Goal: Task Accomplishment & Management: Manage account settings

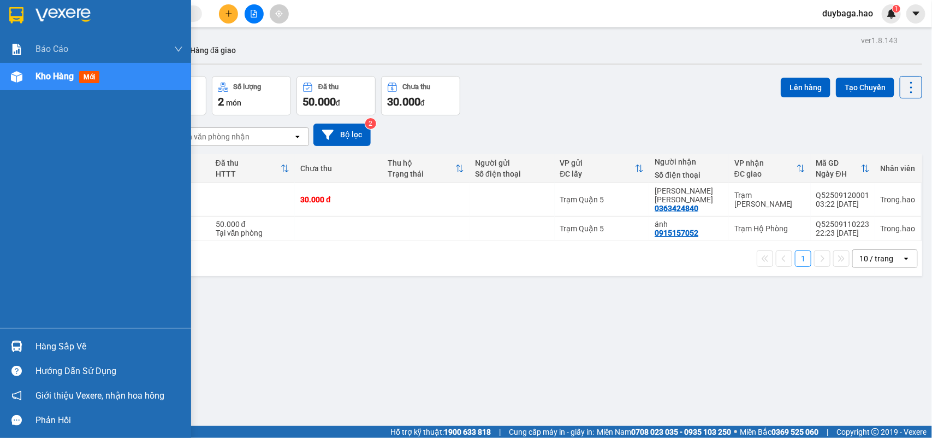
drag, startPoint x: 10, startPoint y: 327, endPoint x: 10, endPoint y: 345, distance: 18.0
click at [10, 334] on div "[PERSON_NAME] BC [PERSON_NAME] nợ [PERSON_NAME] [PERSON_NAME] ([PERSON_NAME]) […" at bounding box center [95, 219] width 191 height 438
click at [11, 345] on img at bounding box center [16, 345] width 11 height 11
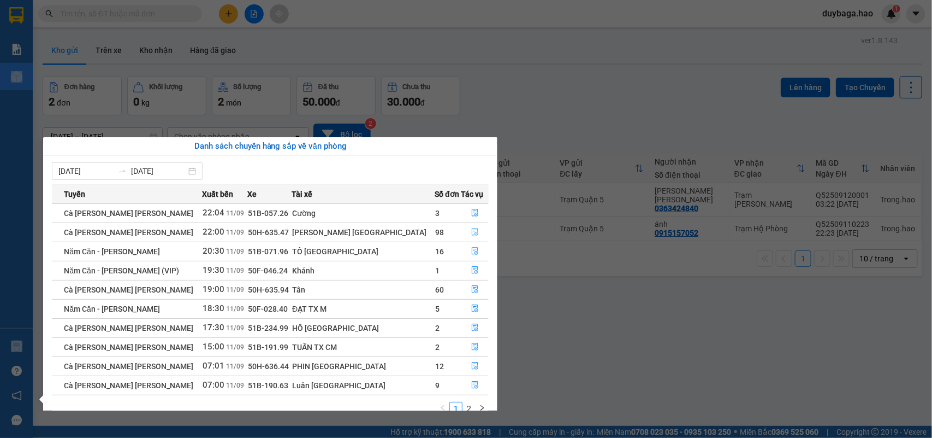
click at [472, 229] on icon "file-done" at bounding box center [475, 232] width 7 height 8
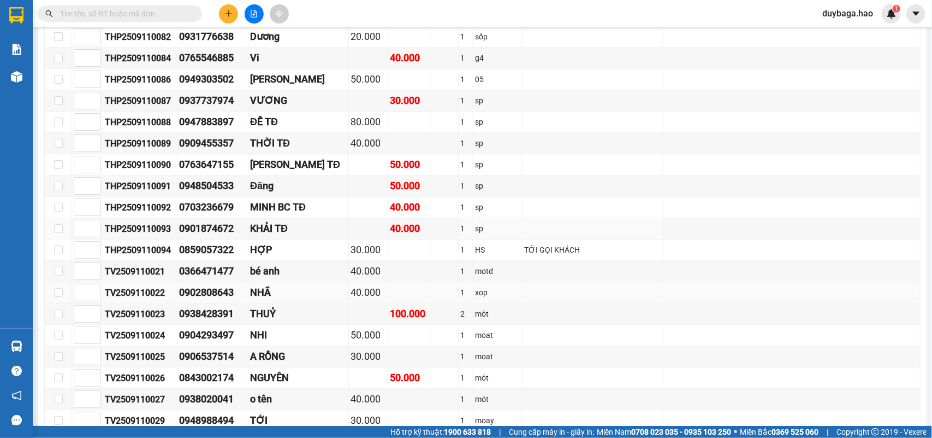
scroll to position [1024, 0]
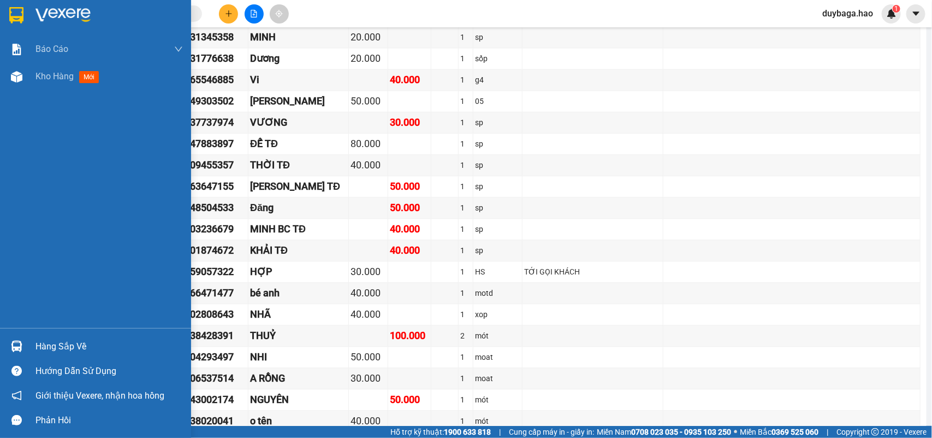
click at [21, 343] on img at bounding box center [16, 345] width 11 height 11
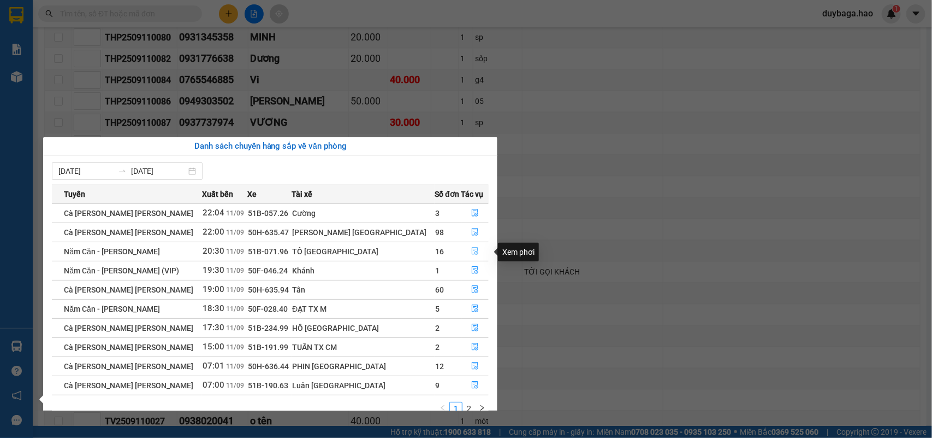
click at [471, 250] on icon "file-done" at bounding box center [475, 251] width 8 height 8
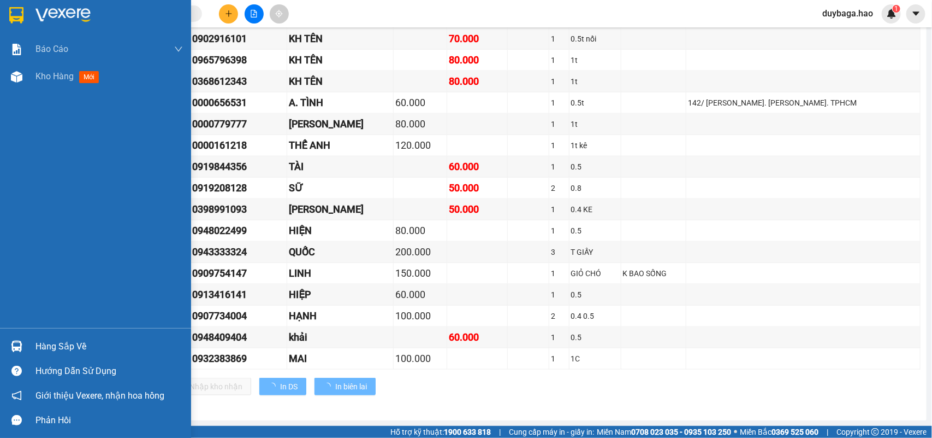
scroll to position [559, 0]
click at [20, 340] on img at bounding box center [16, 345] width 11 height 11
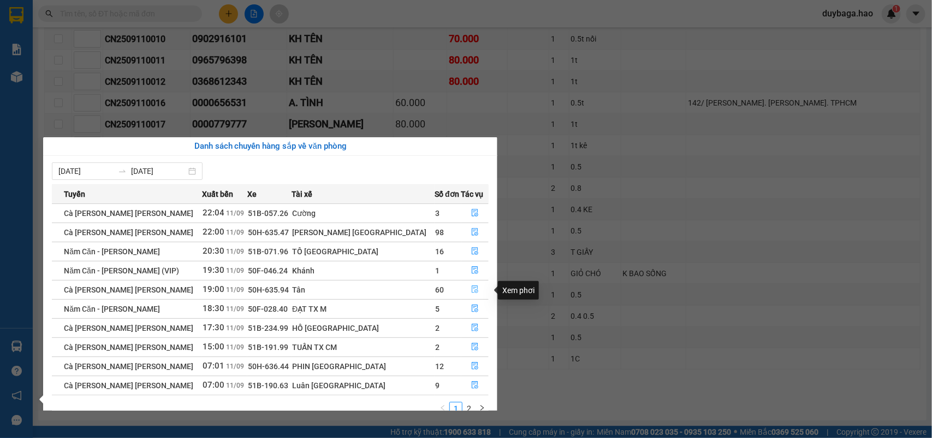
click at [468, 285] on button "button" at bounding box center [475, 289] width 27 height 17
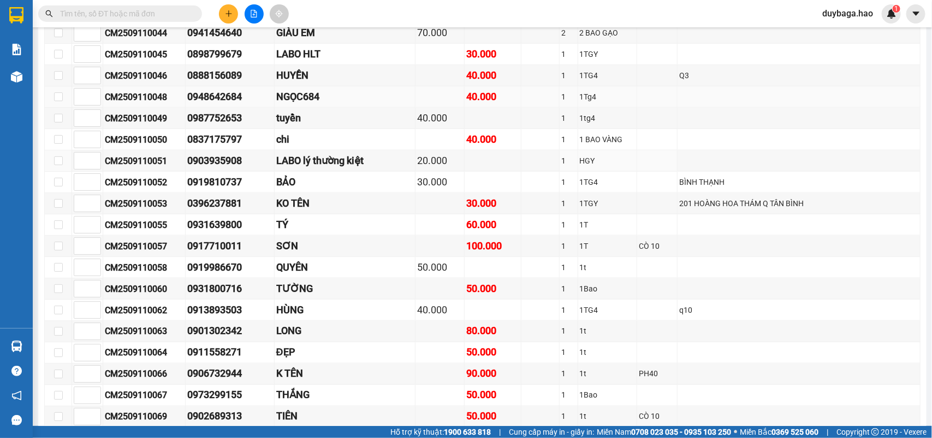
scroll to position [478, 0]
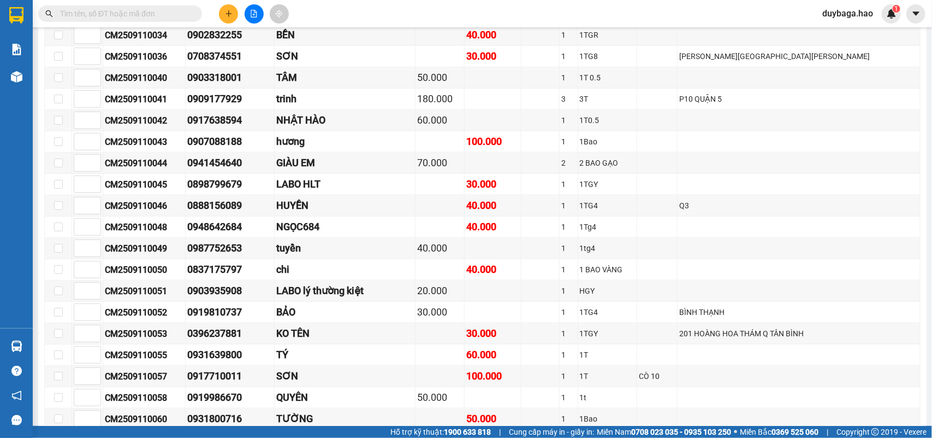
click at [159, 15] on input "text" at bounding box center [124, 14] width 129 height 12
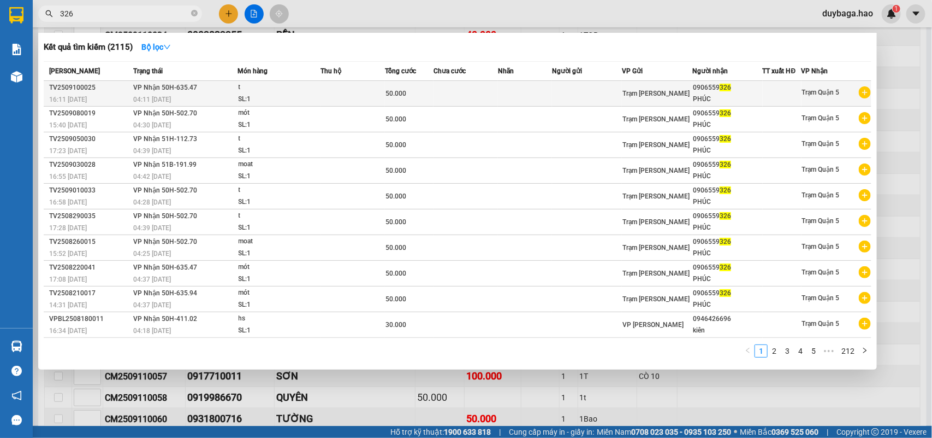
type input "326"
click at [369, 87] on td at bounding box center [353, 94] width 64 height 26
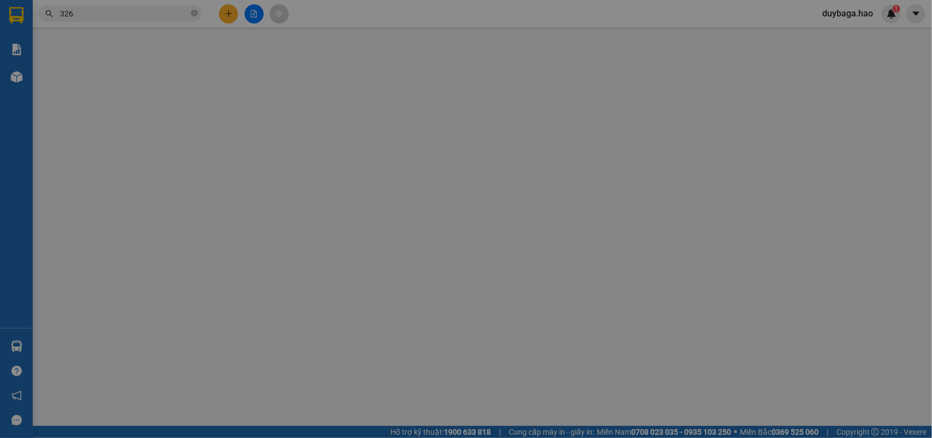
type input "0906559326"
type input "PHÚC"
type input "50.000"
type input "0"
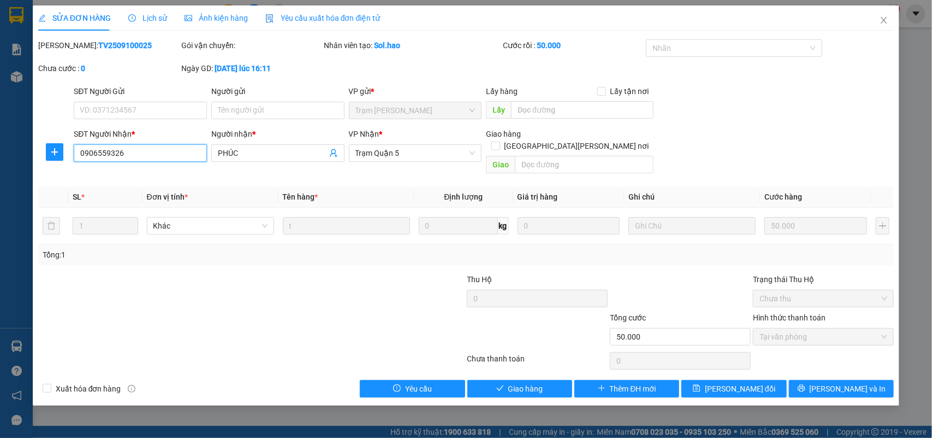
click at [90, 150] on input "0906559326" at bounding box center [140, 152] width 133 height 17
click at [885, 16] on icon "close" at bounding box center [884, 20] width 9 height 9
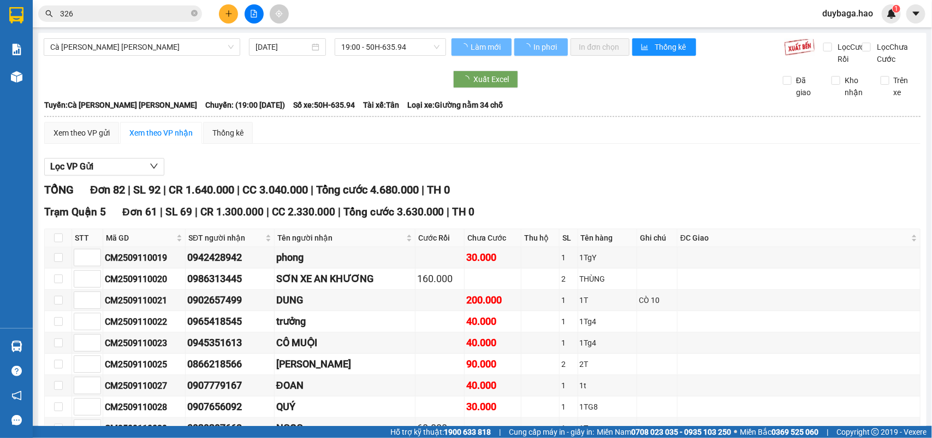
drag, startPoint x: 193, startPoint y: 7, endPoint x: 179, endPoint y: 14, distance: 15.9
click at [194, 9] on span at bounding box center [194, 14] width 7 height 12
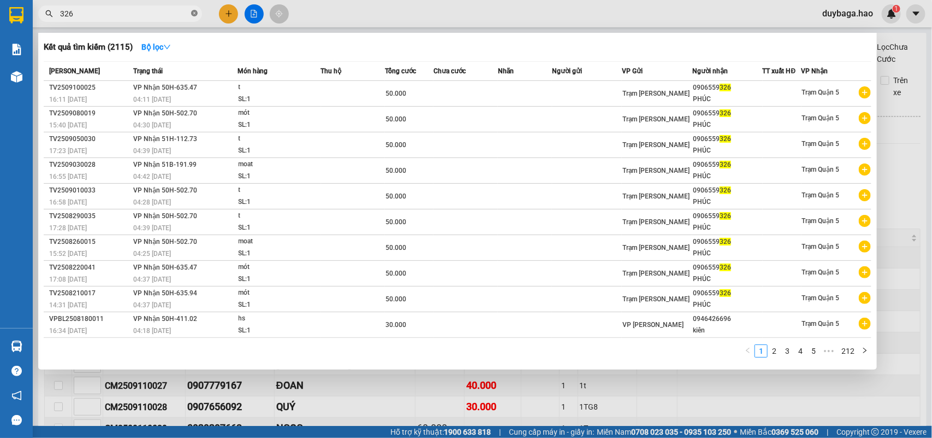
click at [195, 11] on icon "close-circle" at bounding box center [194, 13] width 7 height 7
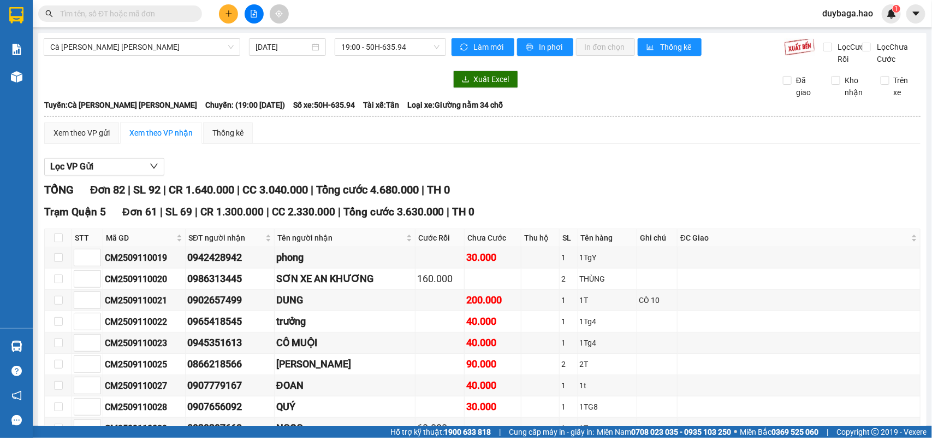
click at [169, 10] on input "text" at bounding box center [124, 14] width 129 height 12
paste input "0906559326"
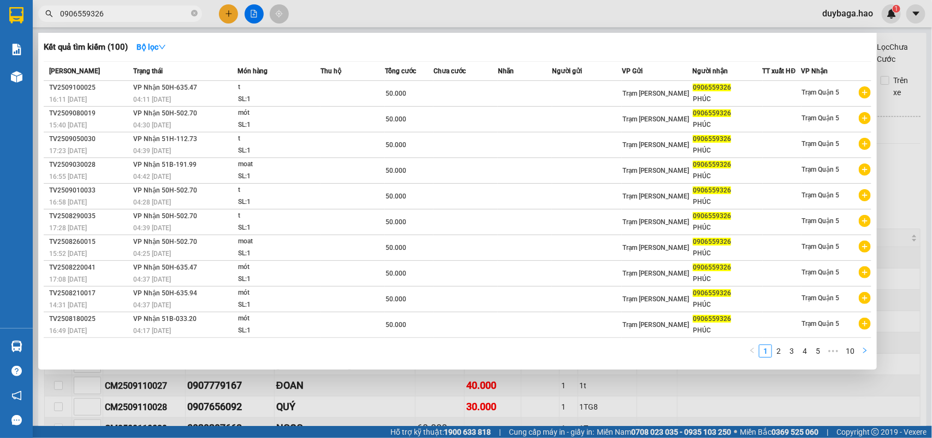
type input "0906559326"
click at [864, 347] on icon "right" at bounding box center [865, 350] width 7 height 7
click at [865, 347] on icon "right" at bounding box center [865, 350] width 7 height 7
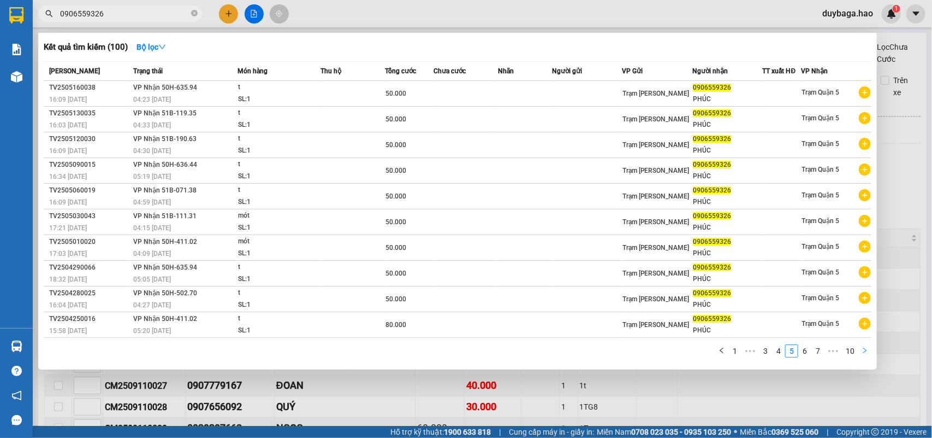
click at [865, 347] on icon "right" at bounding box center [865, 350] width 7 height 7
drag, startPoint x: 865, startPoint y: 345, endPoint x: 932, endPoint y: 101, distance: 252.7
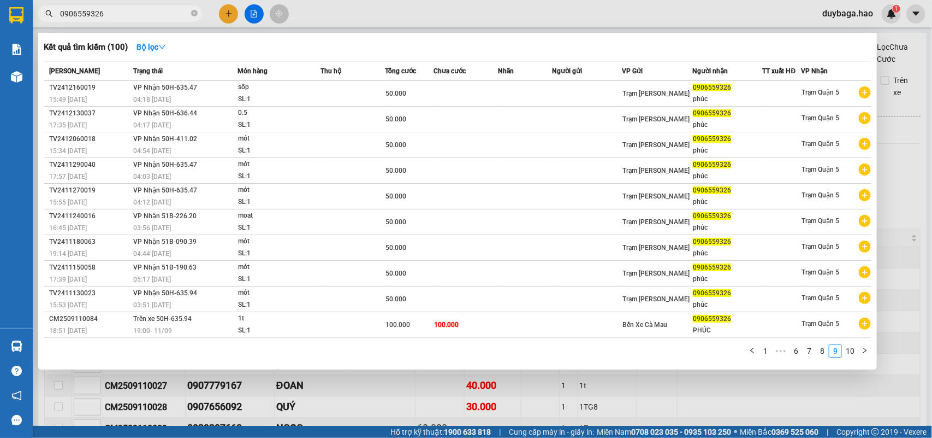
click at [0, 14] on div "Kết quả [PERSON_NAME] ( 100 ) Bộ lọc Mã ĐH Trạng thái Món hàng Thu hộ Tổng [PER…" at bounding box center [0, 14] width 0 height 0
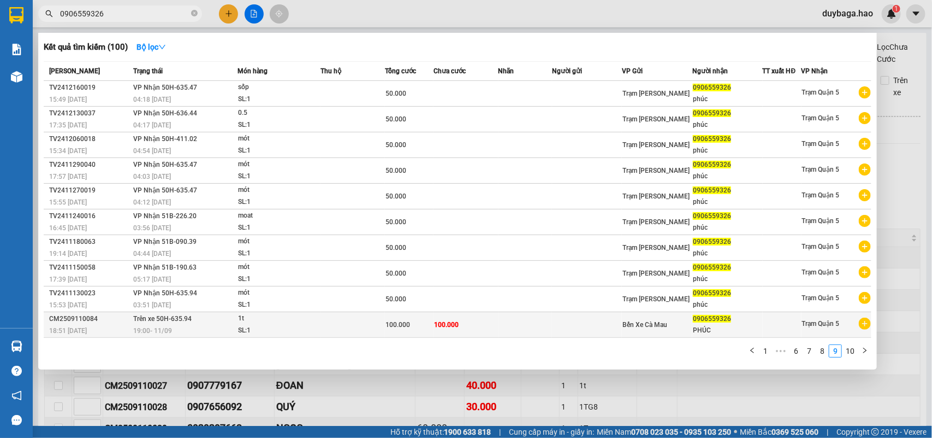
click at [285, 317] on div "1t" at bounding box center [279, 318] width 82 height 12
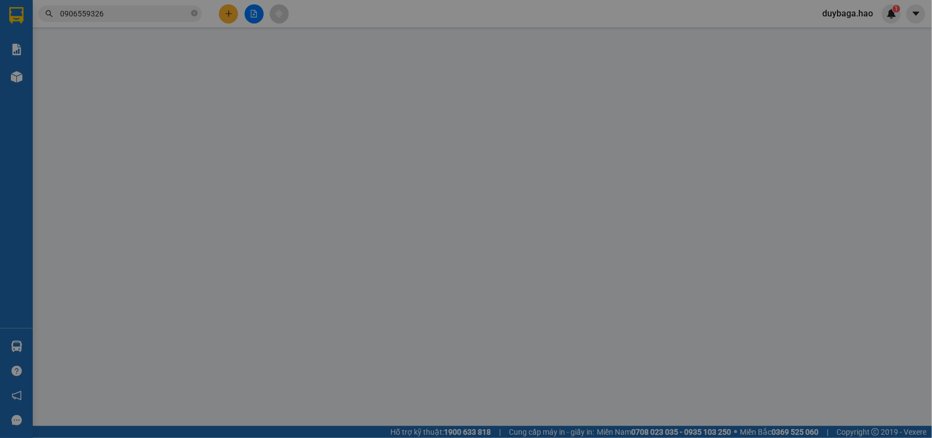
type input "0906559326"
type input "PHÚC"
type input "100.000"
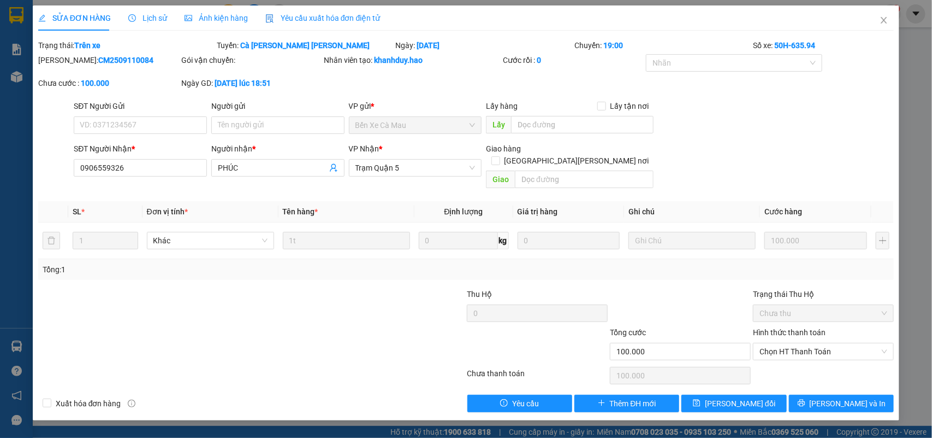
click at [214, 14] on span "Ảnh kiện hàng" at bounding box center [216, 18] width 63 height 9
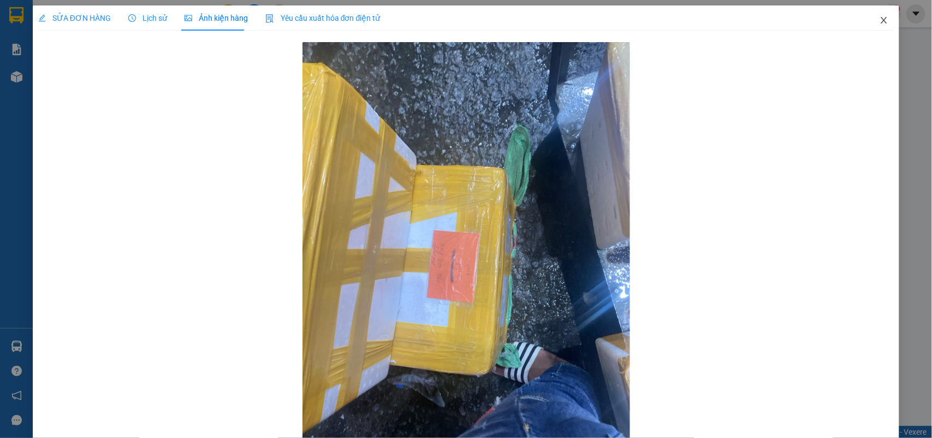
click at [880, 20] on icon "close" at bounding box center [884, 20] width 9 height 9
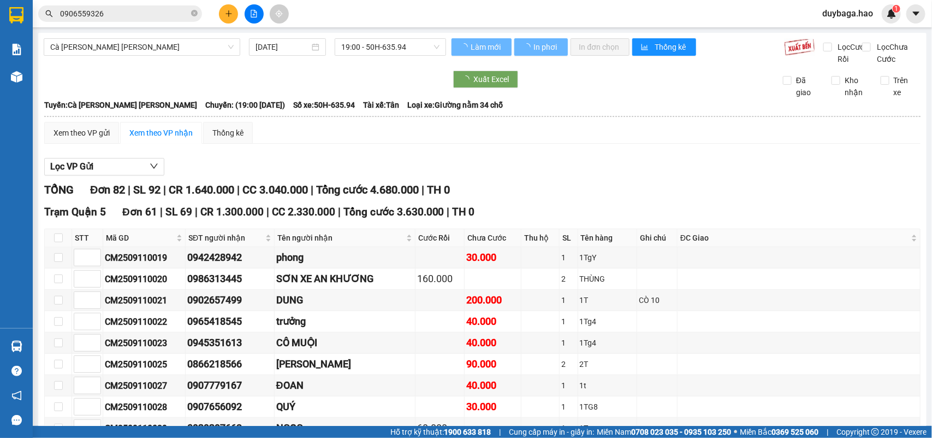
click at [161, 8] on input "0906559326" at bounding box center [124, 14] width 129 height 12
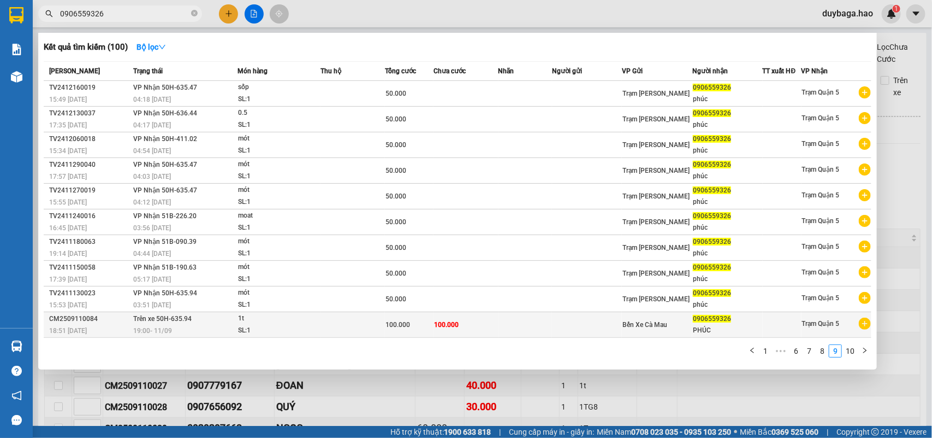
click at [280, 324] on div "SL: 1" at bounding box center [279, 330] width 82 height 12
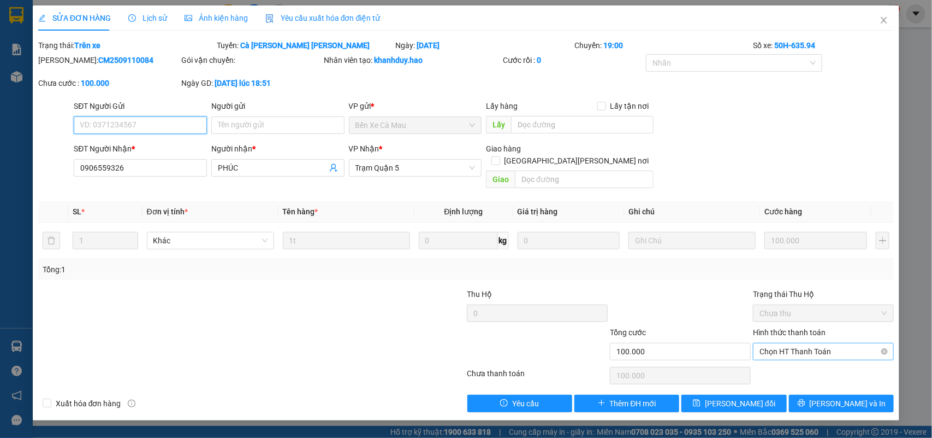
click at [799, 343] on span "Chọn HT Thanh Toán" at bounding box center [824, 351] width 128 height 16
drag, startPoint x: 791, startPoint y: 358, endPoint x: 681, endPoint y: 402, distance: 118.7
click at [790, 358] on div "Tại văn phòng" at bounding box center [824, 362] width 128 height 12
type input "0"
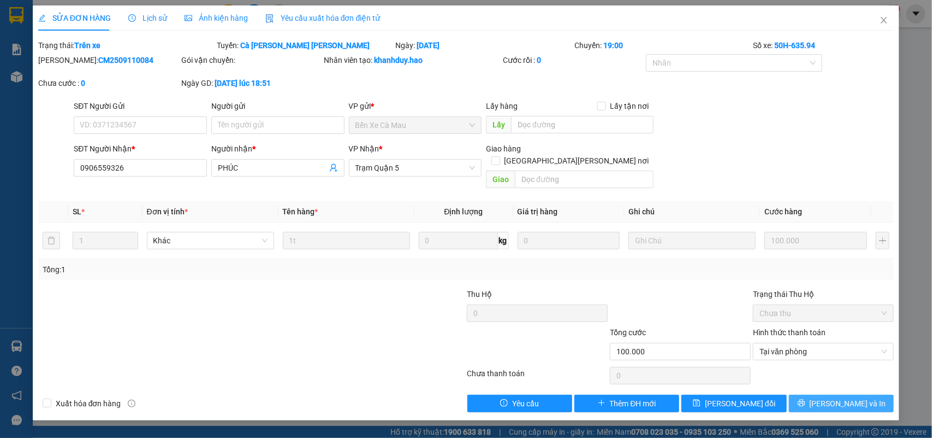
click at [837, 397] on span "[PERSON_NAME] và In" at bounding box center [848, 403] width 76 height 12
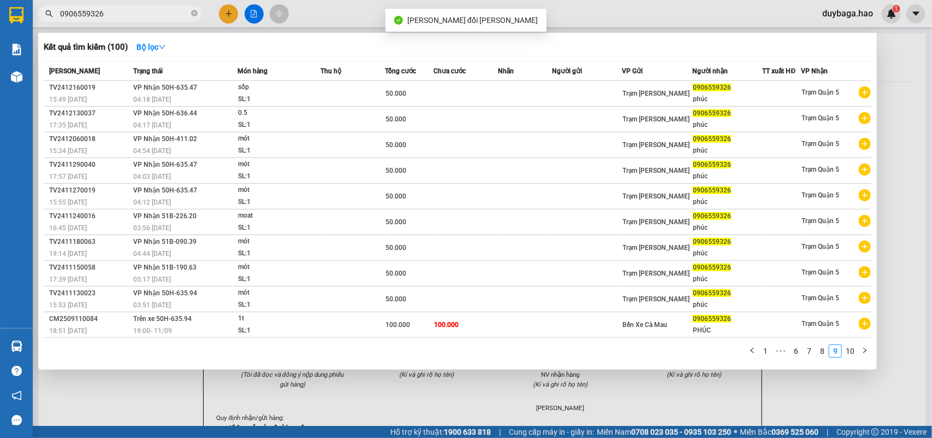
click at [139, 16] on input "0906559326" at bounding box center [124, 14] width 129 height 12
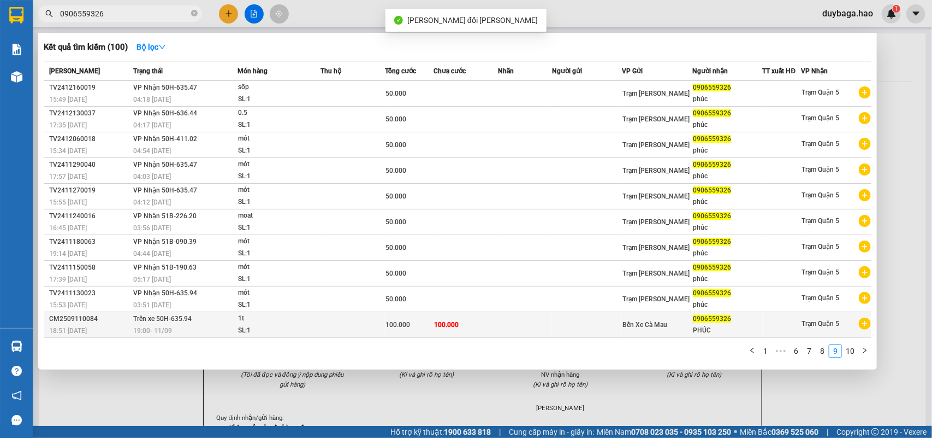
click at [335, 326] on td at bounding box center [353, 325] width 64 height 26
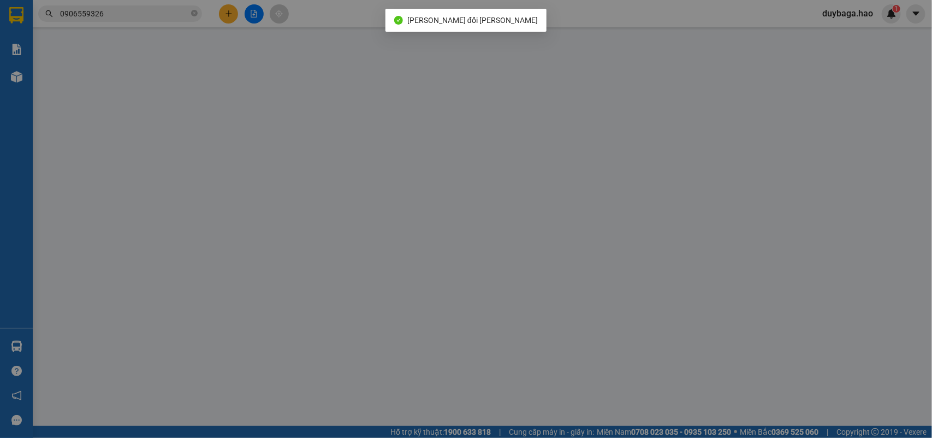
type input "0906559326"
type input "PHÚC"
type input "100.000"
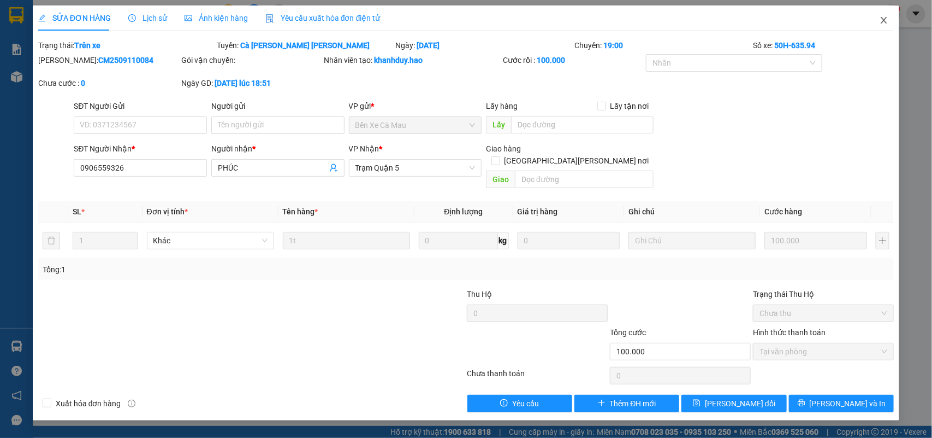
click at [883, 17] on icon "close" at bounding box center [884, 20] width 9 height 9
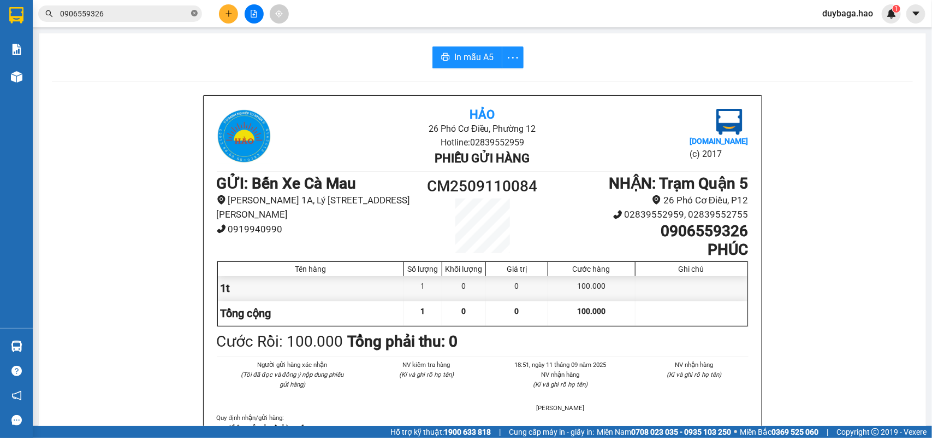
click at [192, 11] on icon "close-circle" at bounding box center [194, 13] width 7 height 7
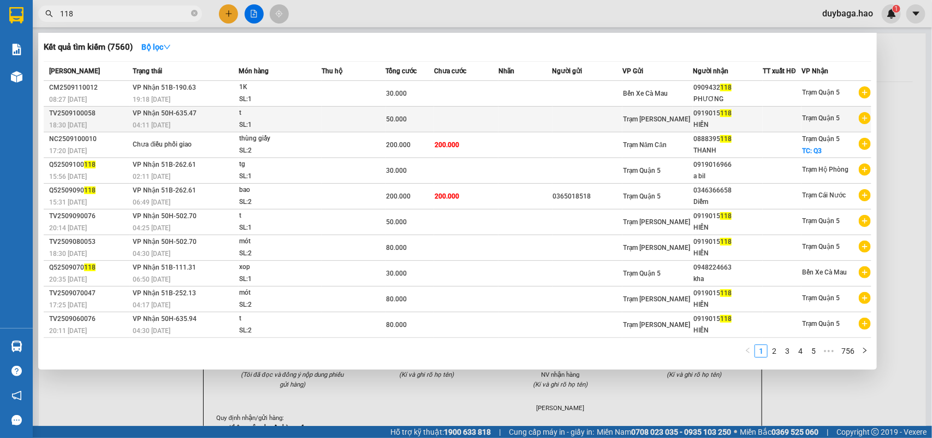
type input "118"
click at [648, 117] on span "Trạm [PERSON_NAME]" at bounding box center [656, 119] width 67 height 8
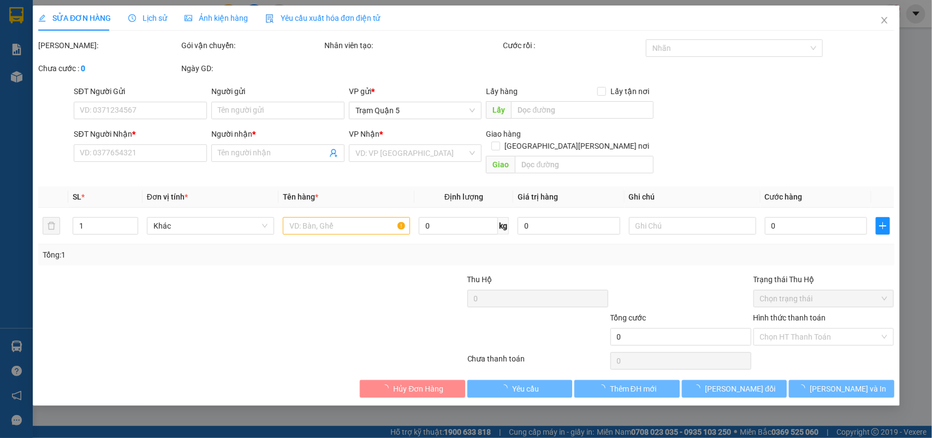
type input "0919015118"
type input "HIỀN"
type input "50.000"
type input "0"
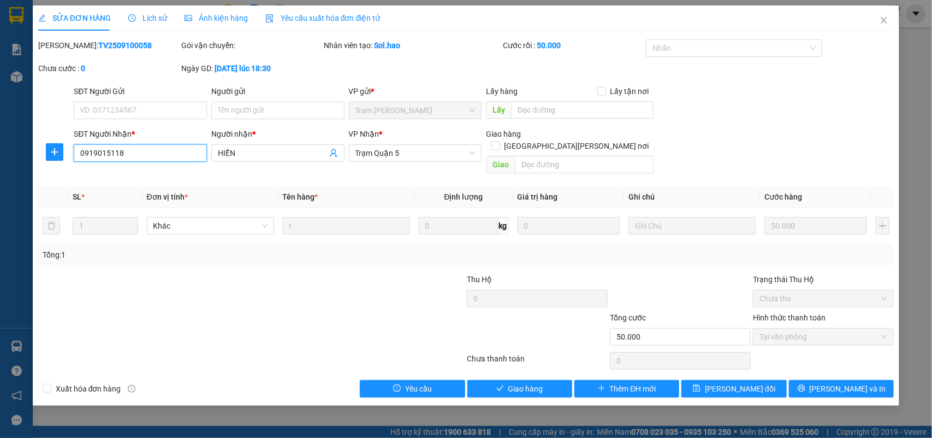
click at [110, 154] on input "0919015118" at bounding box center [140, 152] width 133 height 17
drag, startPoint x: 886, startPoint y: 15, endPoint x: 845, endPoint y: 31, distance: 44.2
click at [886, 16] on icon "close" at bounding box center [884, 20] width 9 height 9
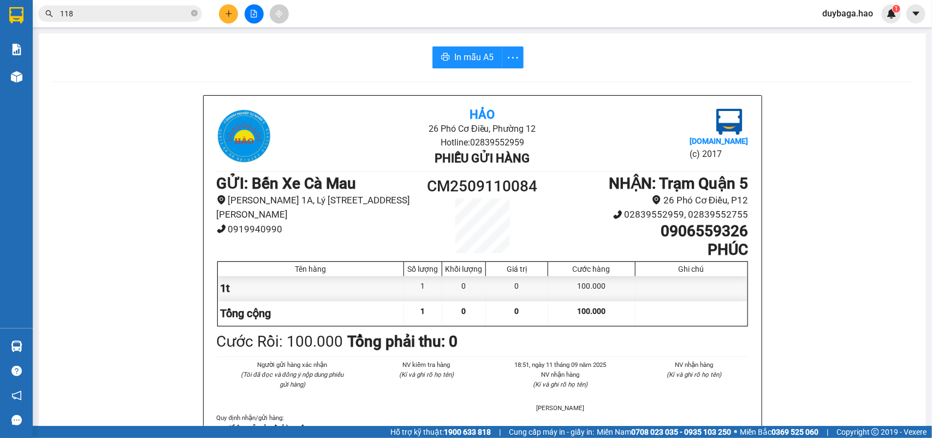
click at [222, 8] on button at bounding box center [228, 13] width 19 height 19
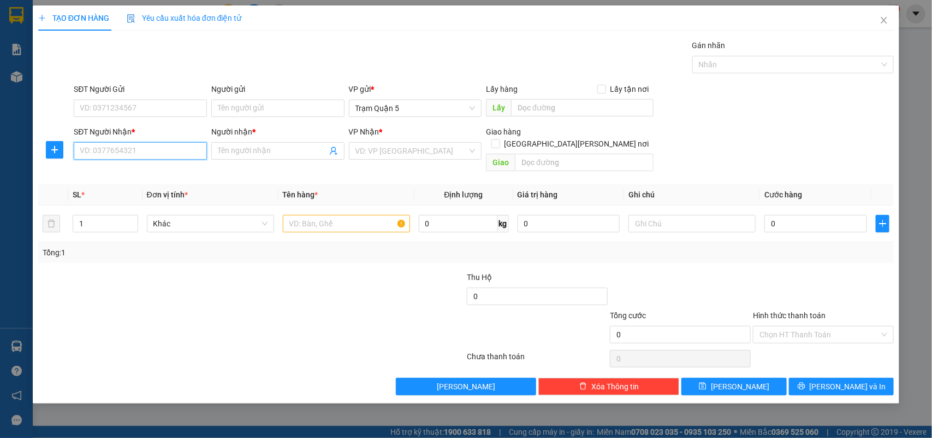
click at [122, 154] on input "SĐT Người Nhận *" at bounding box center [140, 150] width 133 height 17
paste input "0919015118"
type input "0919015118"
click at [255, 146] on input "Người nhận *" at bounding box center [272, 151] width 109 height 12
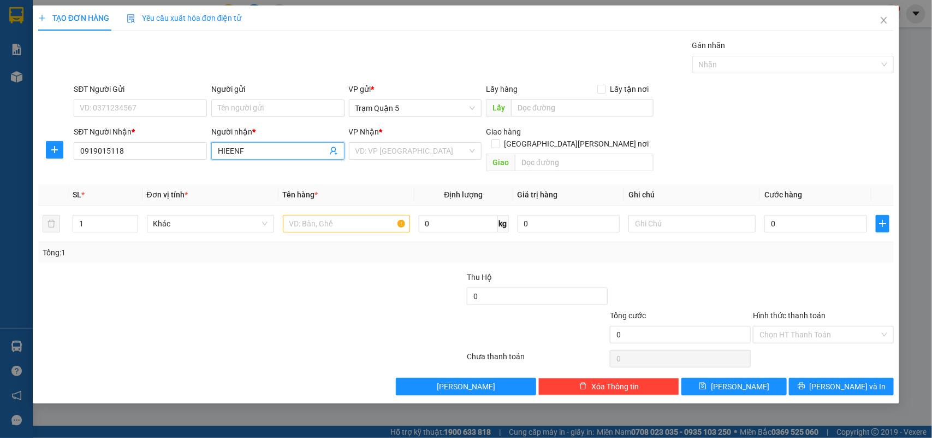
click at [251, 145] on input "HIEENF" at bounding box center [272, 151] width 109 height 12
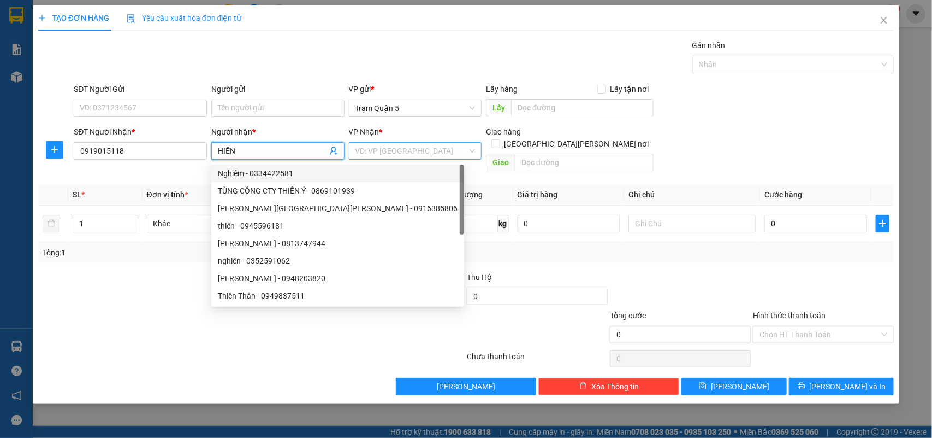
type input "HIỀN"
click at [406, 154] on input "search" at bounding box center [412, 151] width 113 height 16
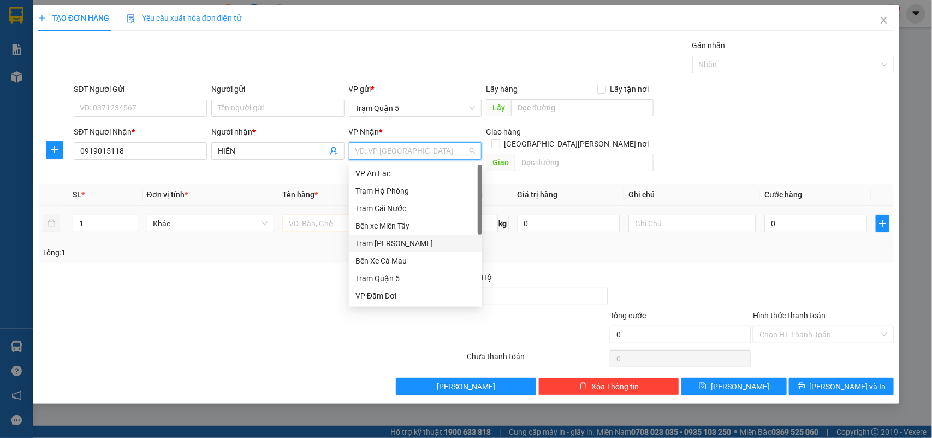
drag, startPoint x: 405, startPoint y: 244, endPoint x: 329, endPoint y: 220, distance: 79.6
click at [404, 244] on div "Trạm [PERSON_NAME]" at bounding box center [416, 243] width 120 height 12
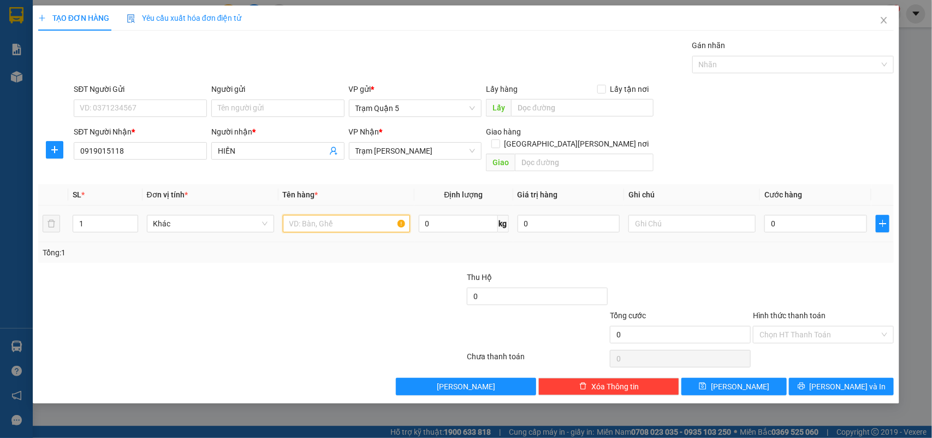
click at [310, 215] on input "text" at bounding box center [346, 223] width 127 height 17
type input "THG"
click at [828, 216] on input "0" at bounding box center [816, 223] width 103 height 17
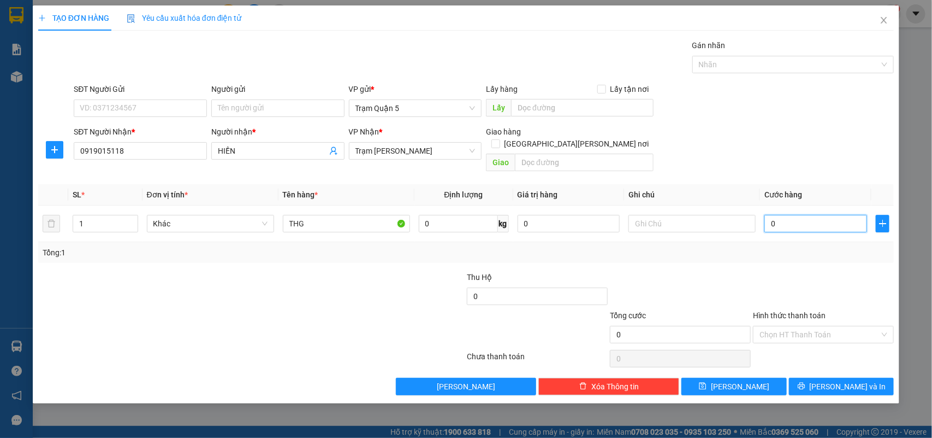
type input "003"
type input "3"
type input "0.030"
type input "30"
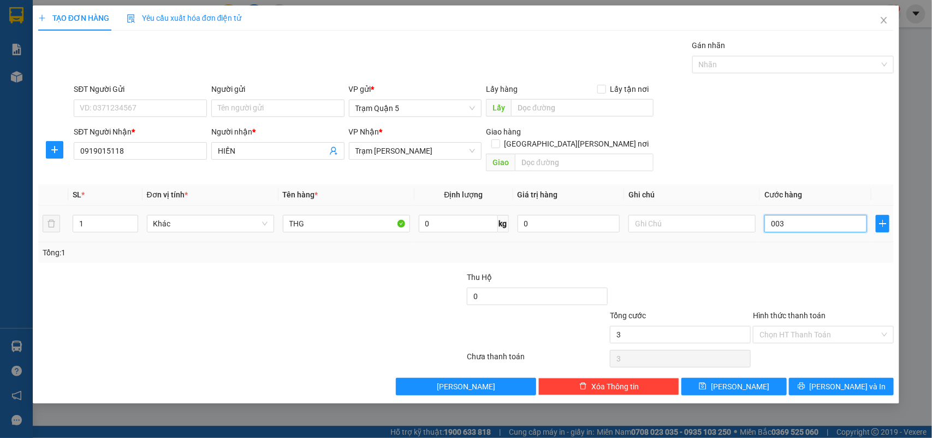
type input "30"
click at [835, 328] on input "Hình thức thanh toán" at bounding box center [820, 334] width 120 height 16
type input "30.000"
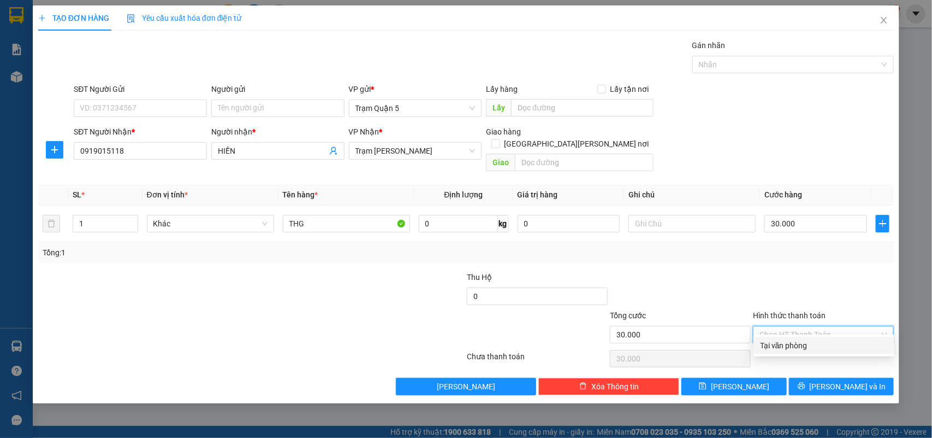
click at [823, 340] on div "Tại văn phòng" at bounding box center [824, 345] width 128 height 12
type input "0"
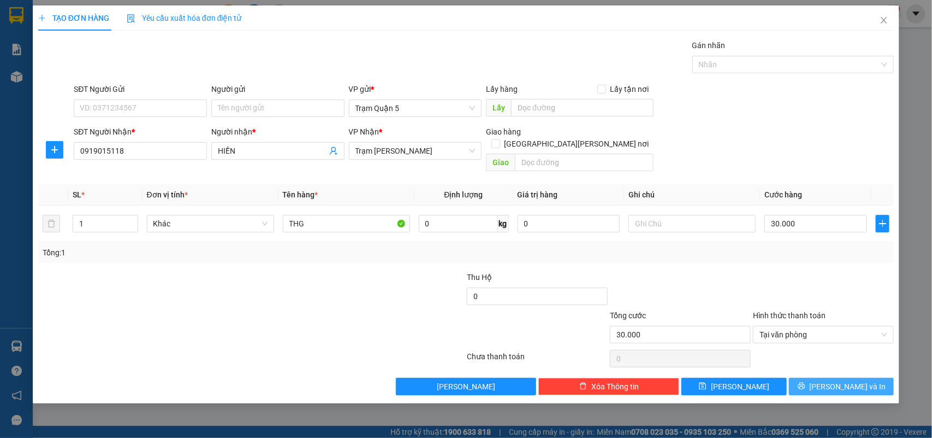
click at [806, 382] on icon "printer" at bounding box center [802, 386] width 8 height 8
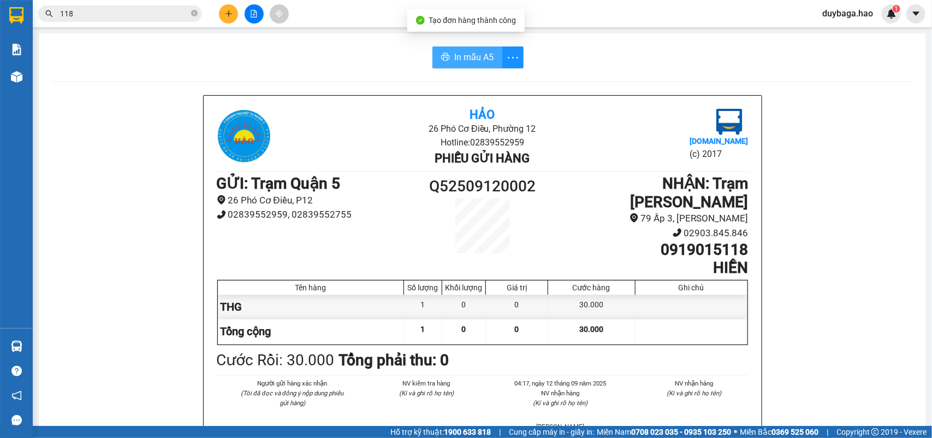
drag, startPoint x: 471, startPoint y: 54, endPoint x: 426, endPoint y: 56, distance: 45.4
click at [470, 54] on span "In mẫu A5" at bounding box center [474, 57] width 39 height 14
click at [223, 14] on button at bounding box center [228, 13] width 19 height 19
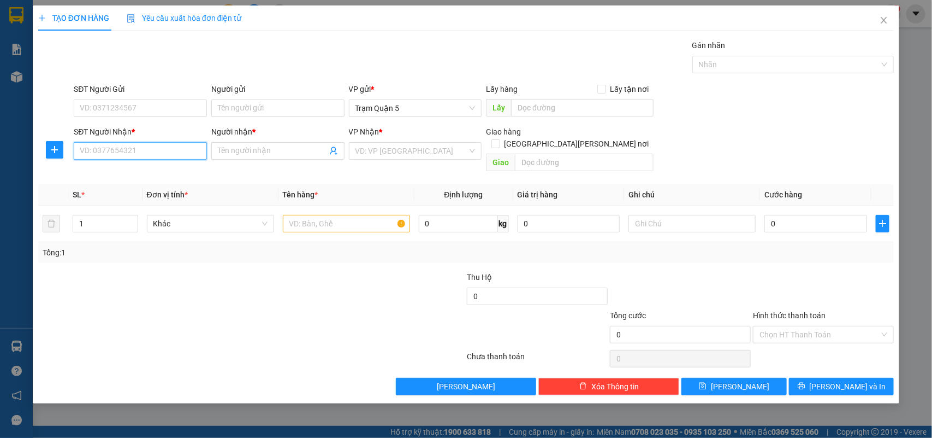
click at [140, 149] on input "SĐT Người Nhận *" at bounding box center [140, 150] width 133 height 17
click at [156, 173] on div "0835222363 - [PERSON_NAME]" at bounding box center [140, 173] width 120 height 12
type input "0835222363"
type input "thuận"
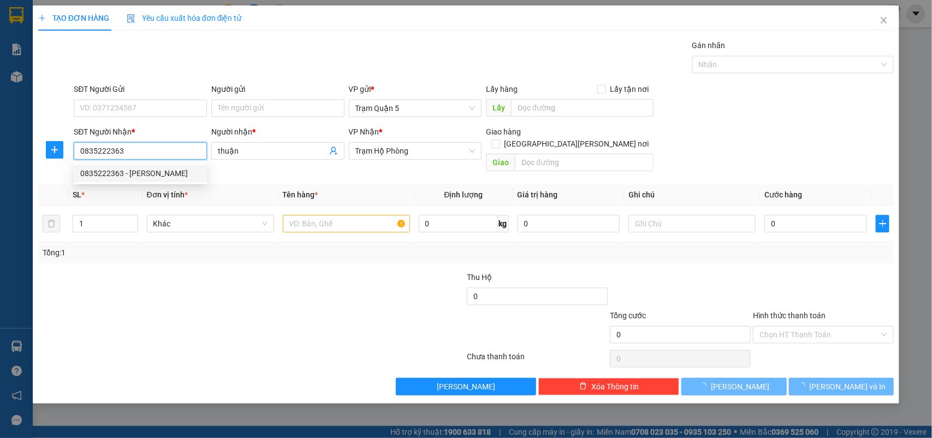
type input "70.000"
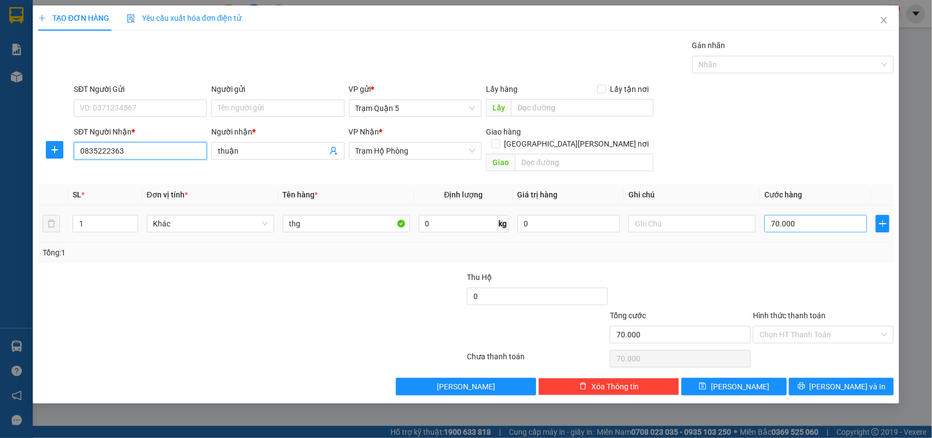
type input "0835222363"
click at [829, 215] on input "70.000" at bounding box center [816, 223] width 103 height 17
type input "0"
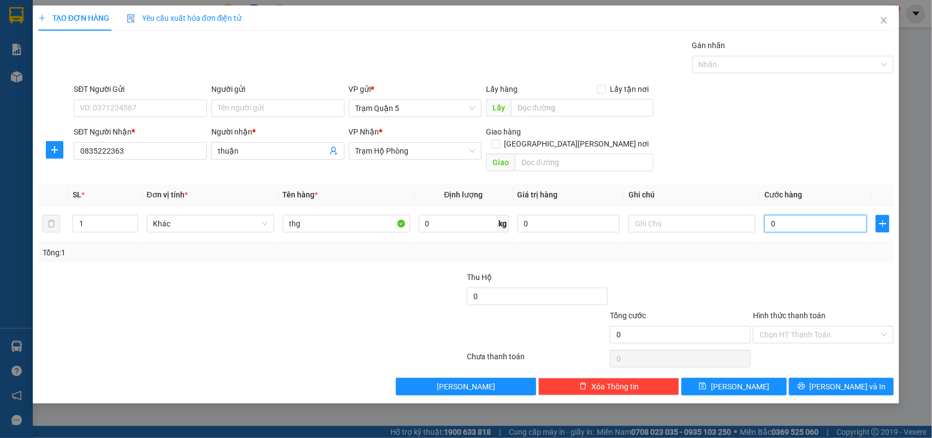
type input "8"
type input "008"
type input "80"
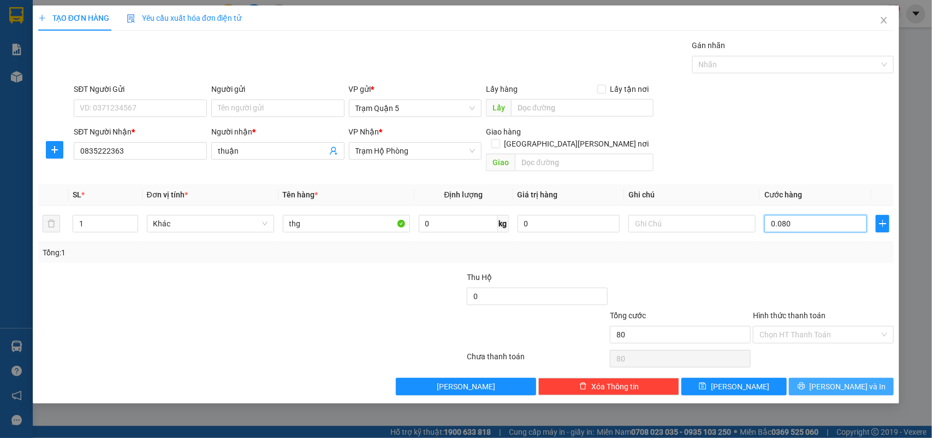
type input "0.080"
click at [833, 380] on span "[PERSON_NAME] và In" at bounding box center [848, 386] width 76 height 12
type input "80.000"
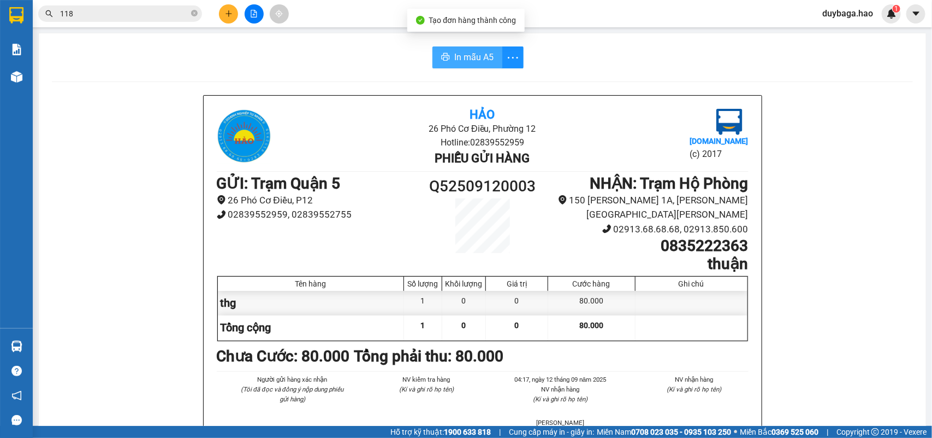
click at [484, 56] on span "In mẫu A5" at bounding box center [474, 57] width 39 height 14
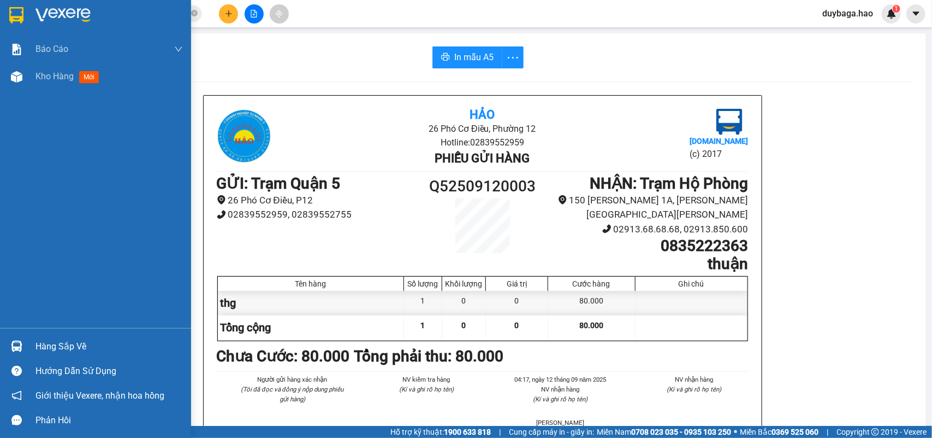
click at [3, 79] on div "Kho hàng mới" at bounding box center [95, 76] width 191 height 27
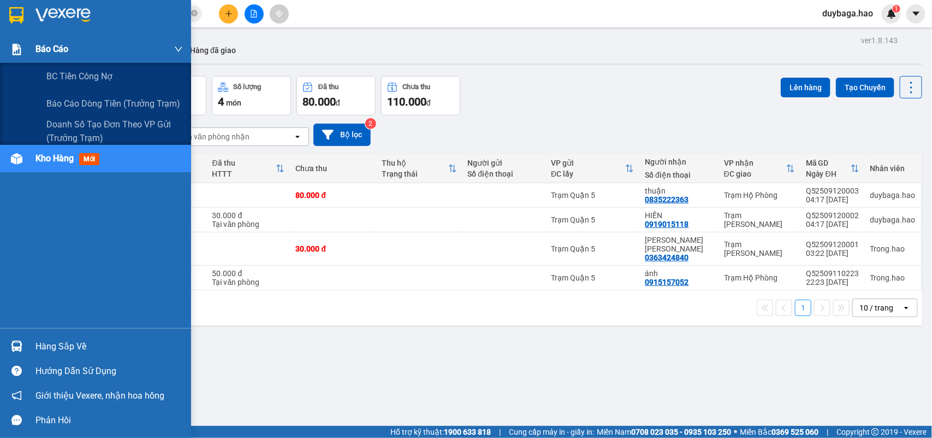
drag, startPoint x: 39, startPoint y: 46, endPoint x: 33, endPoint y: 46, distance: 6.0
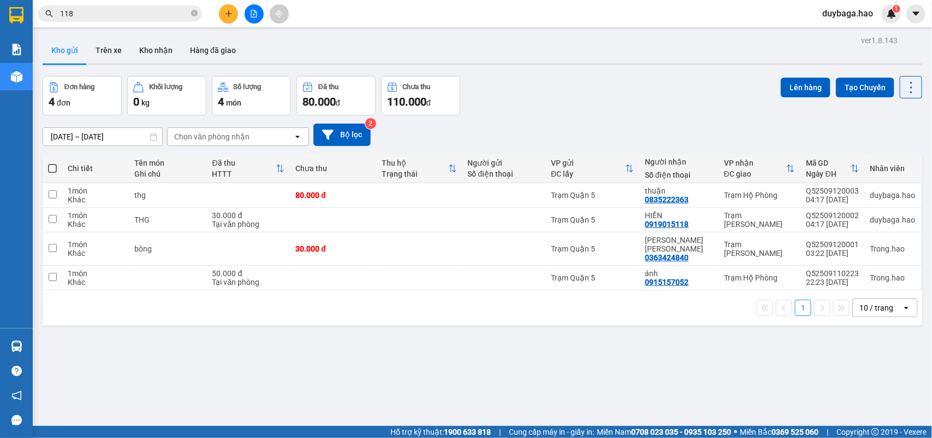
drag, startPoint x: 33, startPoint y: 46, endPoint x: 651, endPoint y: 60, distance: 618.0
click at [651, 60] on div "Kho gửi Trên xe Kho nhận Hàng đã giao" at bounding box center [483, 51] width 880 height 29
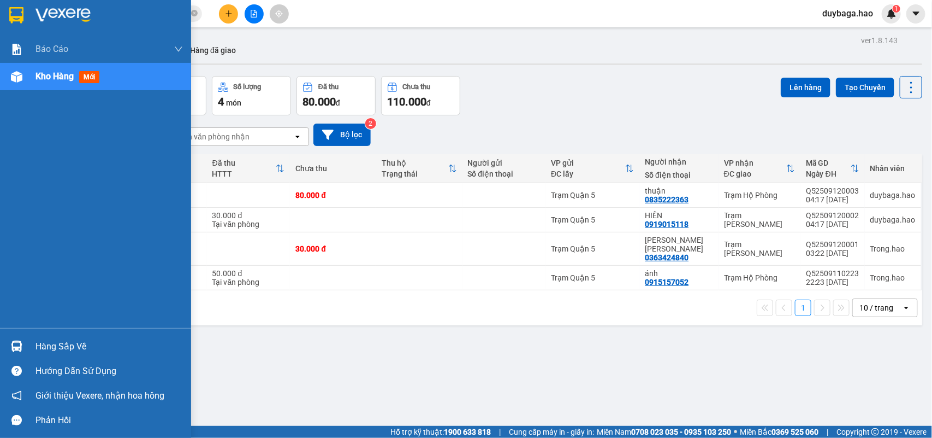
click at [18, 350] on img at bounding box center [16, 345] width 11 height 11
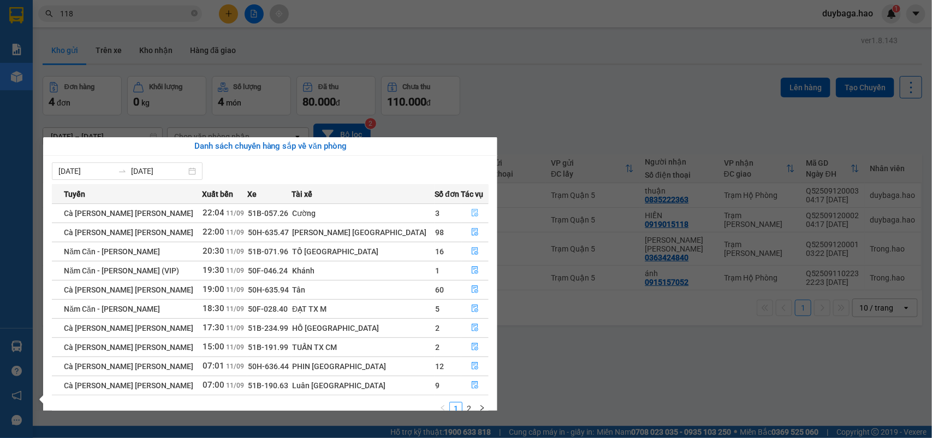
click at [473, 209] on icon "file-done" at bounding box center [475, 213] width 8 height 8
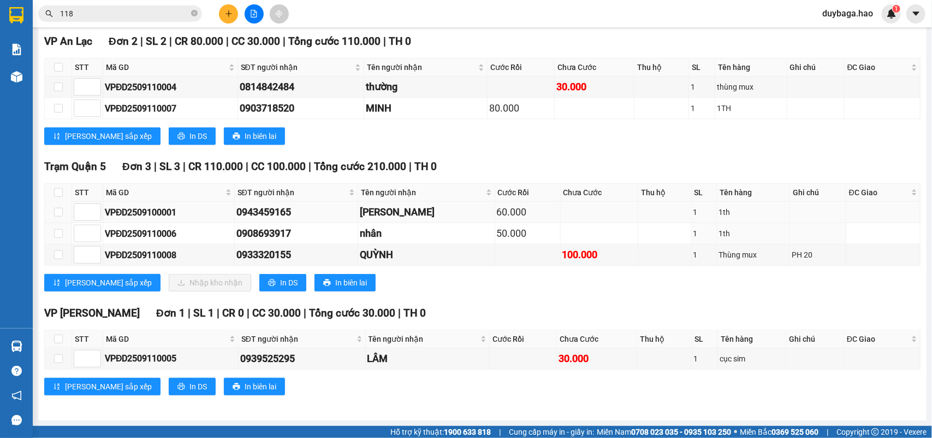
scroll to position [186, 0]
click at [56, 189] on input "checkbox" at bounding box center [58, 192] width 9 height 9
checkbox input "true"
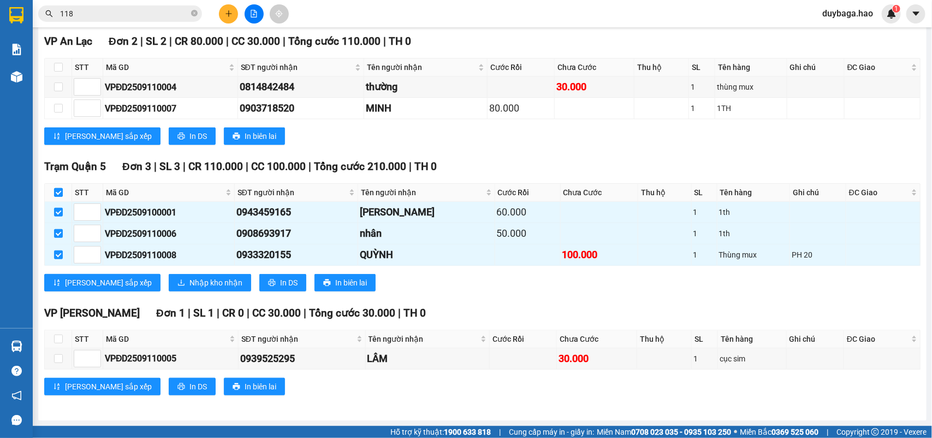
checkbox input "true"
click at [169, 276] on button "Nhập kho nhận" at bounding box center [210, 282] width 82 height 17
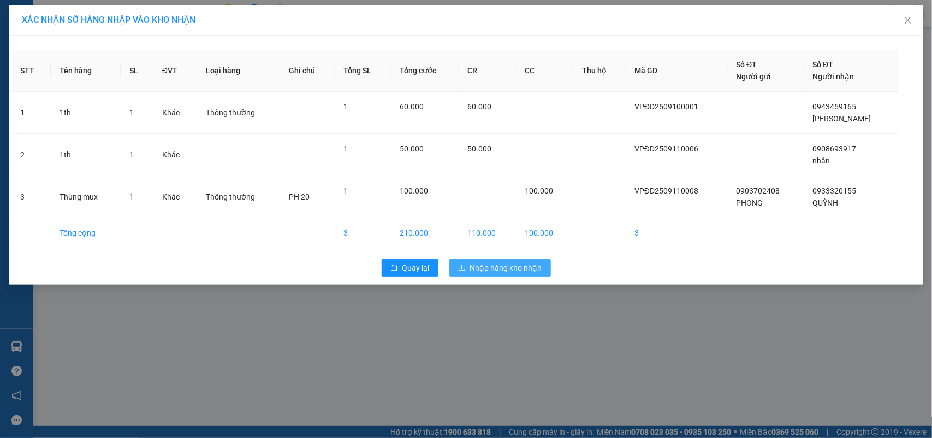
click at [477, 265] on span "Nhập hàng kho nhận" at bounding box center [506, 268] width 72 height 12
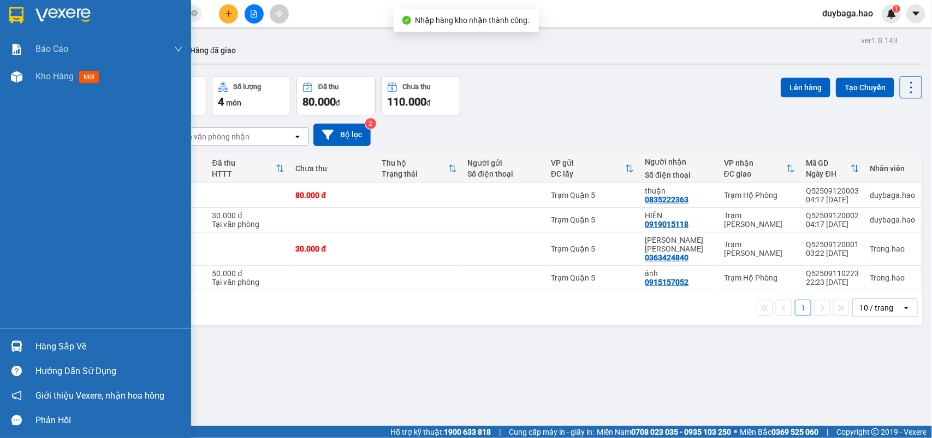
click at [33, 347] on div "Hàng sắp về" at bounding box center [95, 346] width 191 height 25
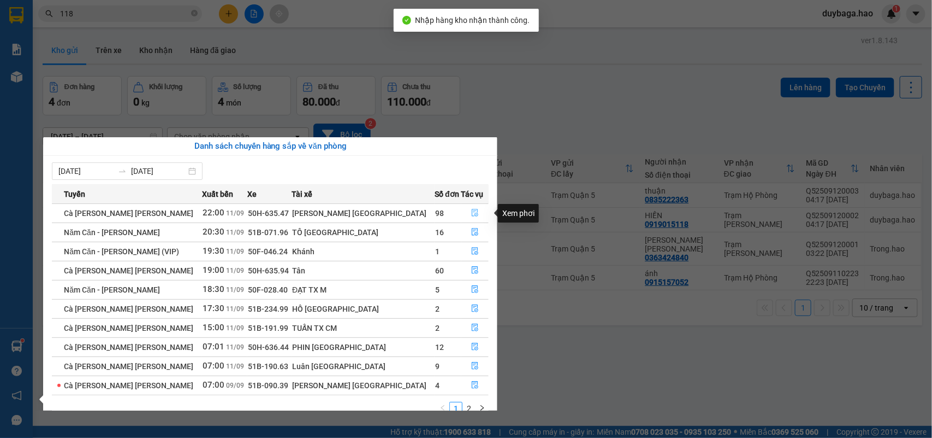
click at [464, 211] on button "button" at bounding box center [475, 212] width 27 height 17
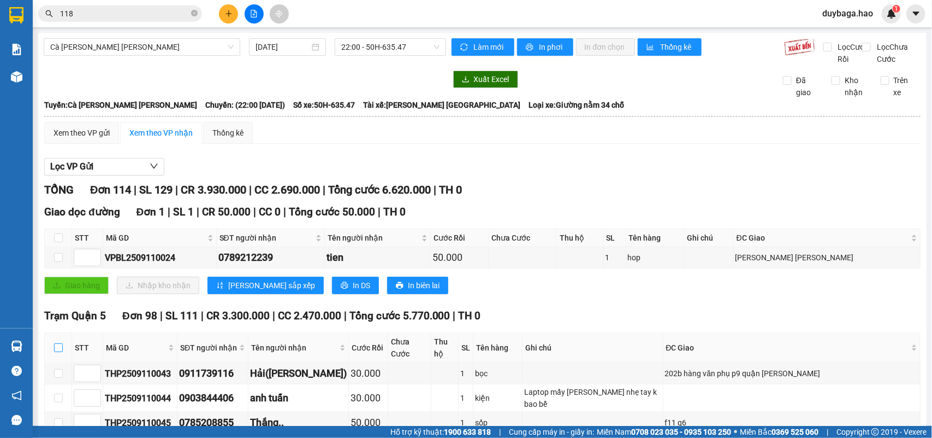
click at [55, 351] on input "checkbox" at bounding box center [58, 347] width 9 height 9
checkbox input "true"
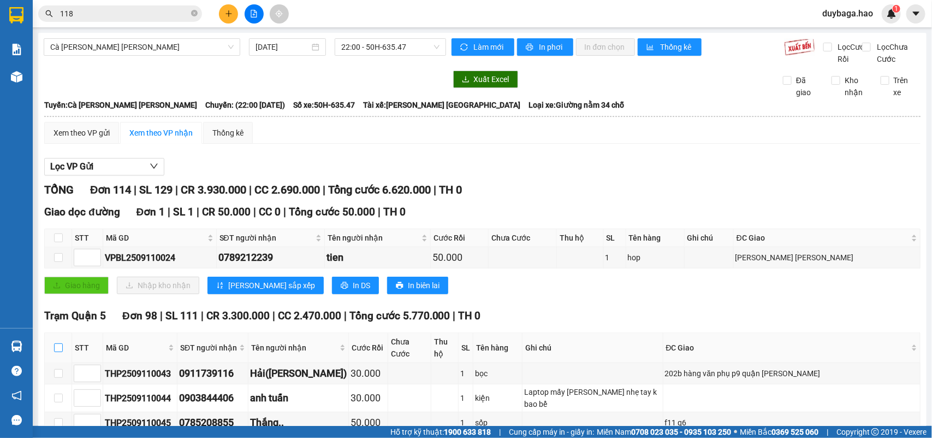
checkbox input "true"
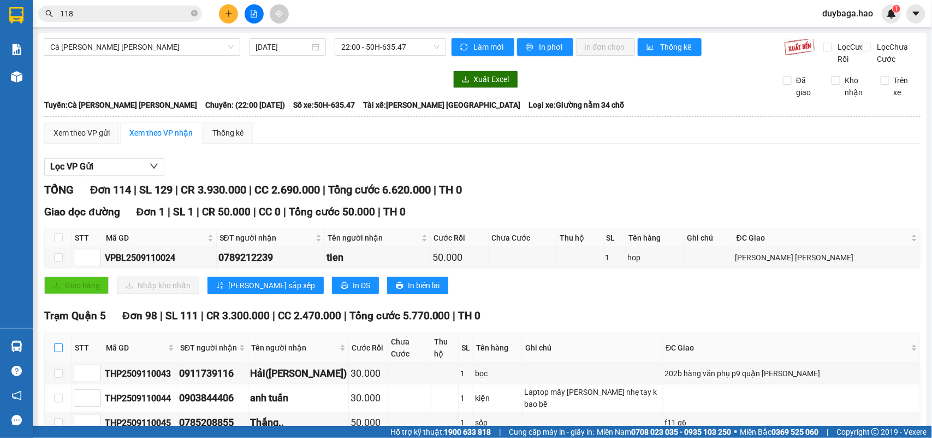
checkbox input "true"
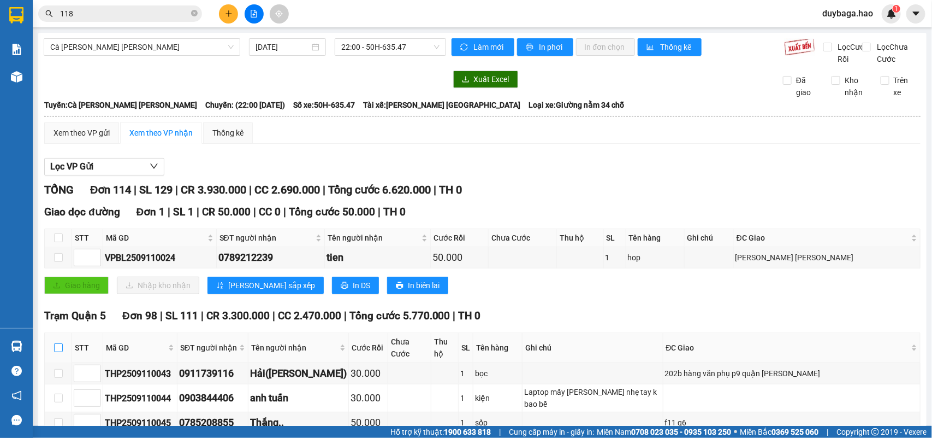
checkbox input "true"
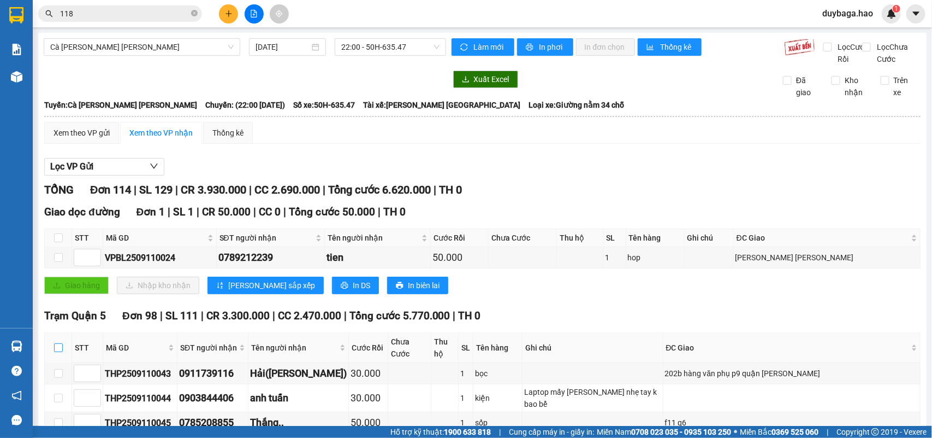
checkbox input "true"
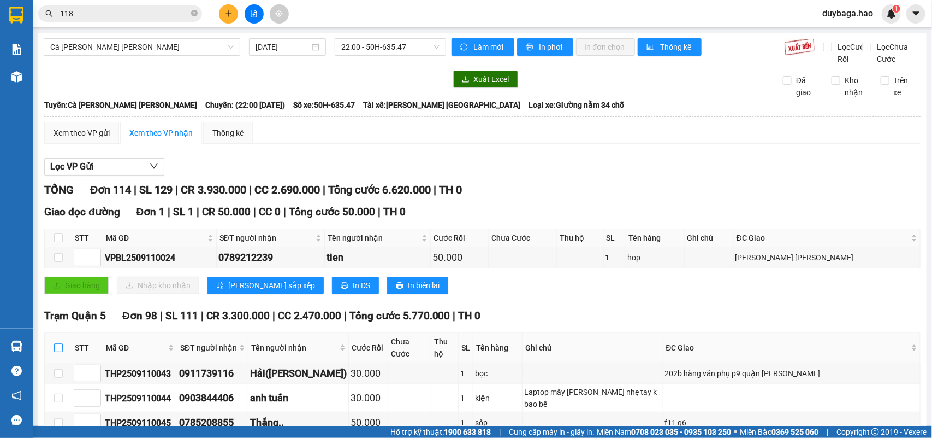
checkbox input "true"
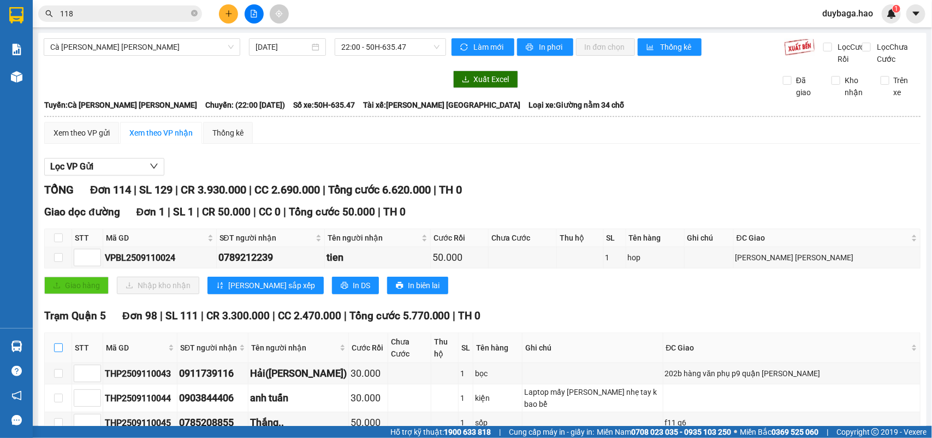
checkbox input "true"
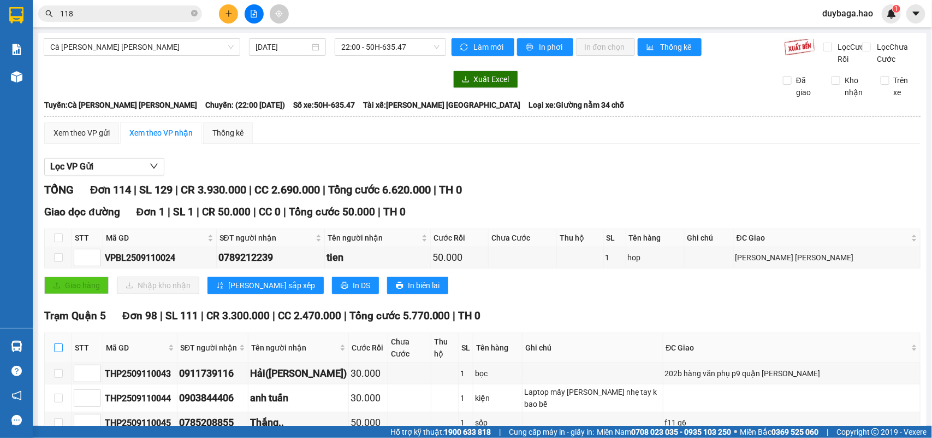
checkbox input "true"
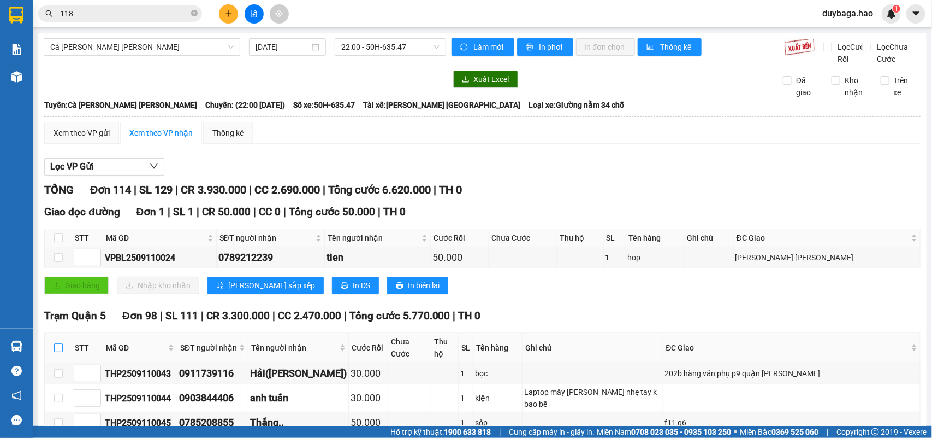
checkbox input "true"
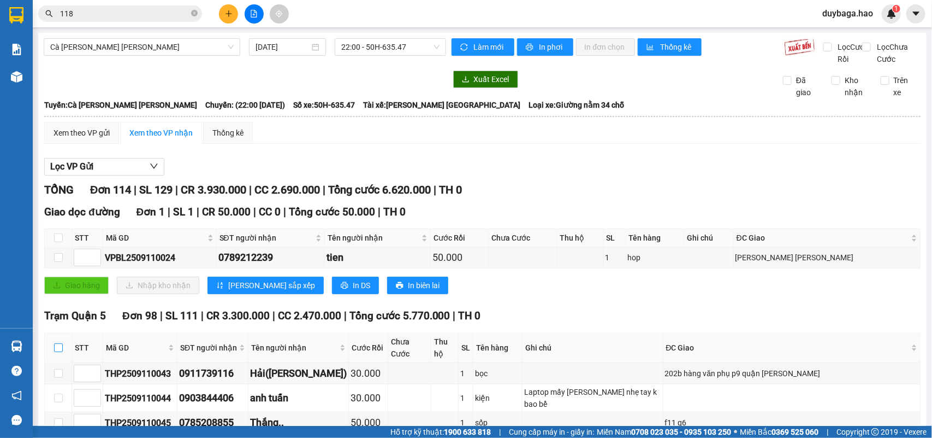
checkbox input "true"
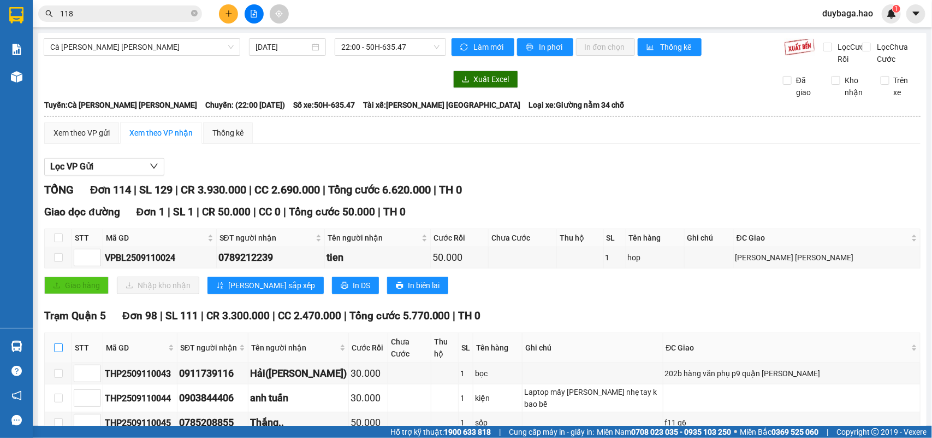
checkbox input "true"
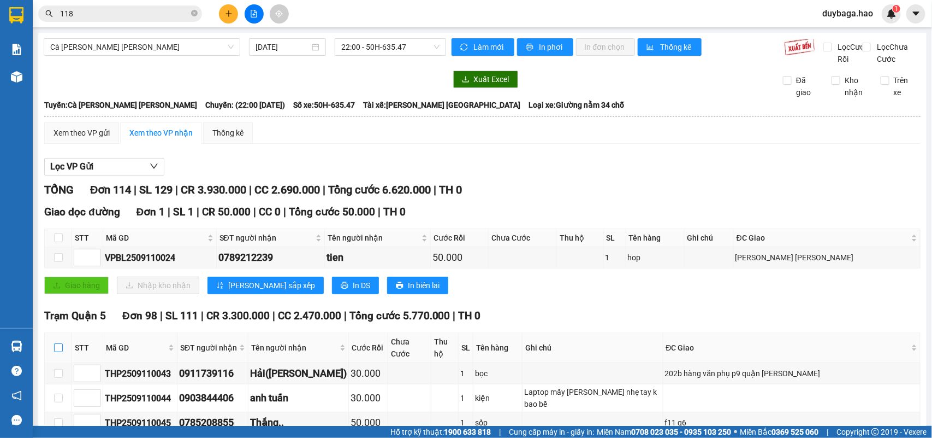
checkbox input "true"
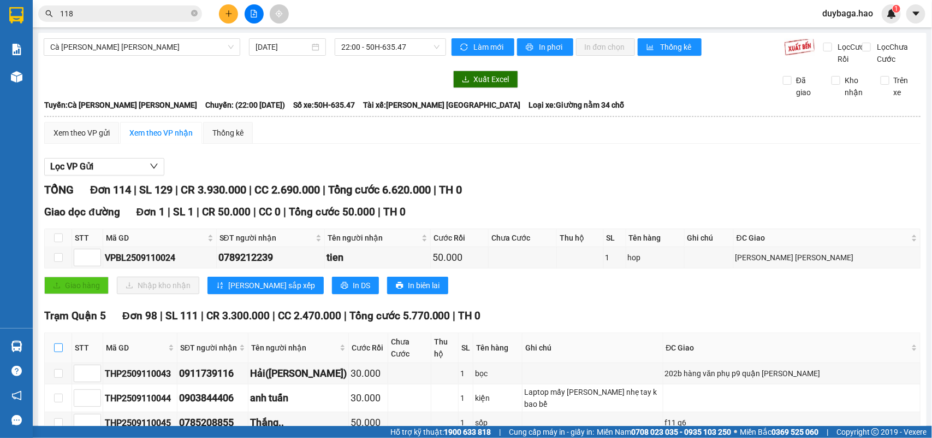
checkbox input "true"
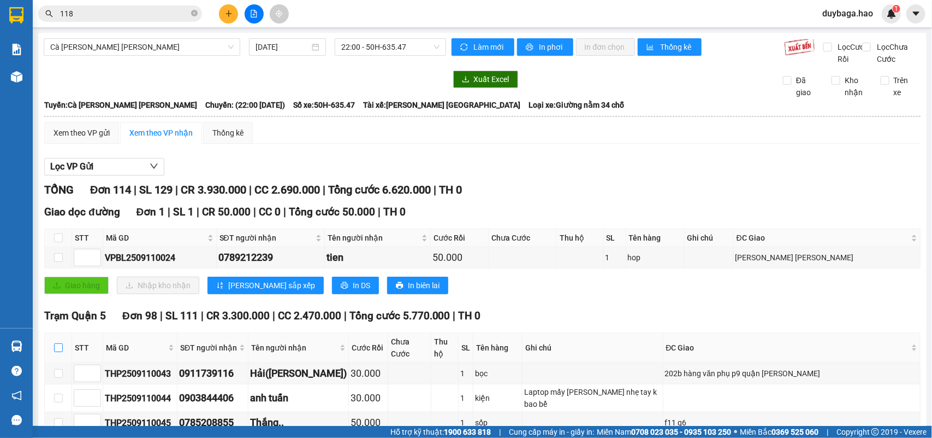
checkbox input "true"
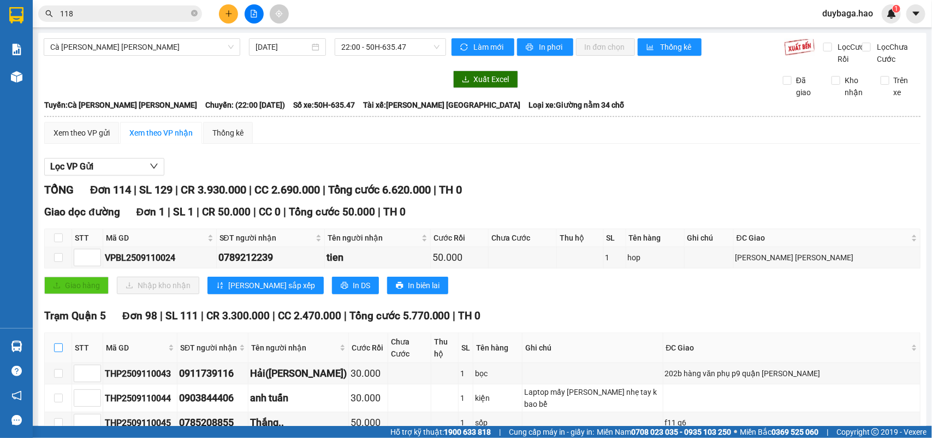
checkbox input "true"
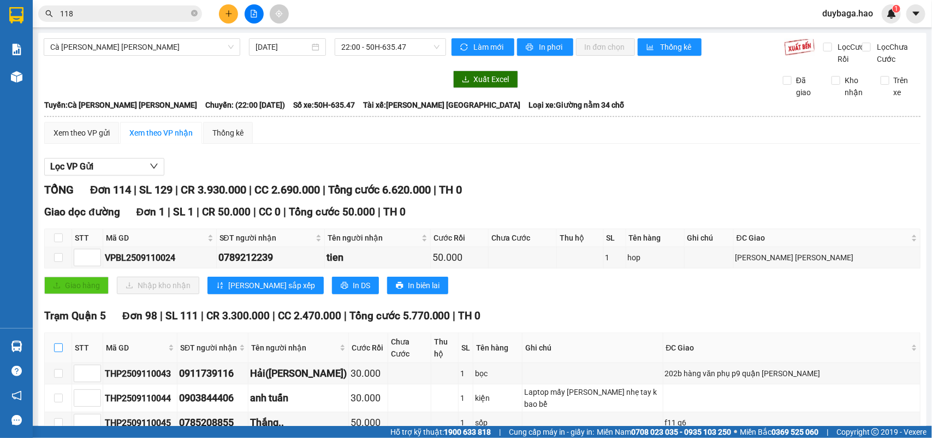
checkbox input "true"
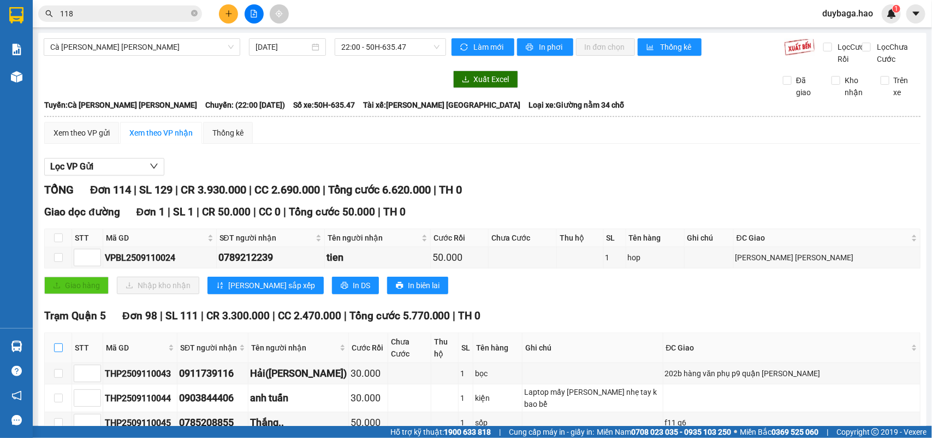
checkbox input "true"
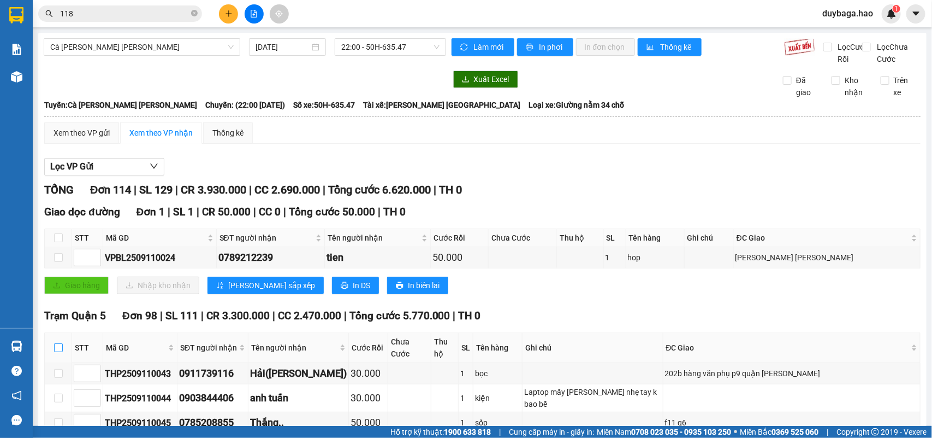
checkbox input "true"
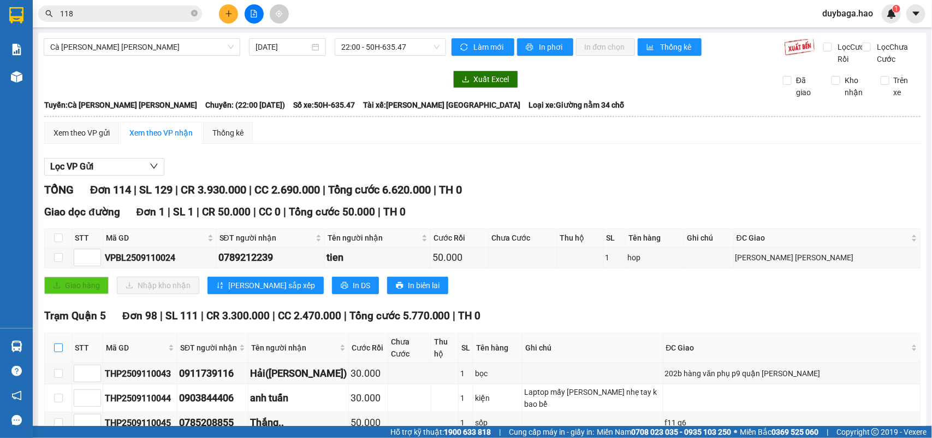
checkbox input "true"
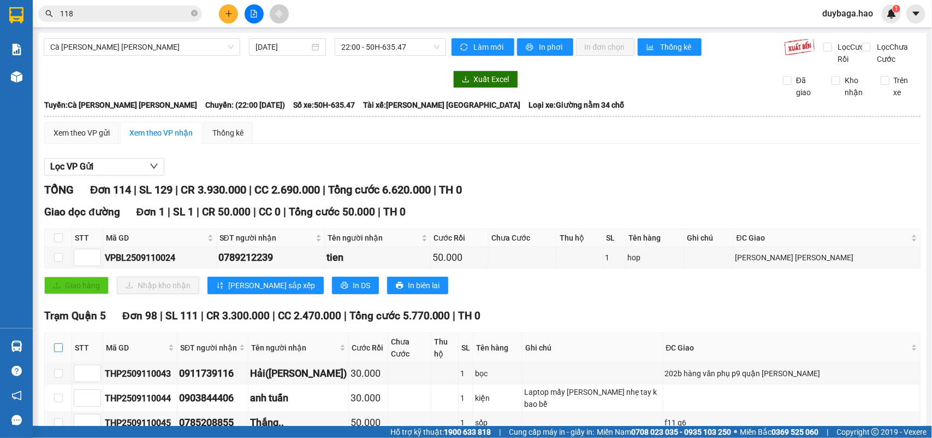
checkbox input "true"
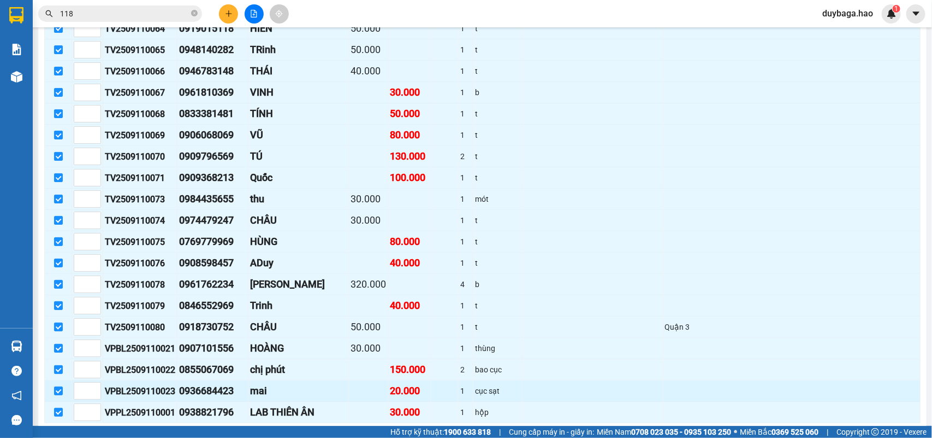
scroll to position [2117, 0]
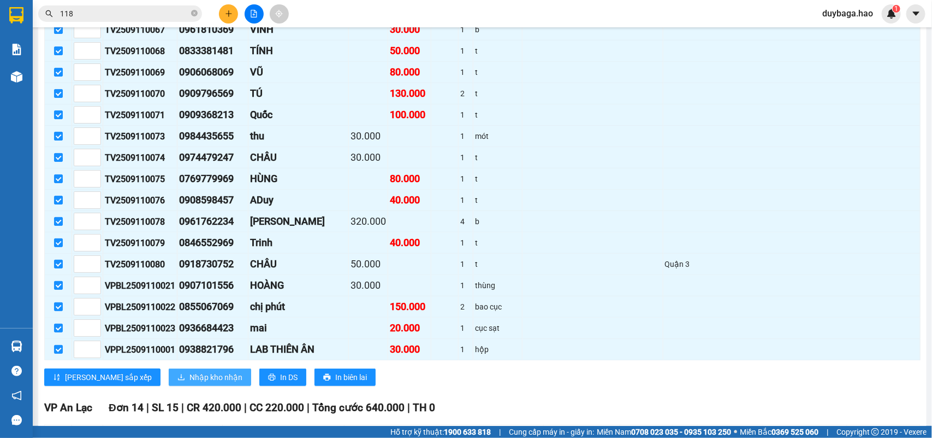
click at [190, 383] on span "Nhập kho nhận" at bounding box center [216, 377] width 53 height 12
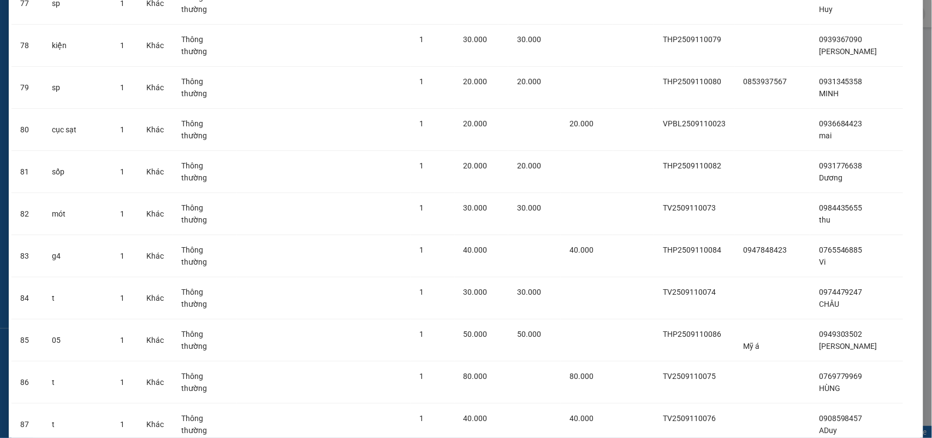
scroll to position [3868, 0]
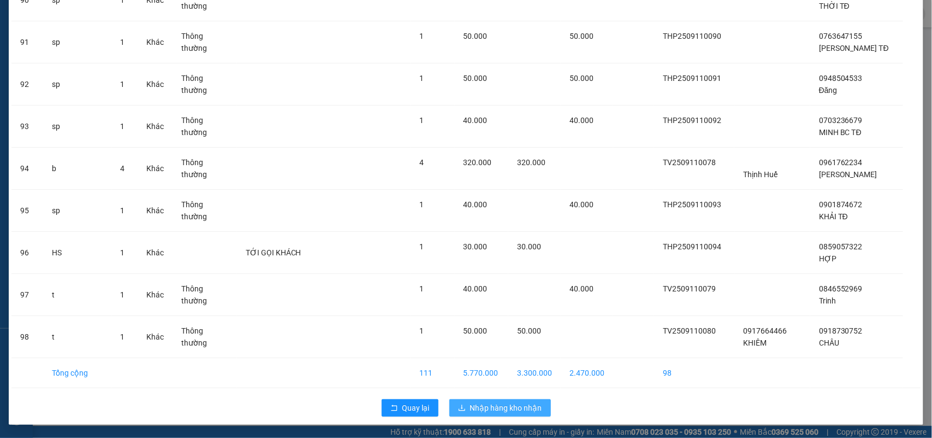
click at [462, 403] on button "Nhập hàng kho nhận" at bounding box center [501, 407] width 102 height 17
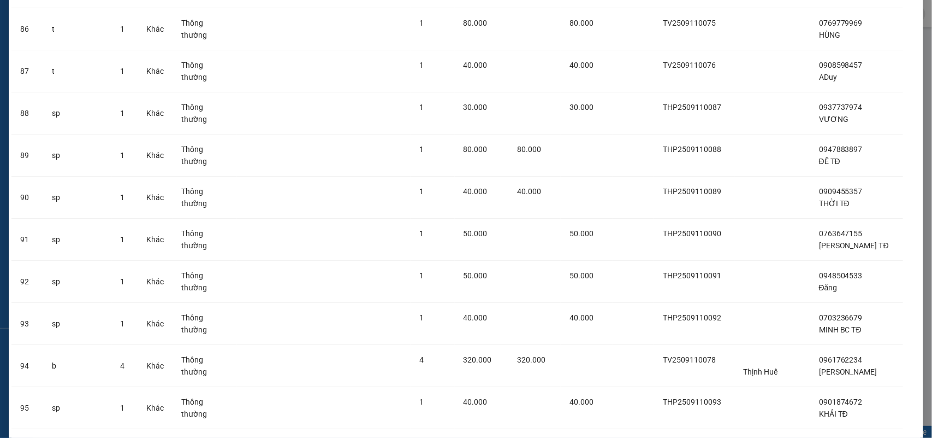
scroll to position [3527, 0]
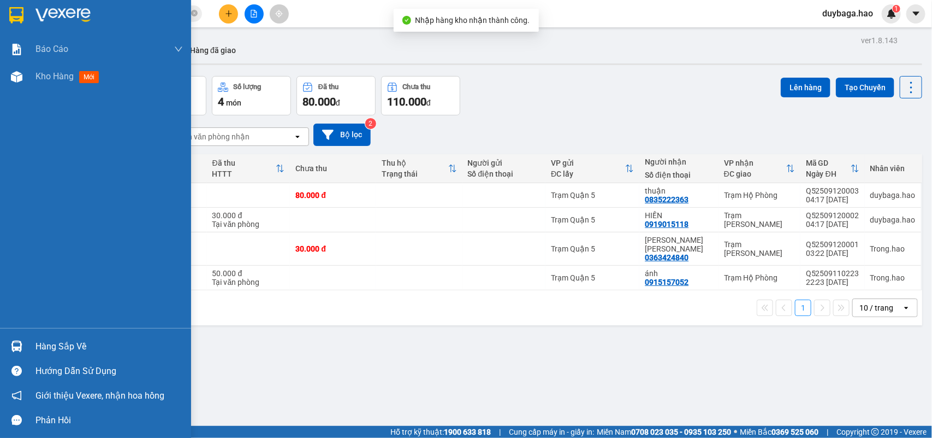
click at [37, 346] on div "Hàng sắp về" at bounding box center [109, 346] width 147 height 16
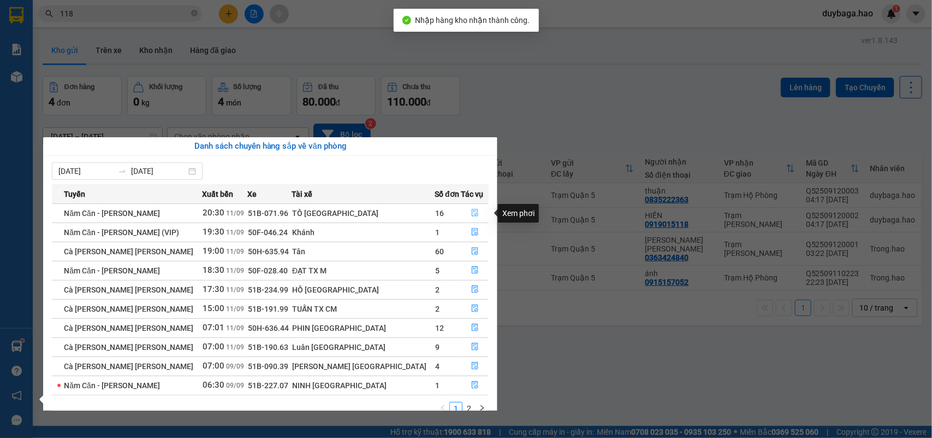
click at [472, 211] on icon "file-done" at bounding box center [475, 213] width 7 height 8
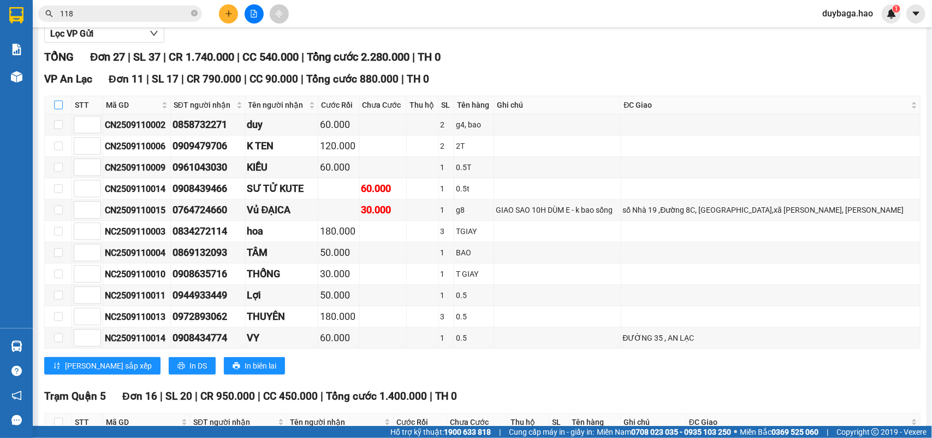
scroll to position [273, 0]
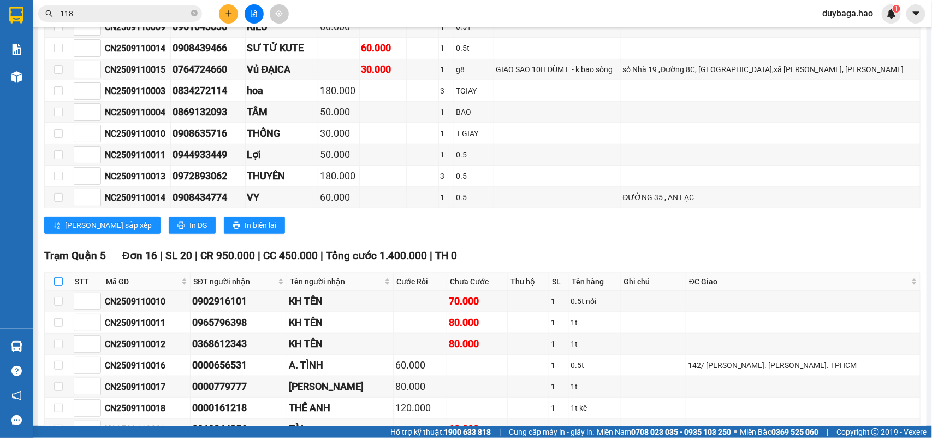
click at [58, 286] on input "checkbox" at bounding box center [58, 281] width 9 height 9
checkbox input "true"
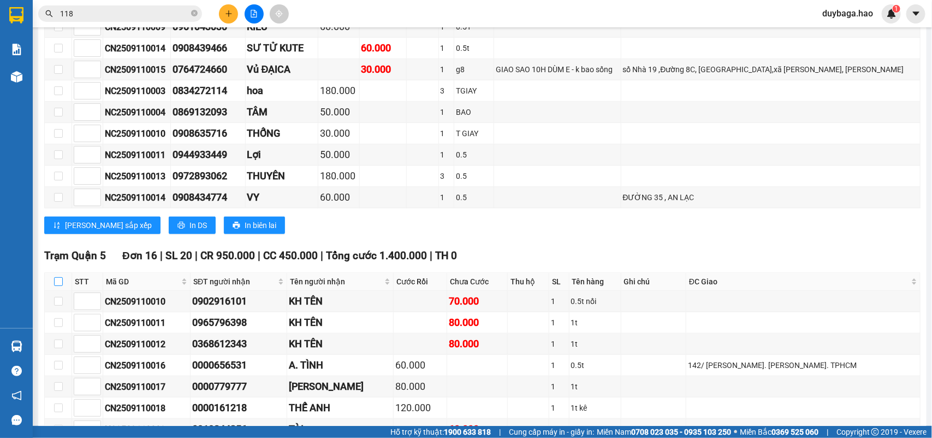
checkbox input "true"
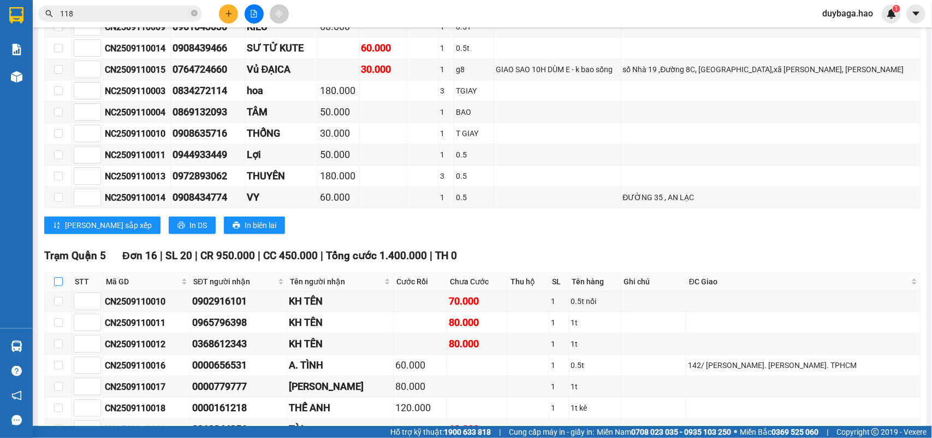
checkbox input "true"
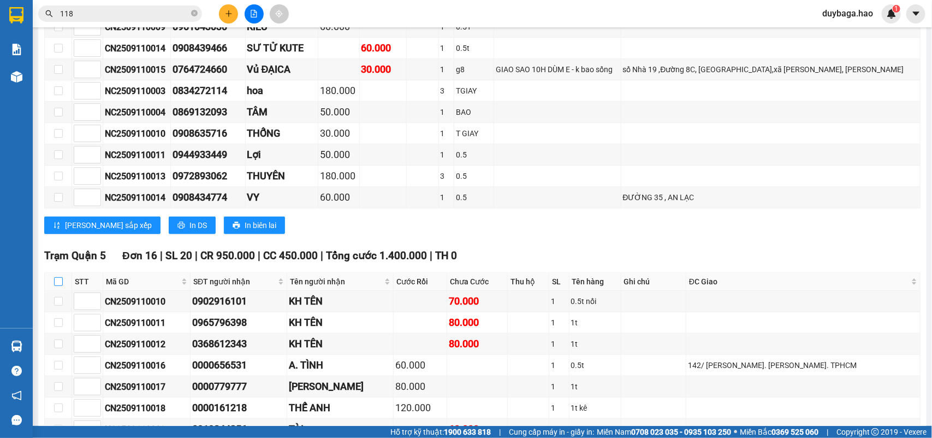
checkbox input "true"
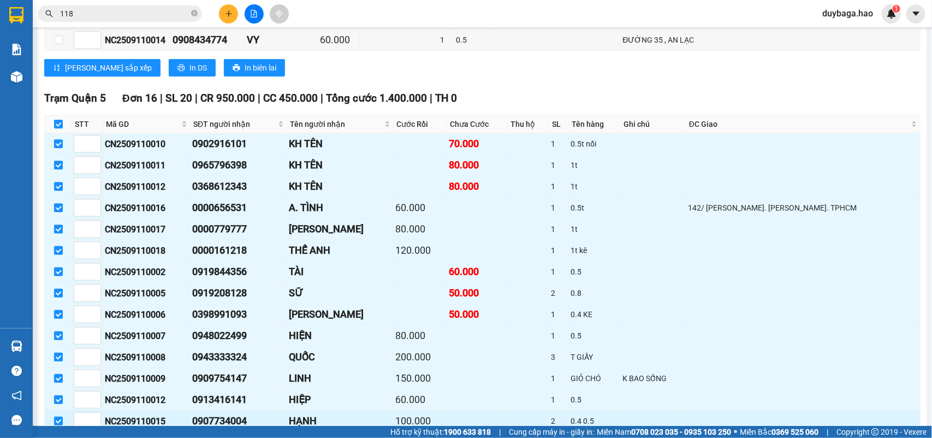
scroll to position [559, 0]
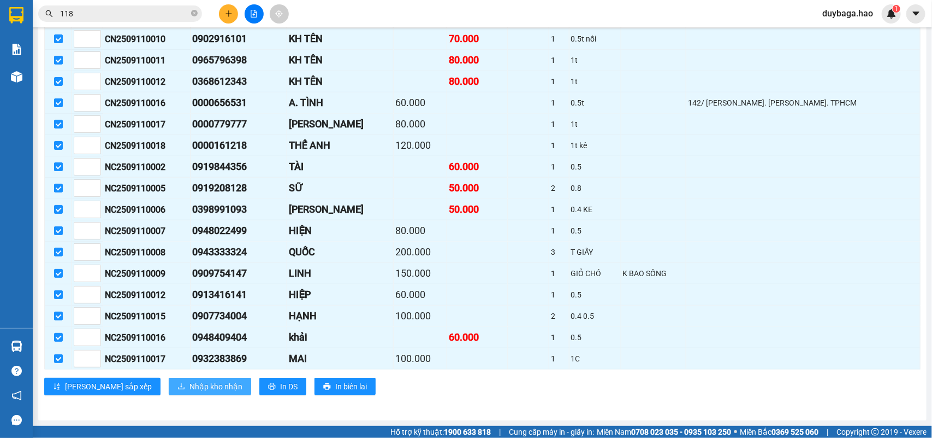
click at [190, 381] on span "Nhập kho nhận" at bounding box center [216, 386] width 53 height 12
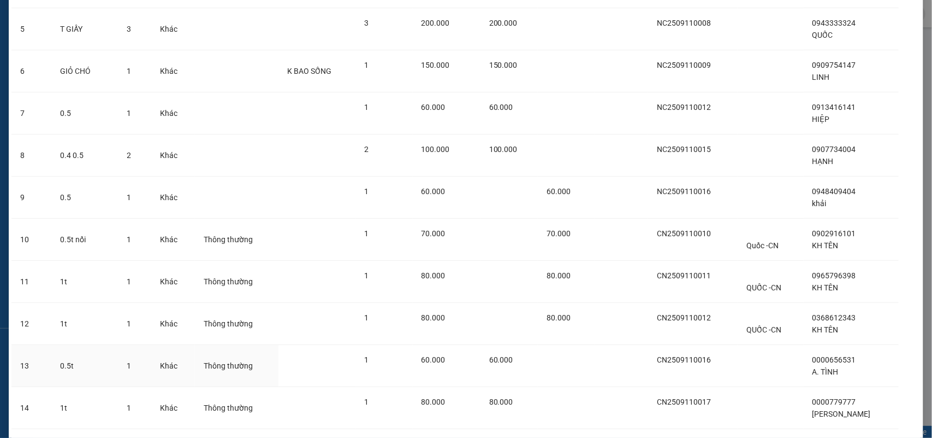
scroll to position [409, 0]
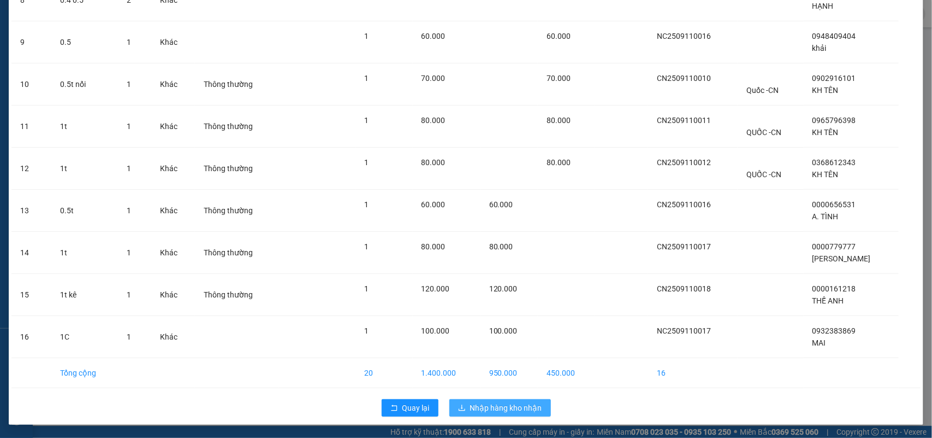
click at [511, 406] on span "Nhập hàng kho nhận" at bounding box center [506, 408] width 72 height 12
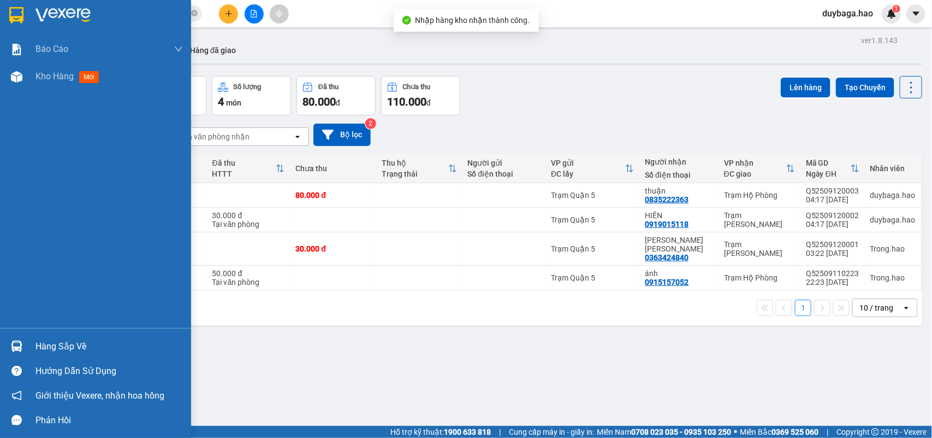
click at [36, 347] on div "Hàng sắp về" at bounding box center [109, 346] width 147 height 16
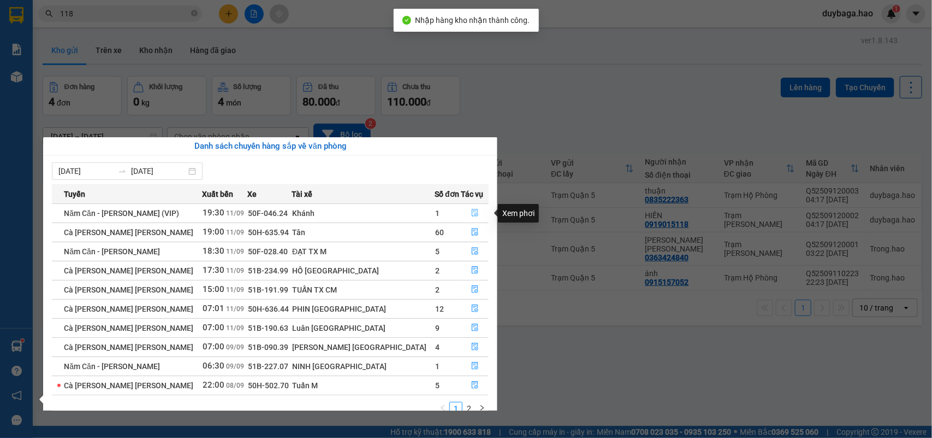
click at [473, 213] on icon "file-done" at bounding box center [475, 213] width 8 height 8
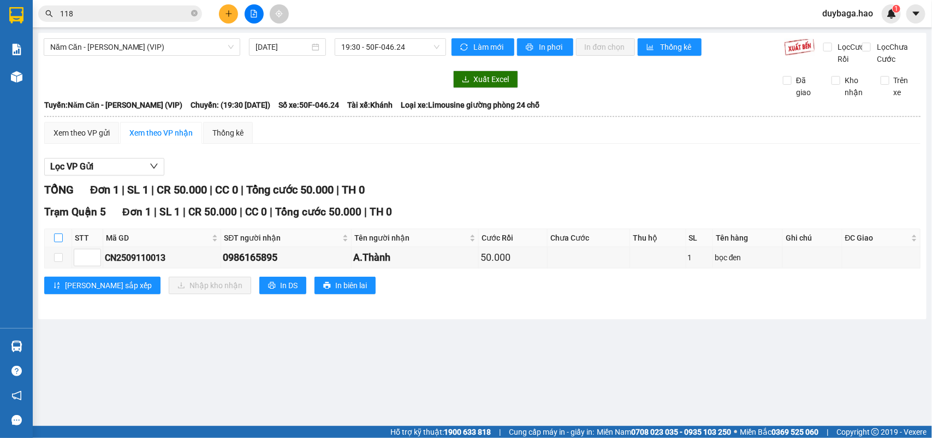
click at [60, 242] on input "checkbox" at bounding box center [58, 237] width 9 height 9
checkbox input "true"
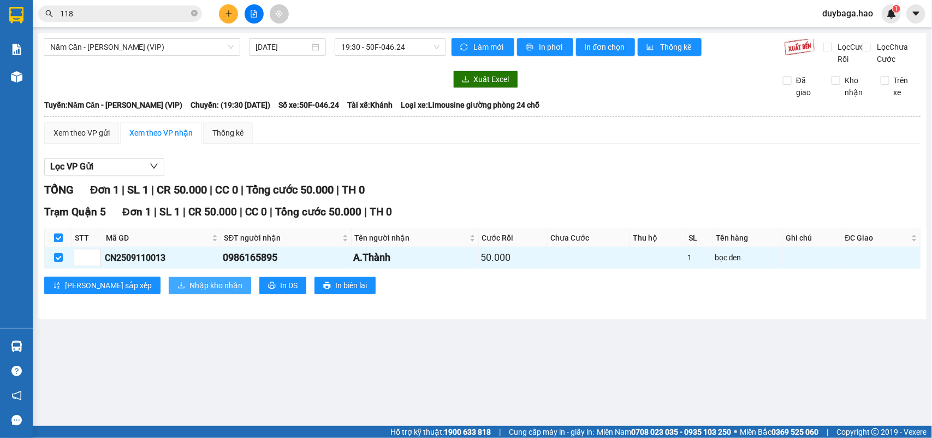
click at [178, 289] on icon "download" at bounding box center [182, 285] width 8 height 8
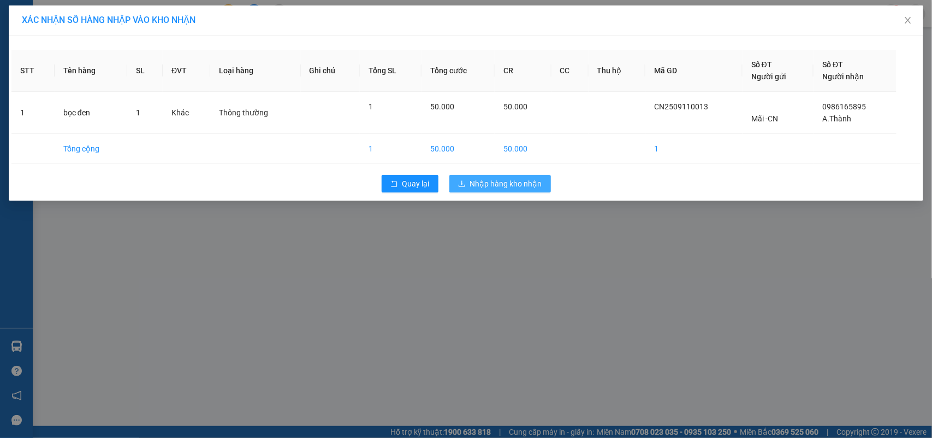
click at [521, 182] on span "Nhập hàng kho nhận" at bounding box center [506, 184] width 72 height 12
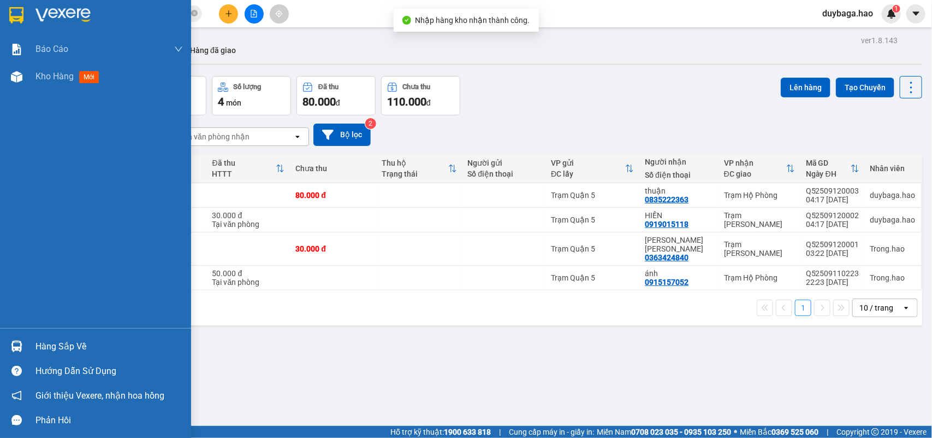
click at [67, 351] on div "Hàng sắp về" at bounding box center [109, 346] width 147 height 16
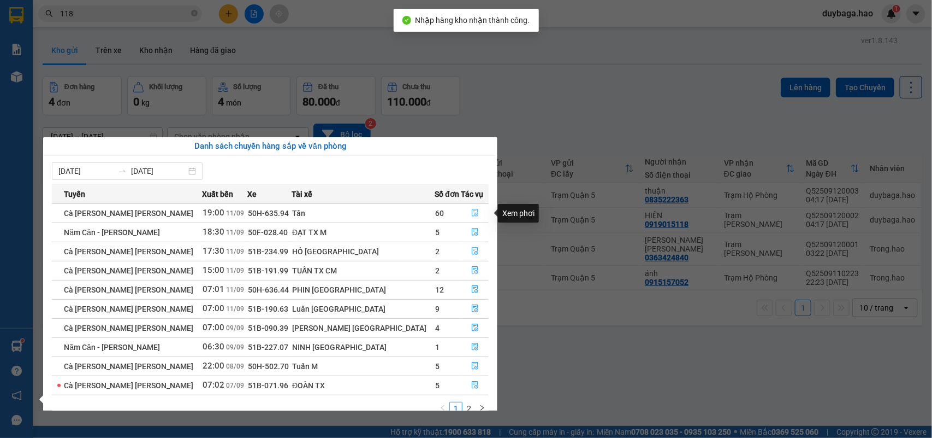
click at [471, 214] on icon "file-done" at bounding box center [475, 213] width 8 height 8
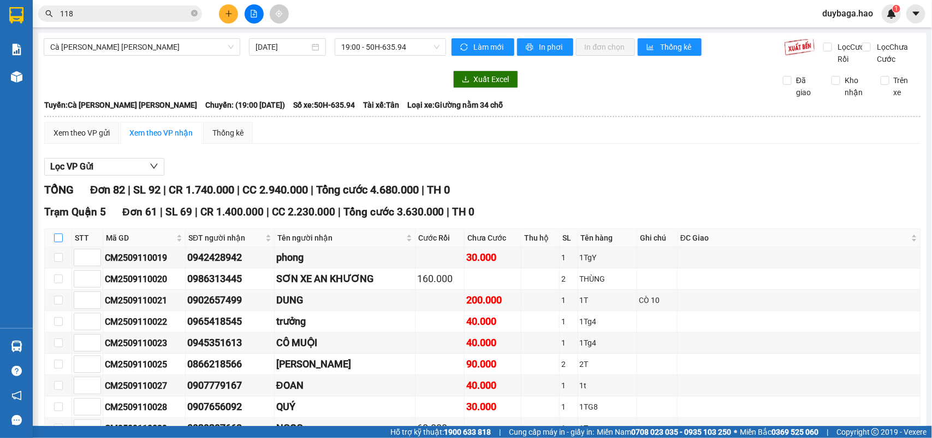
click at [60, 242] on input "checkbox" at bounding box center [58, 237] width 9 height 9
checkbox input "true"
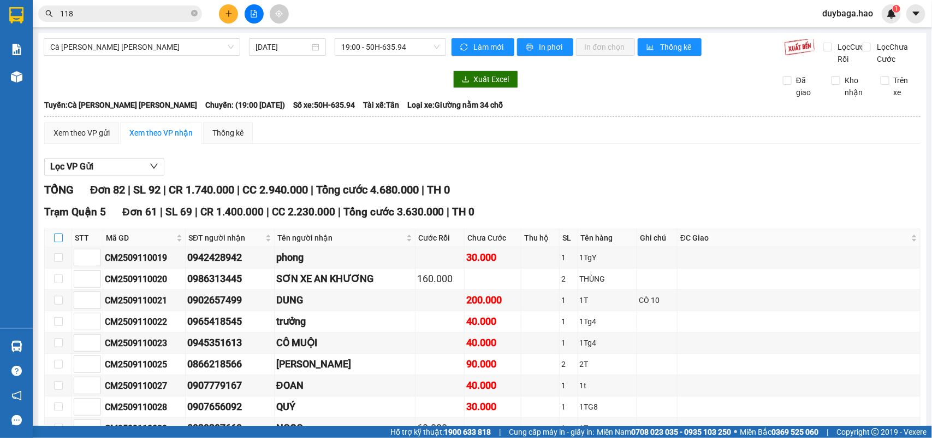
checkbox input "true"
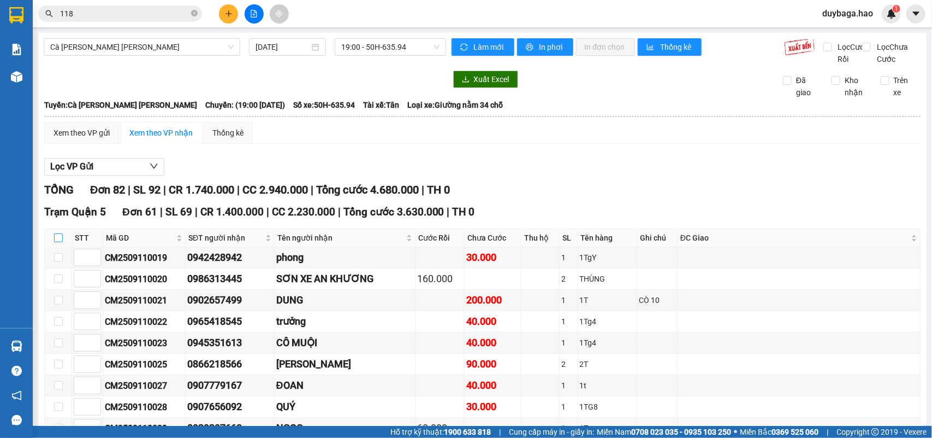
checkbox input "true"
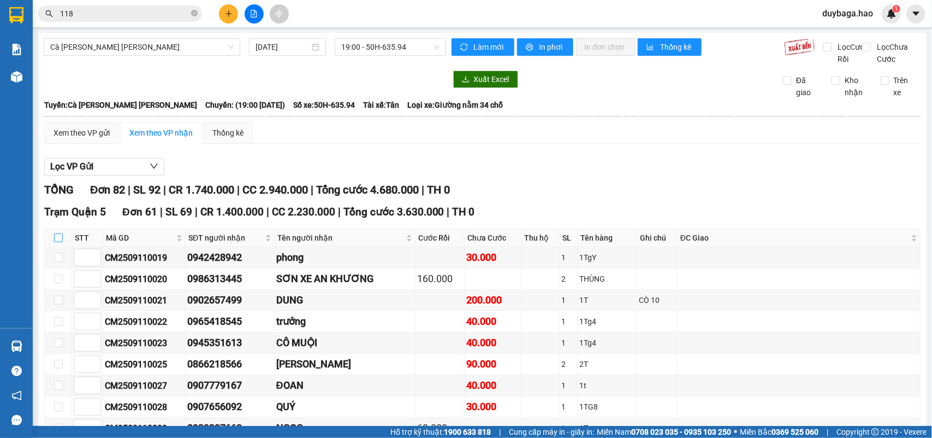
checkbox input "true"
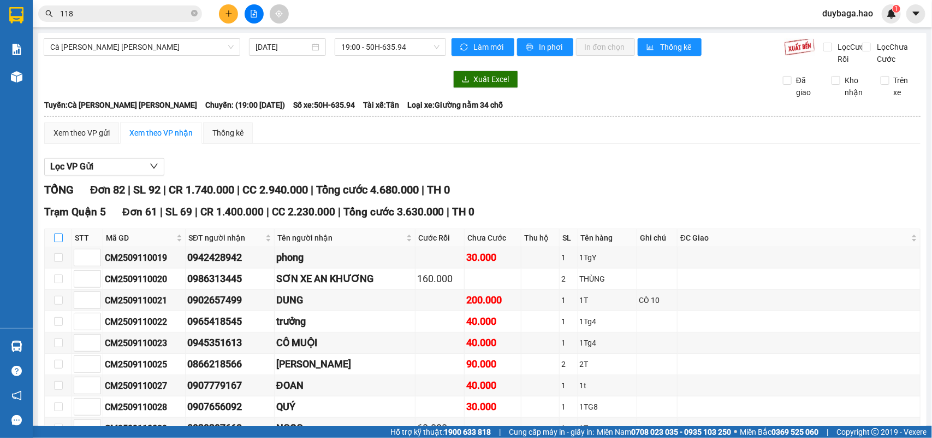
checkbox input "true"
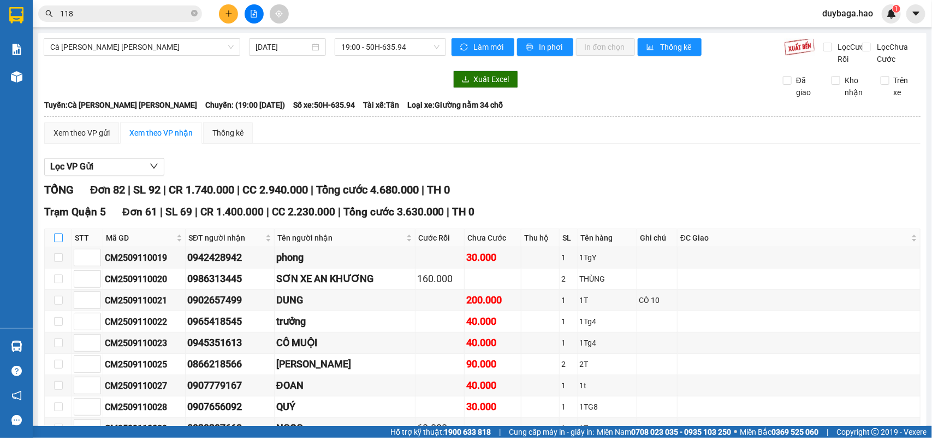
checkbox input "true"
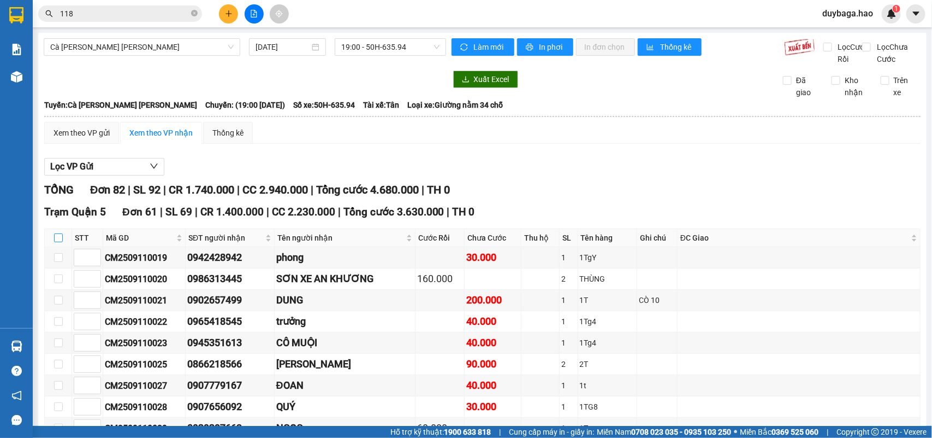
checkbox input "true"
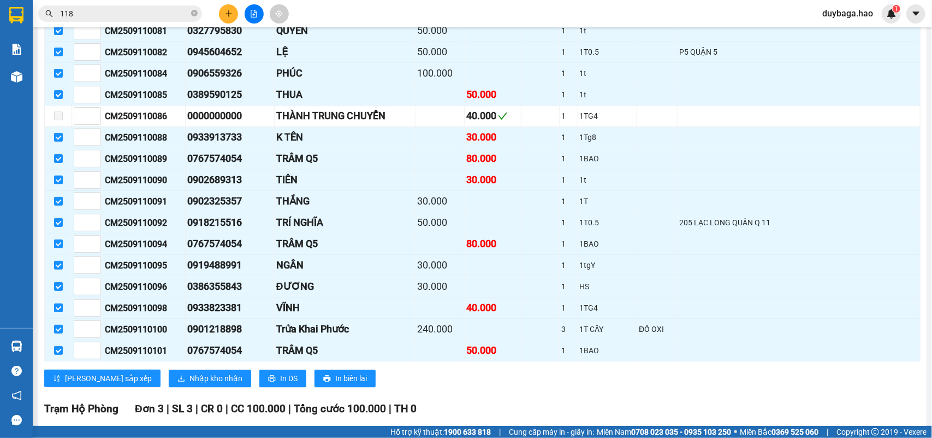
scroll to position [1502, 0]
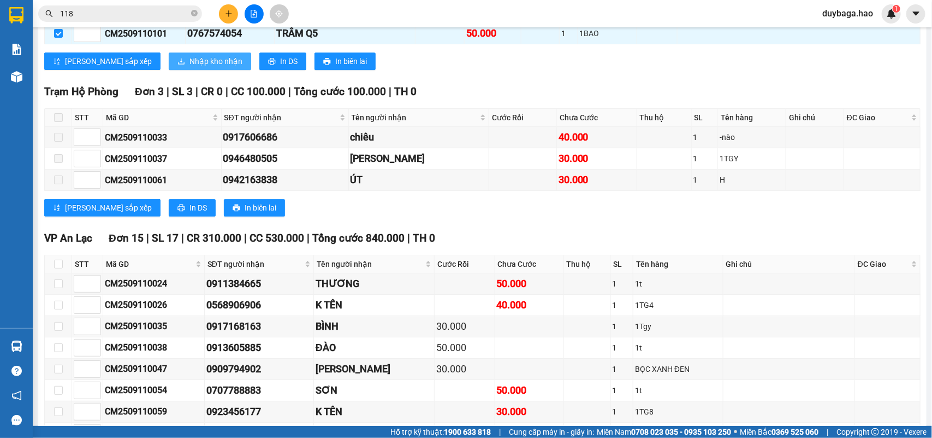
click at [190, 67] on span "Nhập kho nhận" at bounding box center [216, 61] width 53 height 12
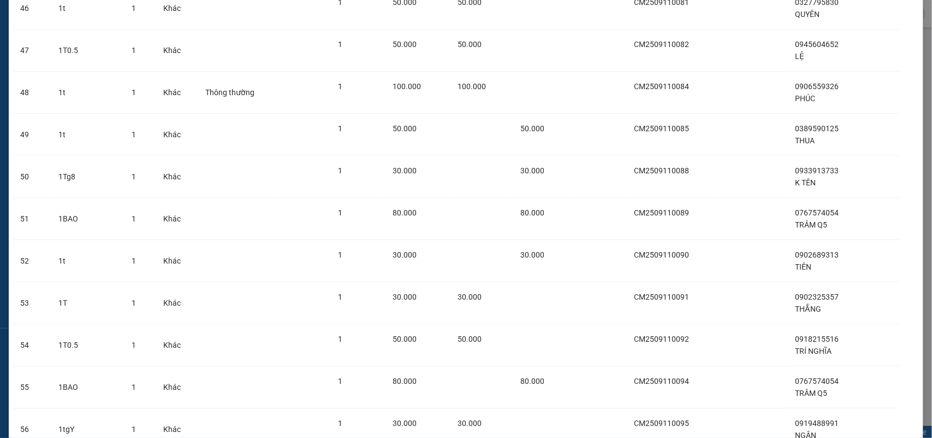
scroll to position [2265, 0]
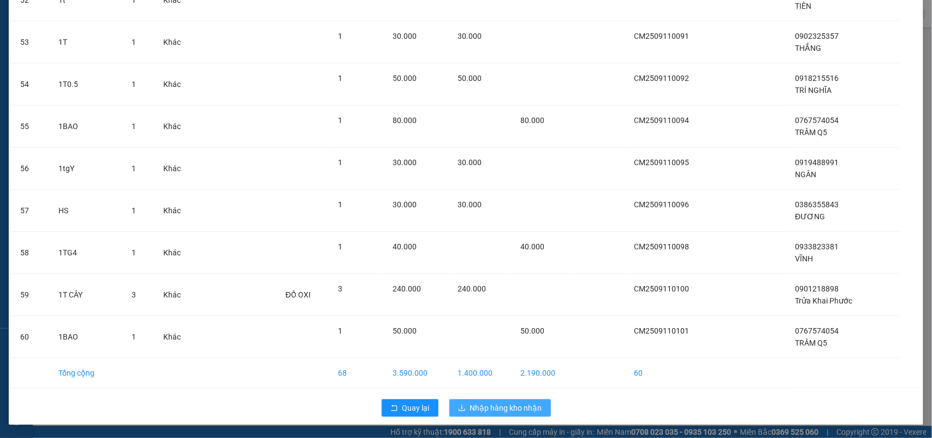
click at [499, 407] on span "Nhập hàng kho nhận" at bounding box center [506, 408] width 72 height 12
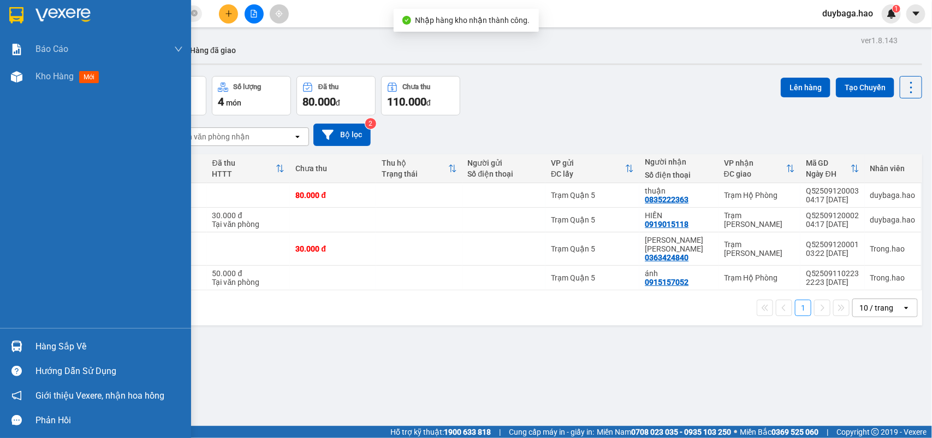
click at [37, 345] on div "Hàng sắp về" at bounding box center [109, 346] width 147 height 16
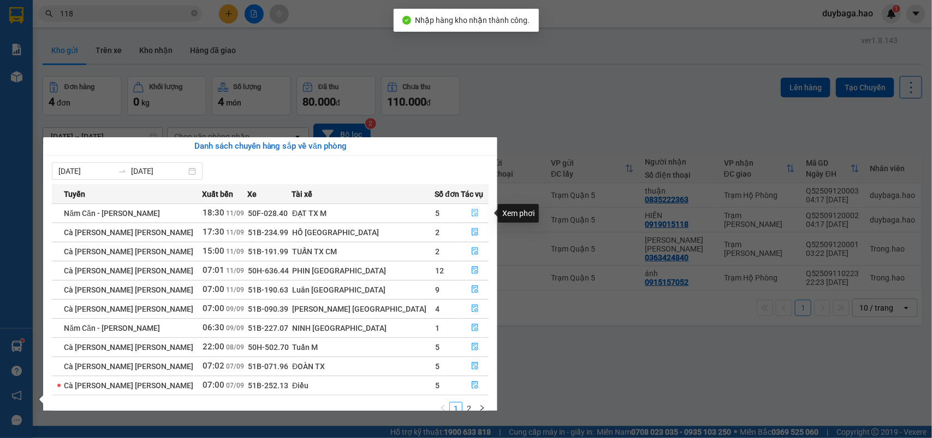
click at [471, 213] on icon "file-done" at bounding box center [475, 213] width 8 height 8
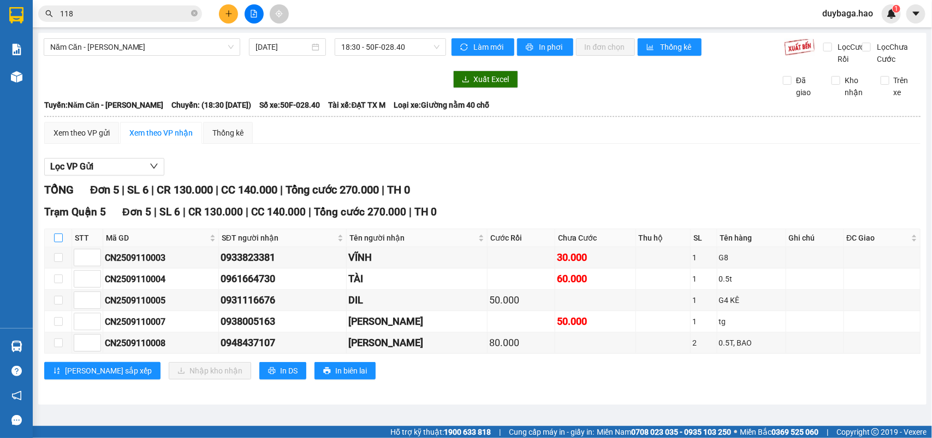
click at [60, 242] on input "checkbox" at bounding box center [58, 237] width 9 height 9
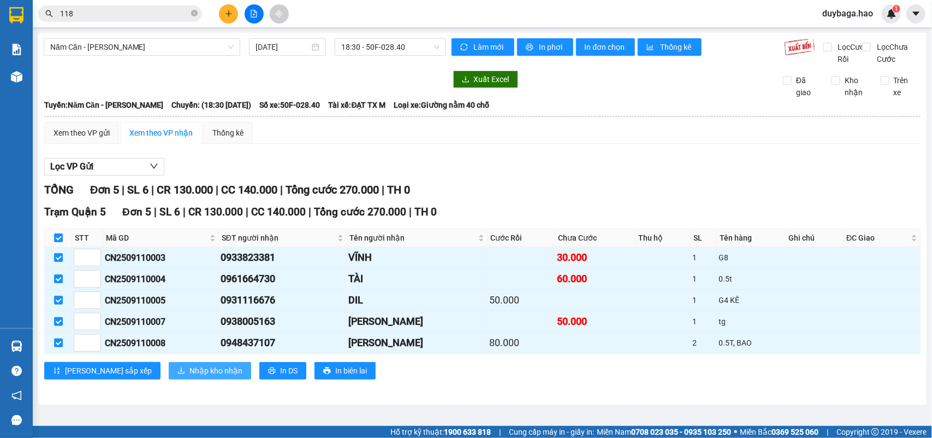
click at [190, 376] on span "Nhập kho nhận" at bounding box center [216, 370] width 53 height 12
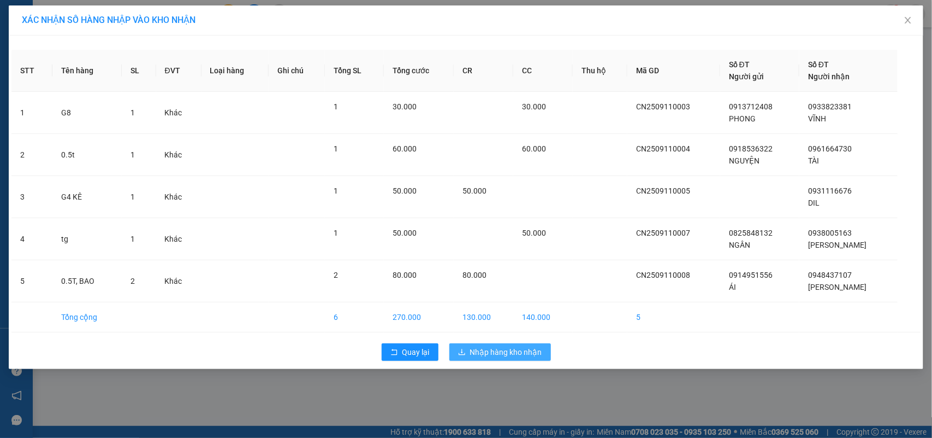
click at [473, 345] on button "Nhập hàng kho nhận" at bounding box center [501, 351] width 102 height 17
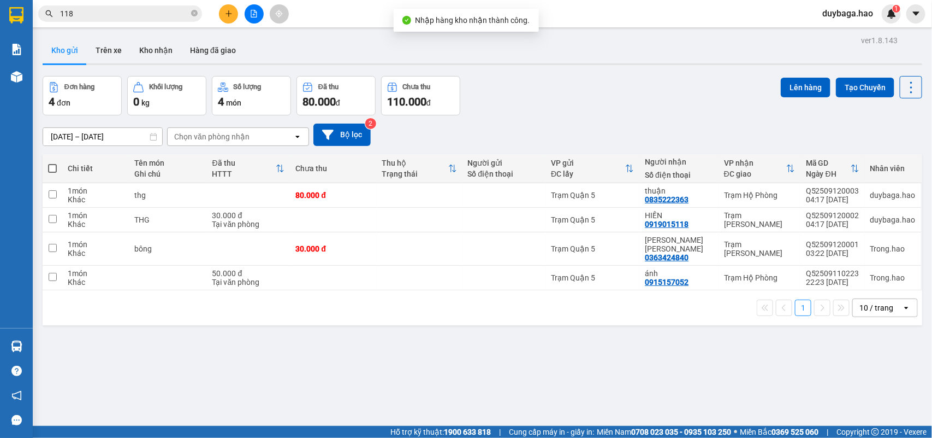
click at [38, 346] on div "ver 1.8.143 Kho gửi Trên xe [PERSON_NAME] Hàng đã [PERSON_NAME] hàng 4 đơn [PER…" at bounding box center [482, 252] width 889 height 438
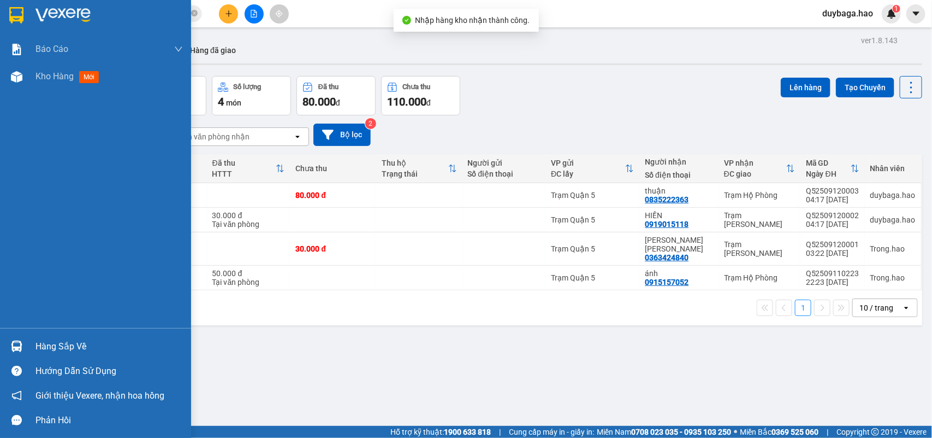
click at [16, 348] on img at bounding box center [16, 345] width 11 height 11
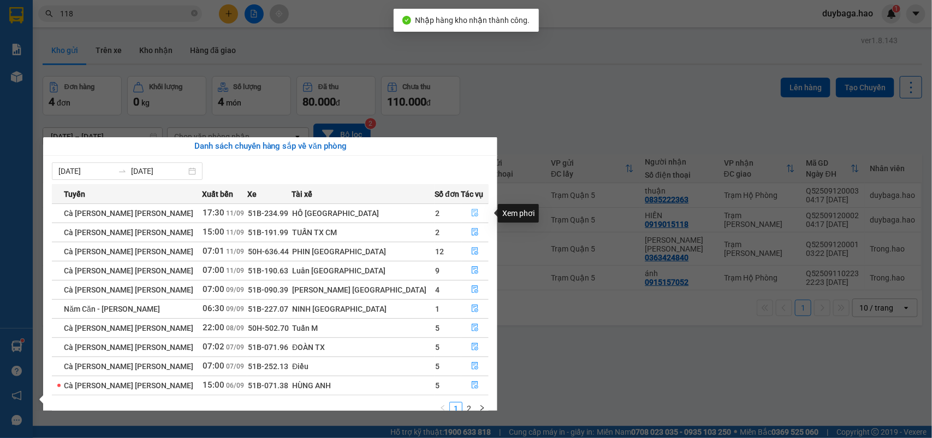
click at [471, 210] on icon "file-done" at bounding box center [475, 213] width 8 height 8
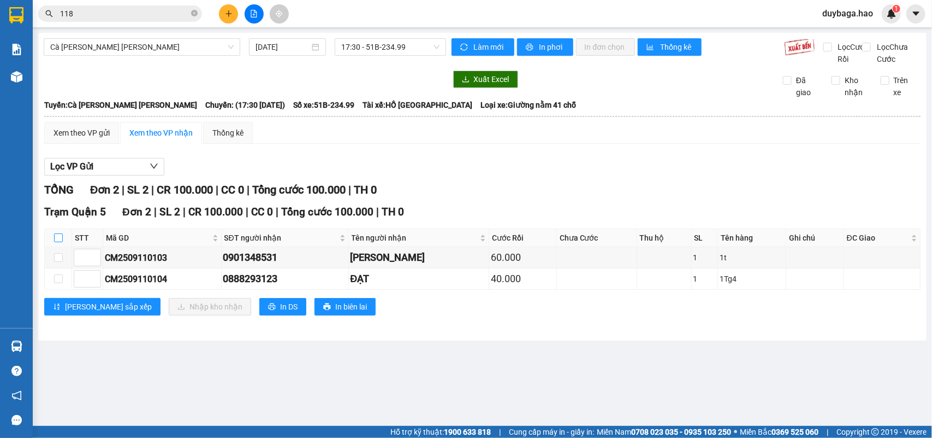
drag, startPoint x: 58, startPoint y: 247, endPoint x: 68, endPoint y: 256, distance: 13.2
click at [58, 242] on input "checkbox" at bounding box center [58, 237] width 9 height 9
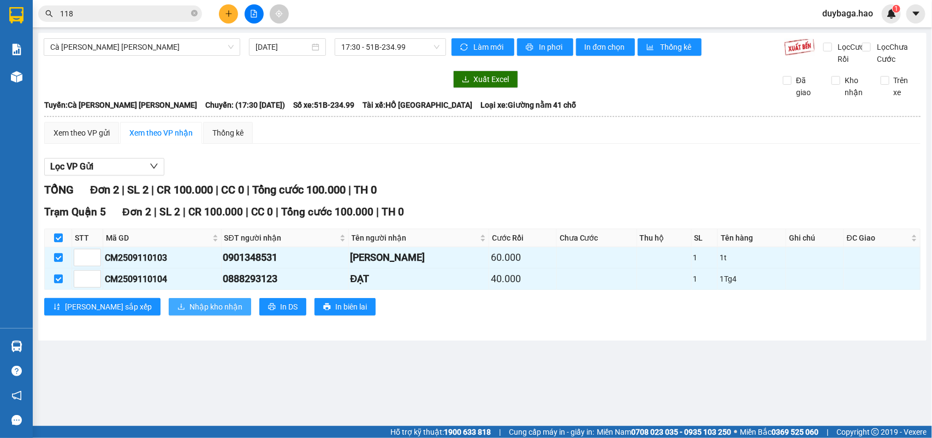
click at [190, 312] on span "Nhập kho nhận" at bounding box center [216, 306] width 53 height 12
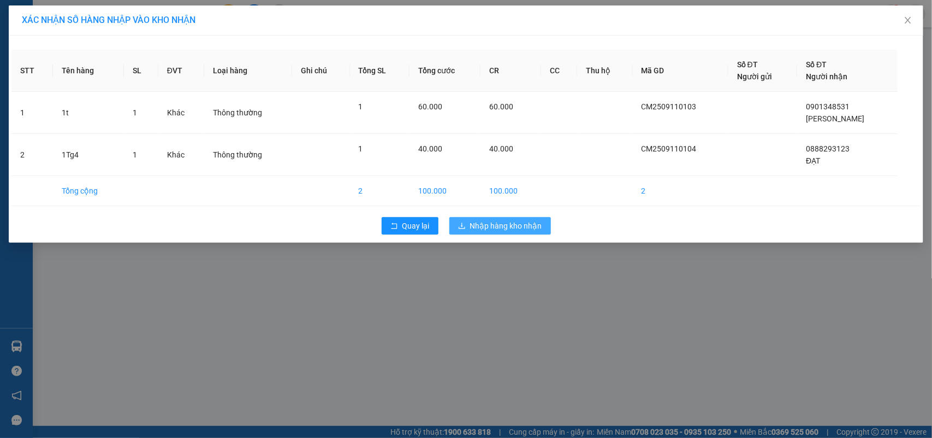
click at [477, 222] on span "Nhập hàng kho nhận" at bounding box center [506, 226] width 72 height 12
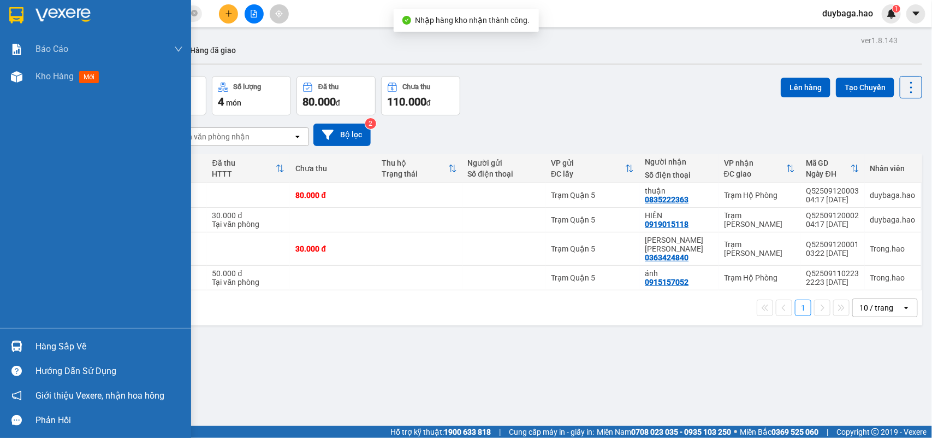
drag, startPoint x: 34, startPoint y: 344, endPoint x: 73, endPoint y: 332, distance: 40.3
click at [36, 344] on div "Hàng sắp về" at bounding box center [95, 346] width 191 height 25
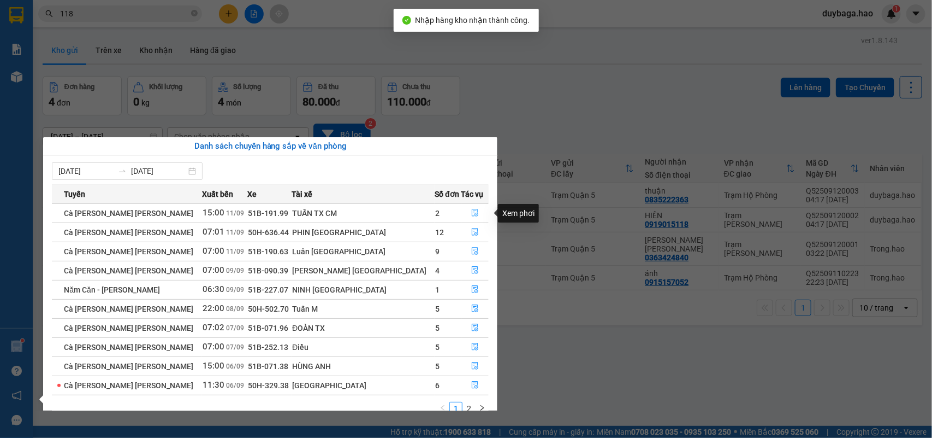
click at [471, 212] on icon "file-done" at bounding box center [475, 213] width 8 height 8
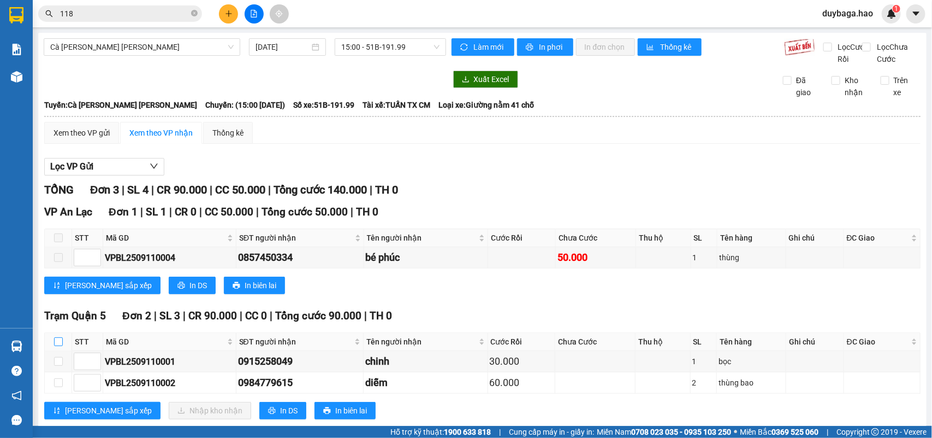
click at [60, 347] on label at bounding box center [58, 341] width 9 height 12
click at [60, 346] on input "checkbox" at bounding box center [58, 341] width 9 height 9
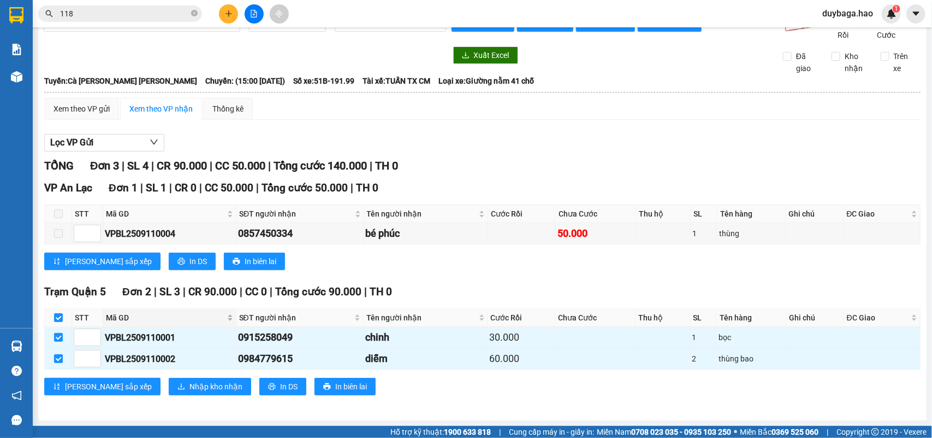
scroll to position [38, 0]
click at [190, 384] on span "Nhập kho nhận" at bounding box center [216, 386] width 53 height 12
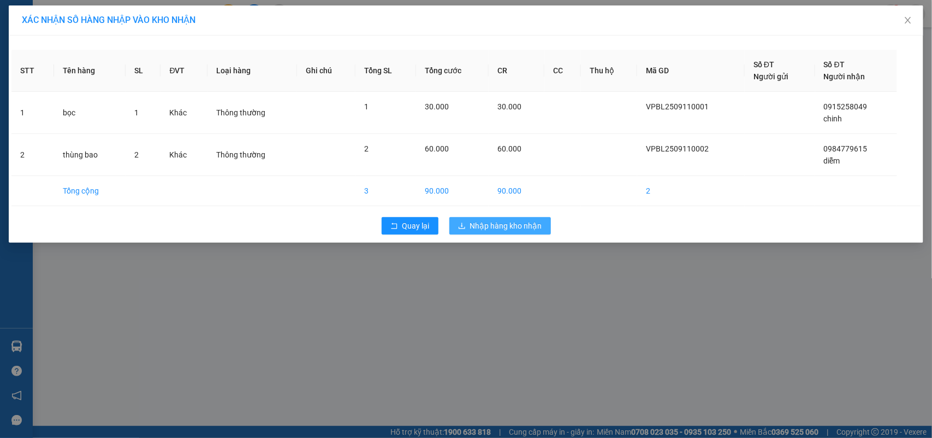
click at [488, 226] on span "Nhập hàng kho nhận" at bounding box center [506, 226] width 72 height 12
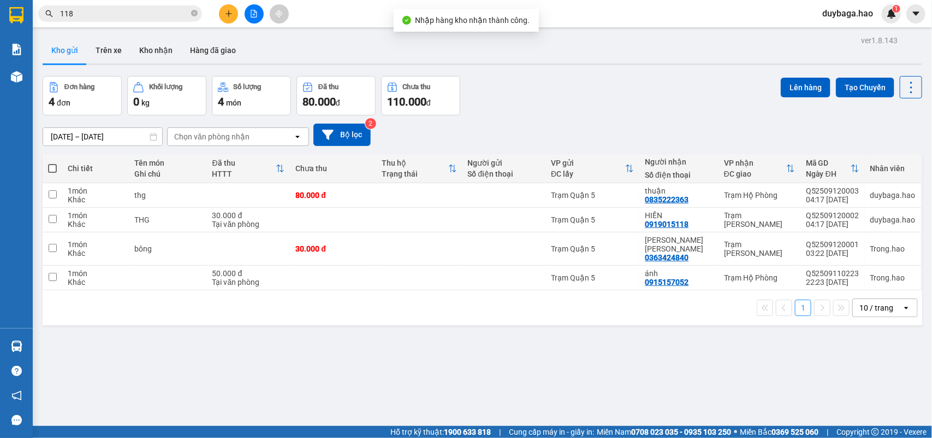
click at [45, 343] on div "ver 1.8.143 Kho gửi Trên xe [PERSON_NAME] Hàng đã [PERSON_NAME] hàng 4 đơn [PER…" at bounding box center [482, 252] width 889 height 438
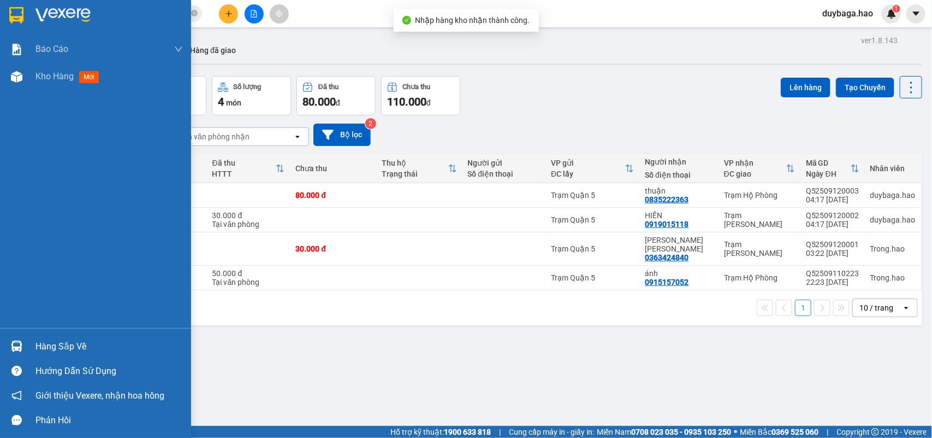
click at [8, 350] on div "Hàng sắp về" at bounding box center [95, 346] width 191 height 25
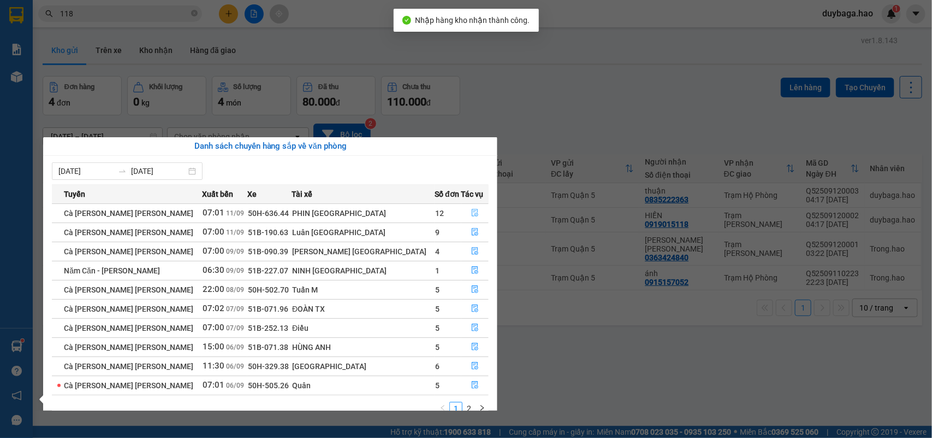
click at [471, 212] on icon "file-done" at bounding box center [475, 213] width 8 height 8
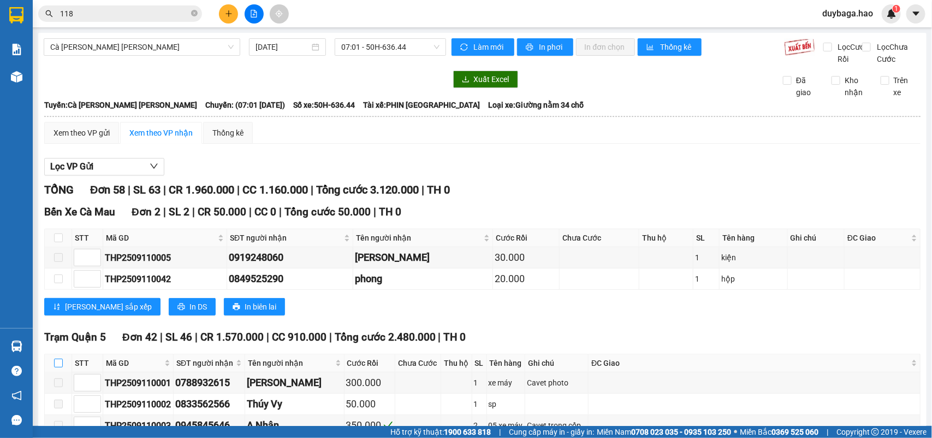
click at [58, 367] on input "checkbox" at bounding box center [58, 362] width 9 height 9
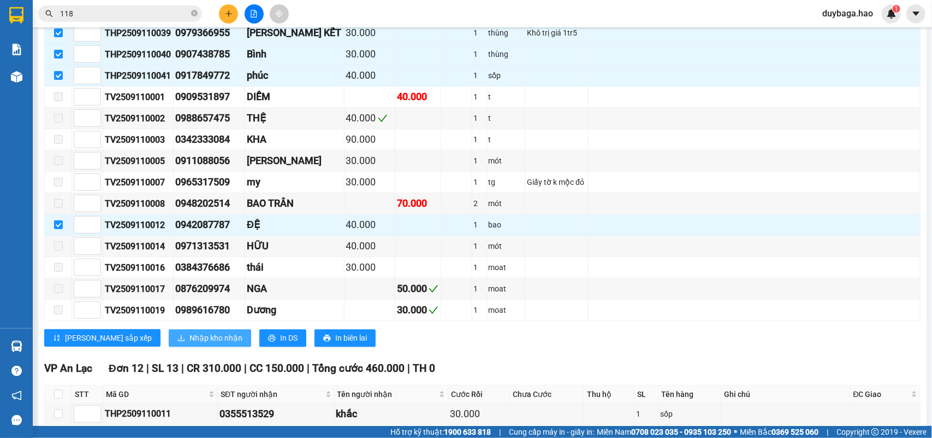
scroll to position [956, 0]
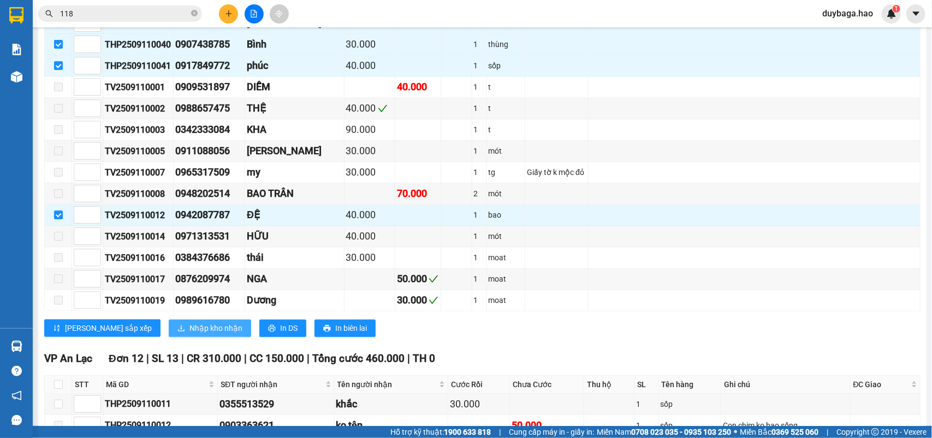
click at [190, 334] on span "Nhập kho nhận" at bounding box center [216, 328] width 53 height 12
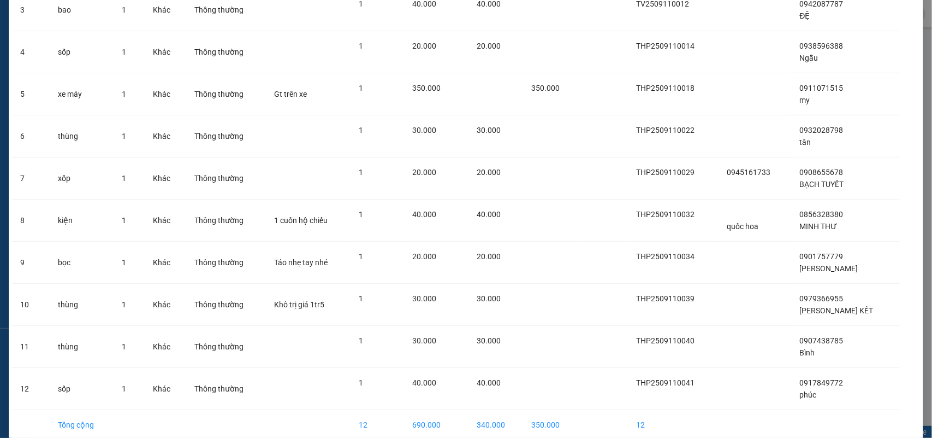
scroll to position [240, 0]
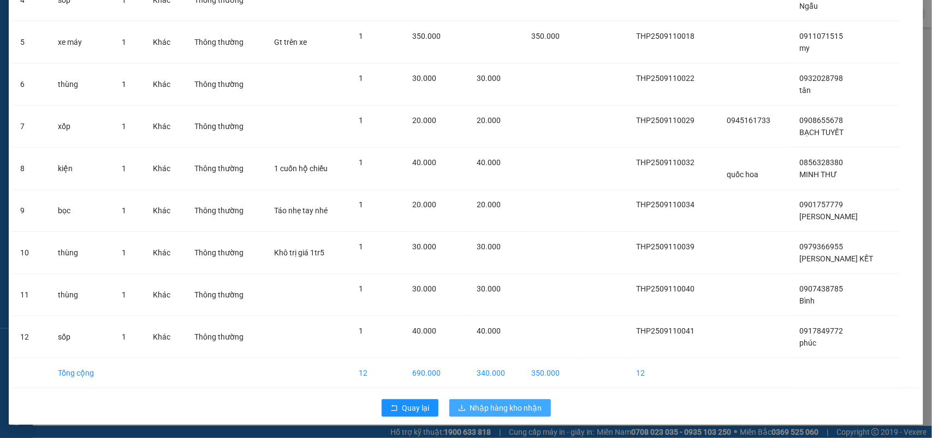
click at [473, 403] on span "Nhập hàng kho nhận" at bounding box center [506, 408] width 72 height 12
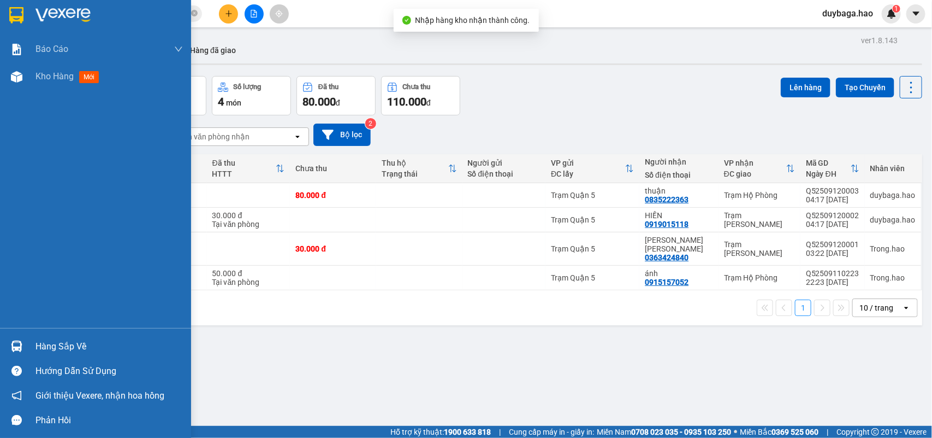
click at [31, 343] on div "Hàng sắp về" at bounding box center [95, 346] width 191 height 25
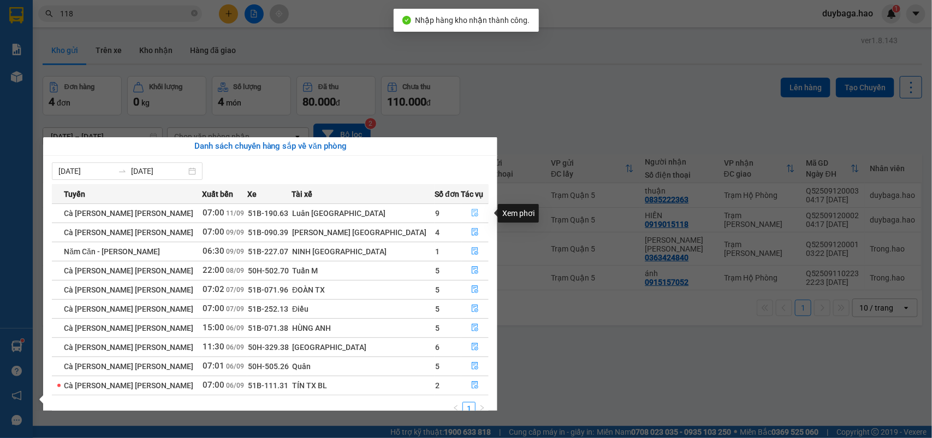
click at [472, 211] on icon "file-done" at bounding box center [475, 213] width 7 height 8
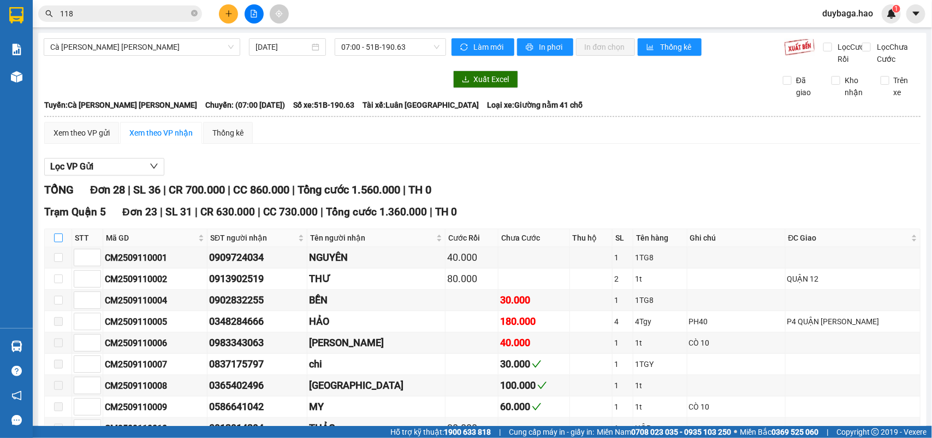
click at [61, 242] on input "checkbox" at bounding box center [58, 237] width 9 height 9
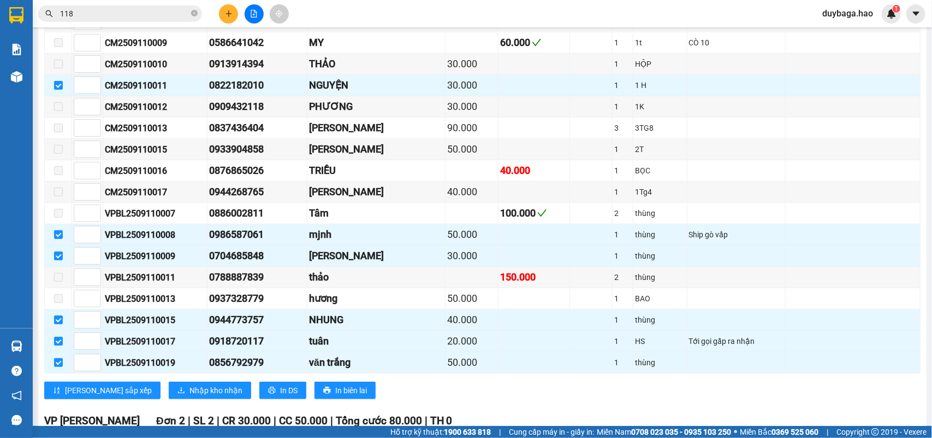
scroll to position [615, 0]
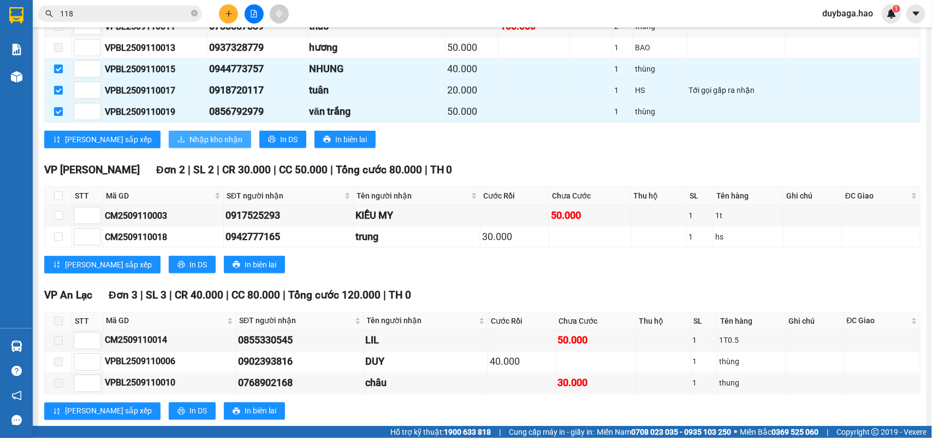
click at [173, 148] on button "Nhập kho nhận" at bounding box center [210, 139] width 82 height 17
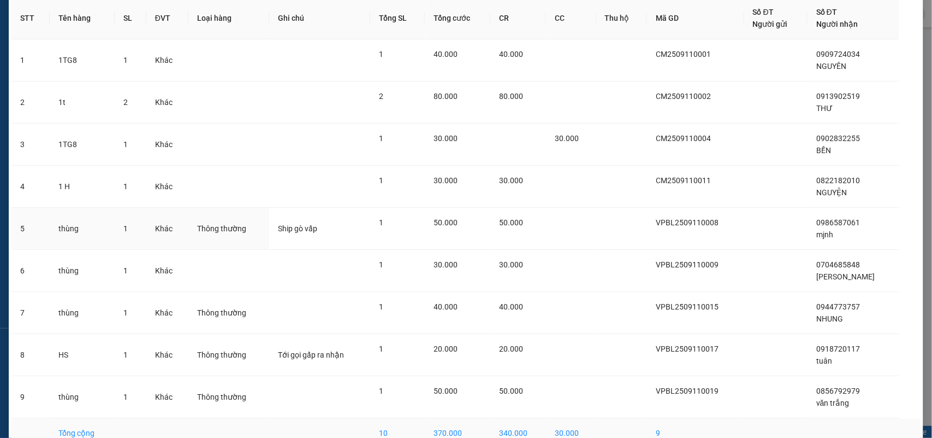
scroll to position [114, 0]
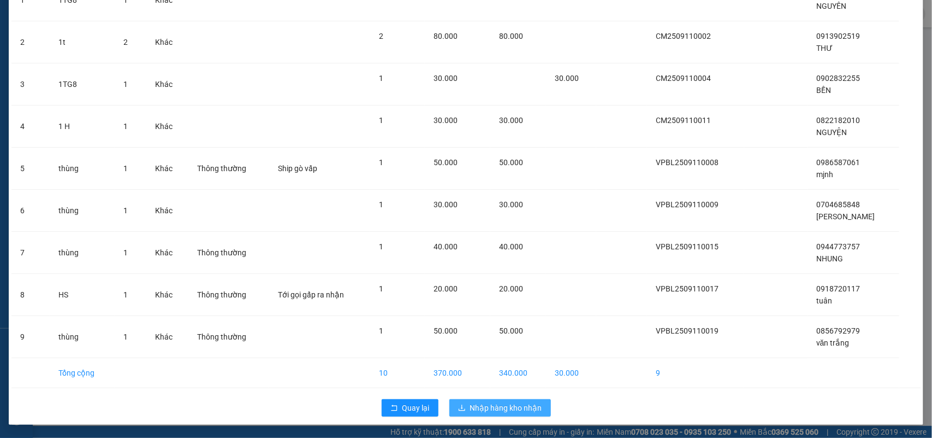
click at [485, 408] on span "Nhập hàng kho nhận" at bounding box center [506, 408] width 72 height 12
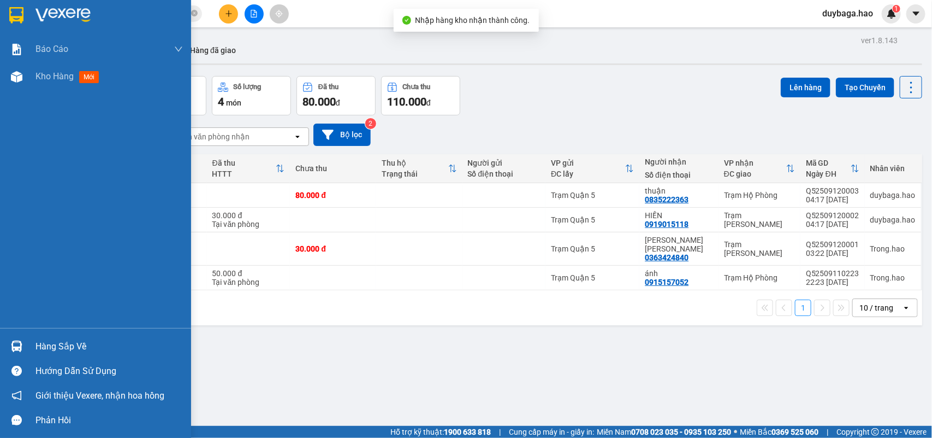
click at [36, 347] on div "Hàng sắp về" at bounding box center [109, 346] width 147 height 16
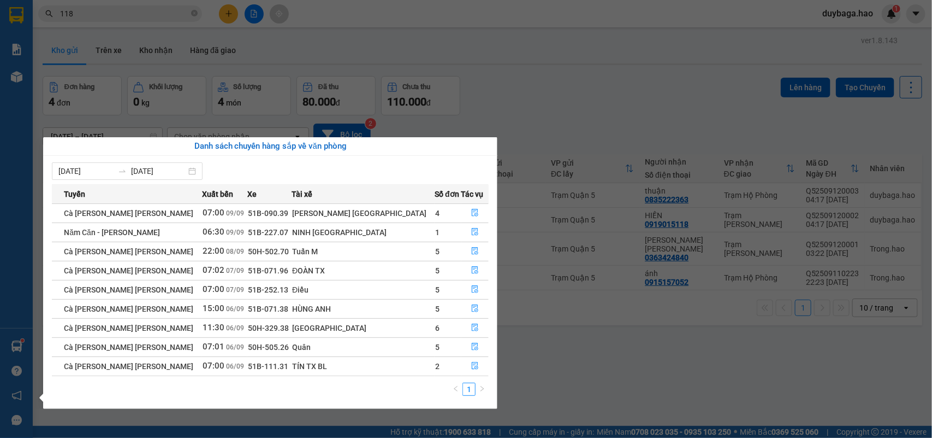
click at [600, 391] on section "Kết quả [PERSON_NAME] ( 7560 ) Bộ lọc Mã ĐH Trạng thái Món hàng Thu hộ Tổng [PE…" at bounding box center [466, 219] width 932 height 438
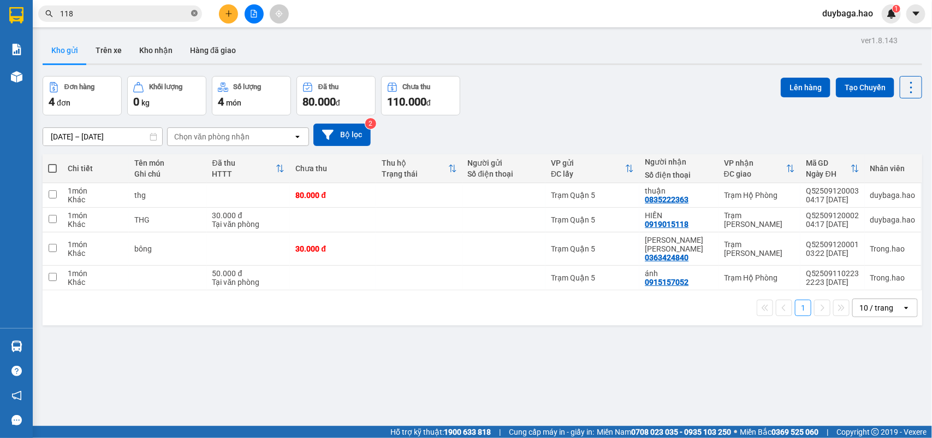
click at [194, 12] on icon "close-circle" at bounding box center [194, 13] width 7 height 7
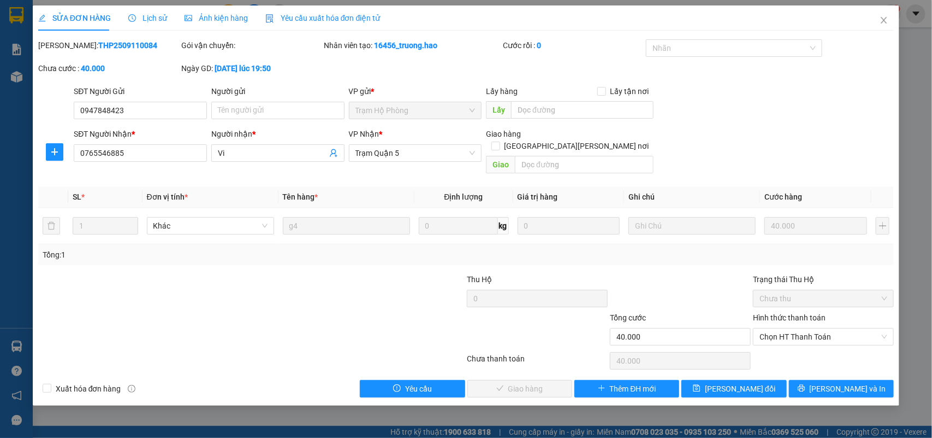
drag, startPoint x: 232, startPoint y: 13, endPoint x: 226, endPoint y: 12, distance: 6.6
click at [231, 14] on span "Ảnh kiện hàng" at bounding box center [216, 18] width 63 height 9
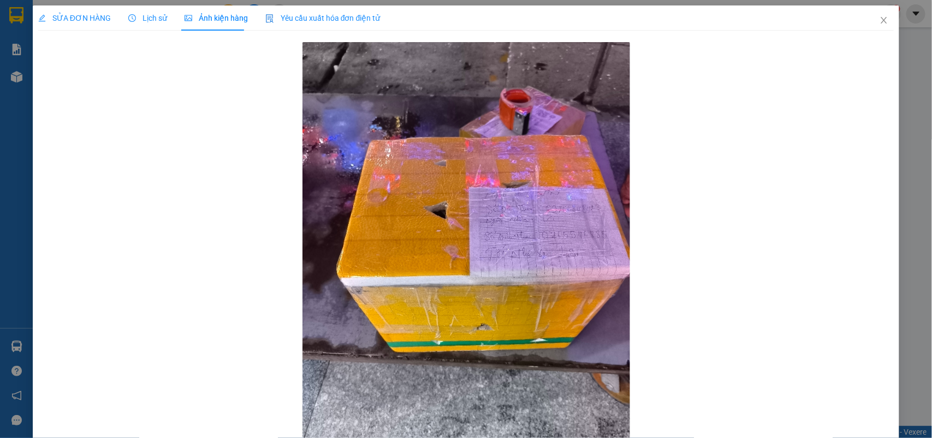
click at [92, 17] on span "SỬA ĐƠN HÀNG" at bounding box center [74, 18] width 73 height 9
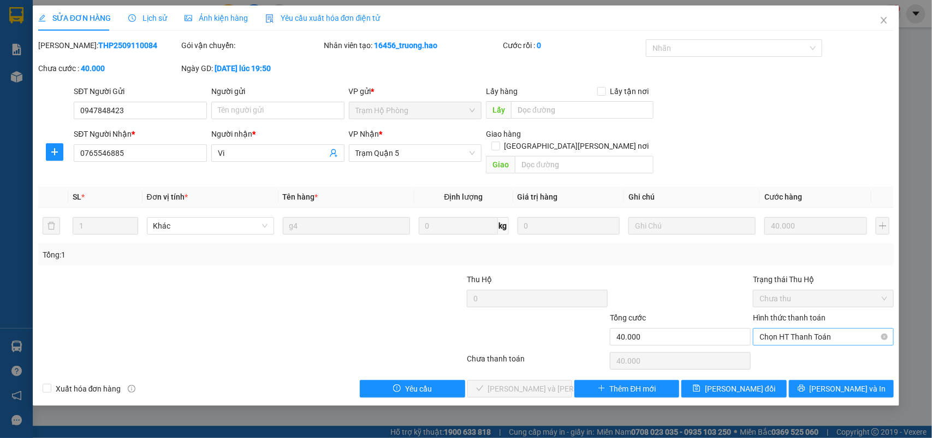
click at [788, 329] on span "Chọn HT Thanh Toán" at bounding box center [824, 336] width 128 height 16
click at [789, 342] on div "Tại văn phòng" at bounding box center [824, 347] width 128 height 12
click at [525, 382] on span "[PERSON_NAME] và [PERSON_NAME] hàng" at bounding box center [561, 388] width 147 height 12
click at [886, 19] on icon "close" at bounding box center [885, 20] width 6 height 7
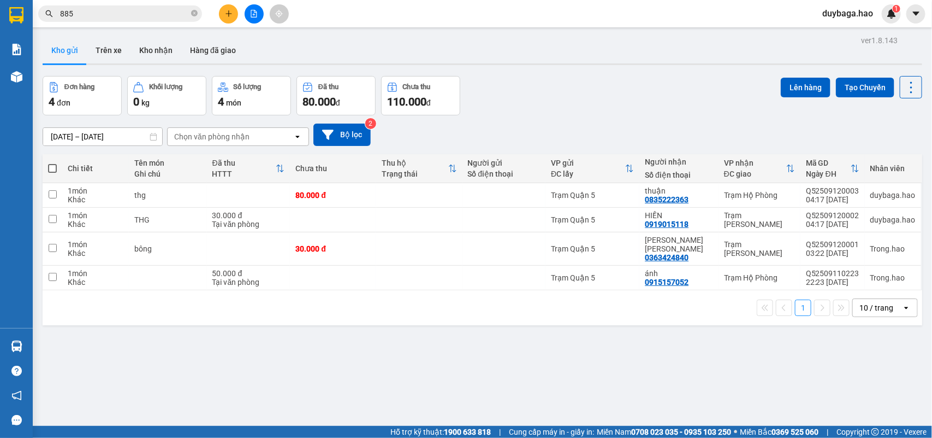
click at [148, 9] on input "885" at bounding box center [124, 14] width 129 height 12
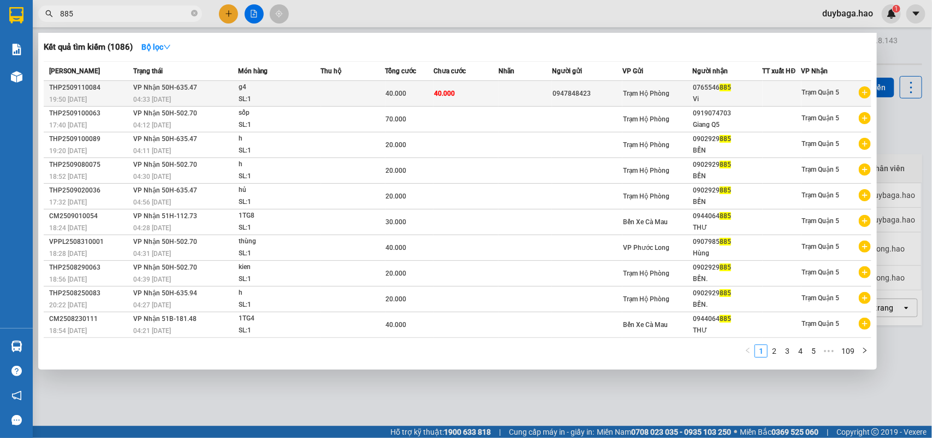
click at [339, 94] on td at bounding box center [353, 94] width 64 height 26
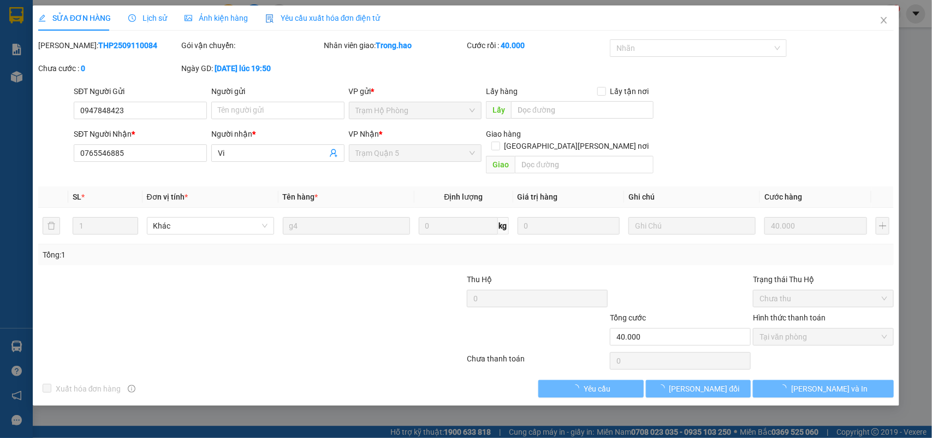
click at [220, 19] on span "Ảnh kiện hàng" at bounding box center [216, 18] width 63 height 9
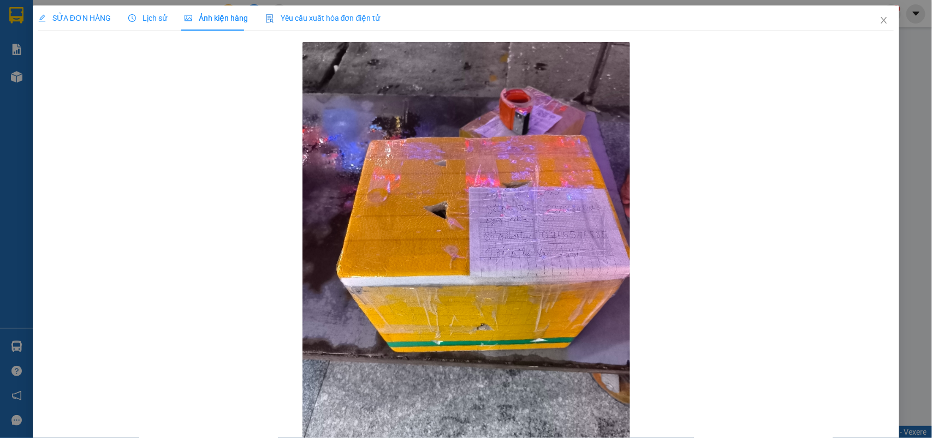
click at [97, 14] on span "SỬA ĐƠN HÀNG" at bounding box center [74, 18] width 73 height 9
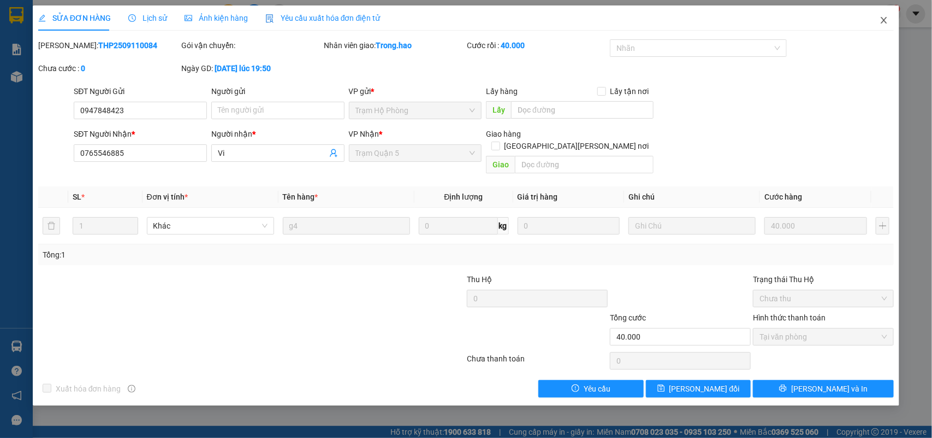
drag, startPoint x: 882, startPoint y: 16, endPoint x: 347, endPoint y: 7, distance: 534.9
click at [882, 17] on icon "close" at bounding box center [884, 20] width 9 height 9
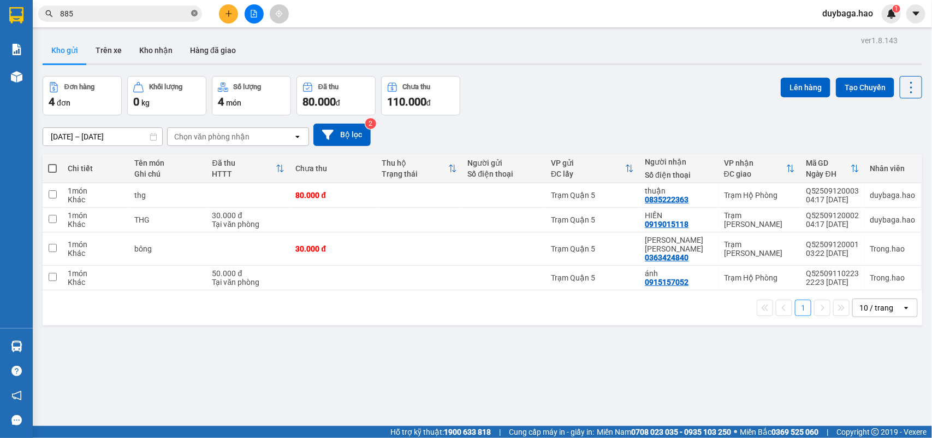
click at [196, 14] on icon "close-circle" at bounding box center [194, 13] width 7 height 7
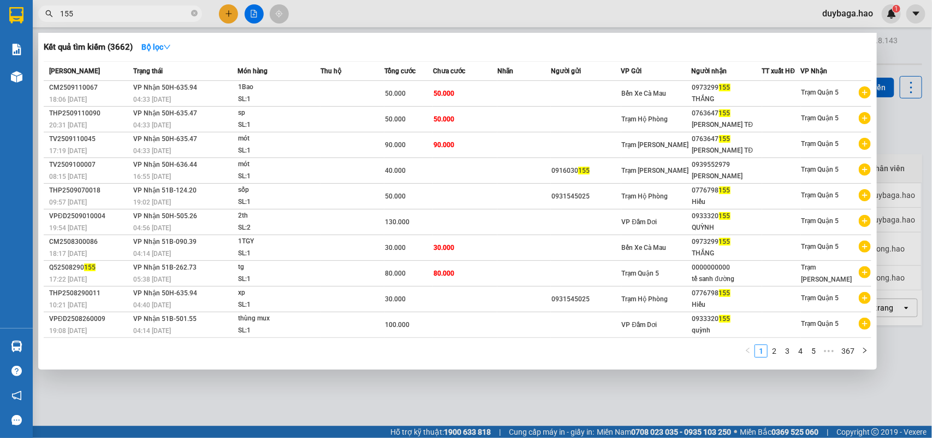
drag, startPoint x: 449, startPoint y: 377, endPoint x: 439, endPoint y: 380, distance: 10.7
click at [443, 380] on div at bounding box center [466, 219] width 932 height 438
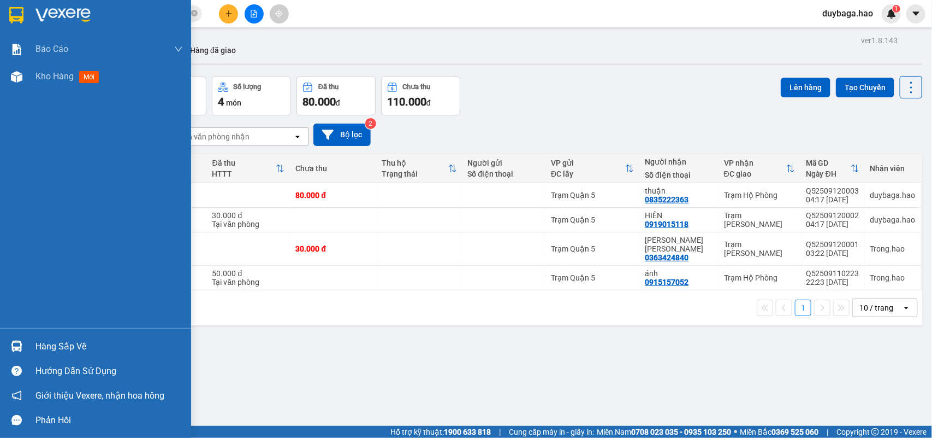
drag, startPoint x: 45, startPoint y: 1, endPoint x: 45, endPoint y: 40, distance: 38.8
click at [47, 1] on div at bounding box center [95, 18] width 191 height 36
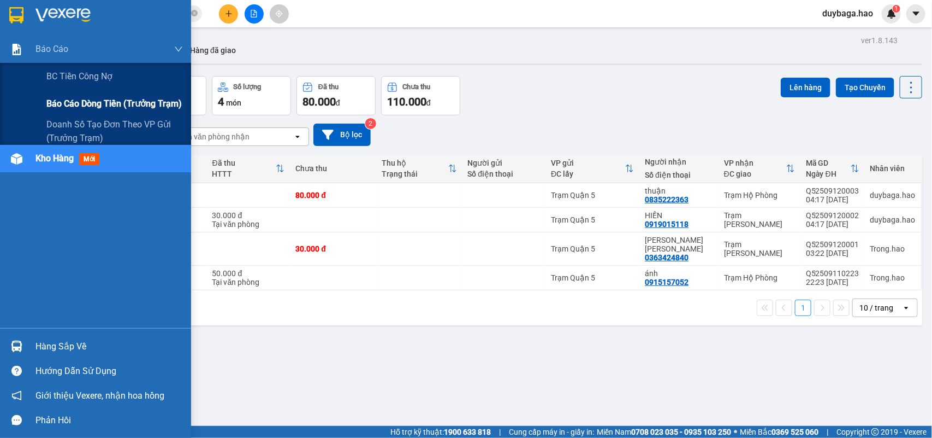
click at [104, 102] on span "Báo cáo dòng tiền (trưởng trạm)" at bounding box center [113, 104] width 135 height 14
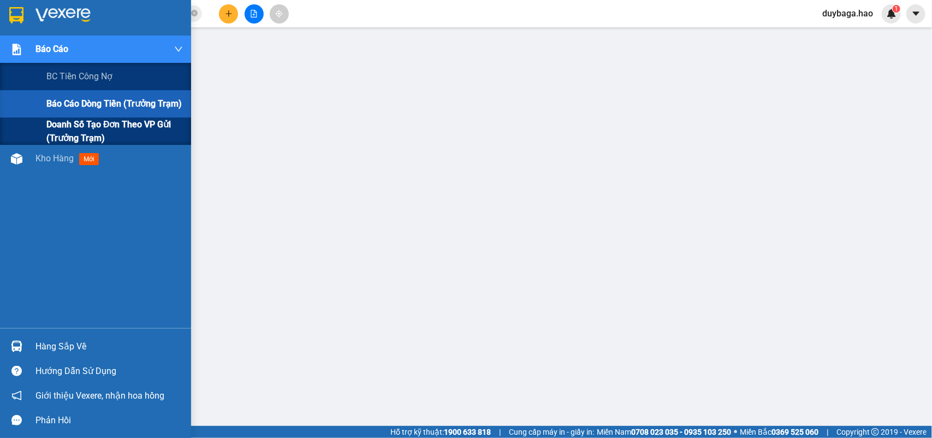
click at [68, 129] on span "Doanh số tạo đơn theo VP gửi (trưởng trạm)" at bounding box center [114, 130] width 137 height 27
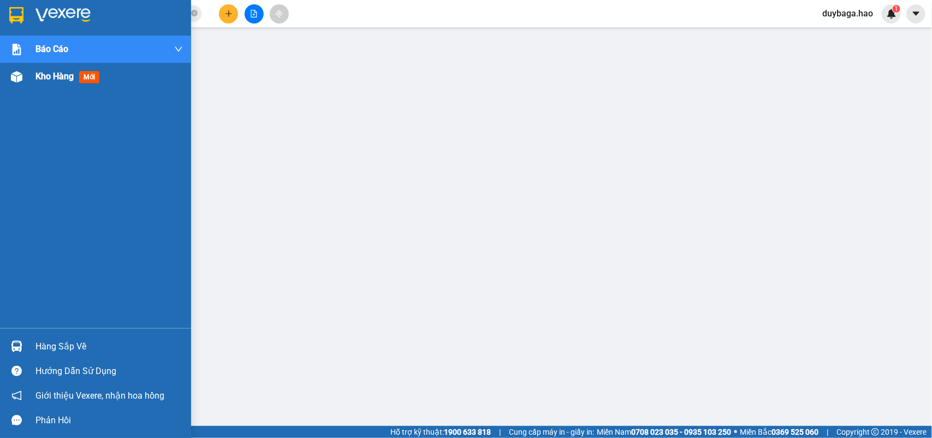
click at [26, 80] on div "Kho hàng mới" at bounding box center [95, 76] width 191 height 27
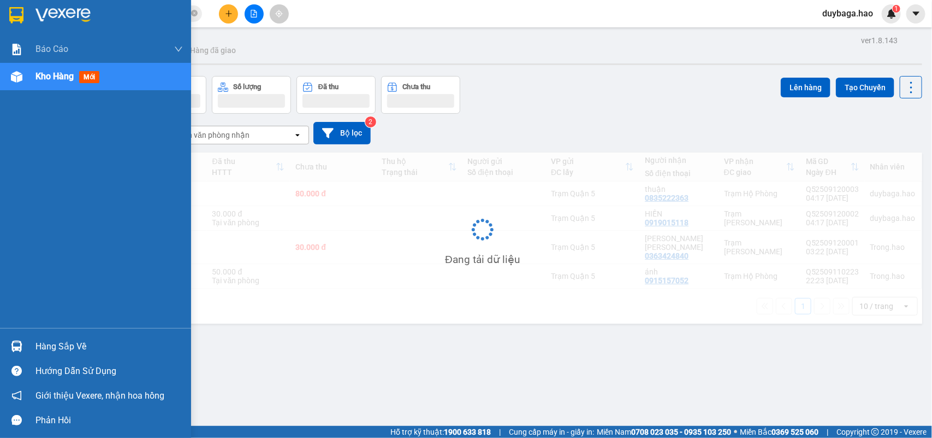
click at [39, 77] on span "Kho hàng" at bounding box center [55, 76] width 38 height 10
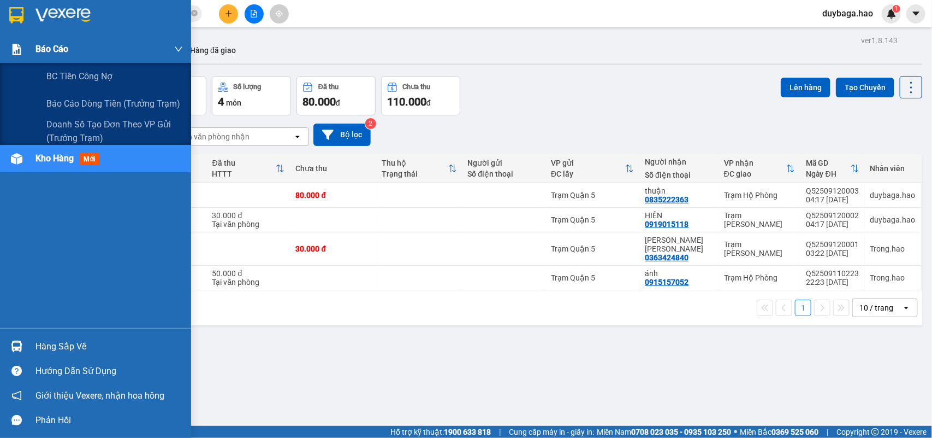
click at [40, 43] on span "Báo cáo" at bounding box center [52, 49] width 33 height 14
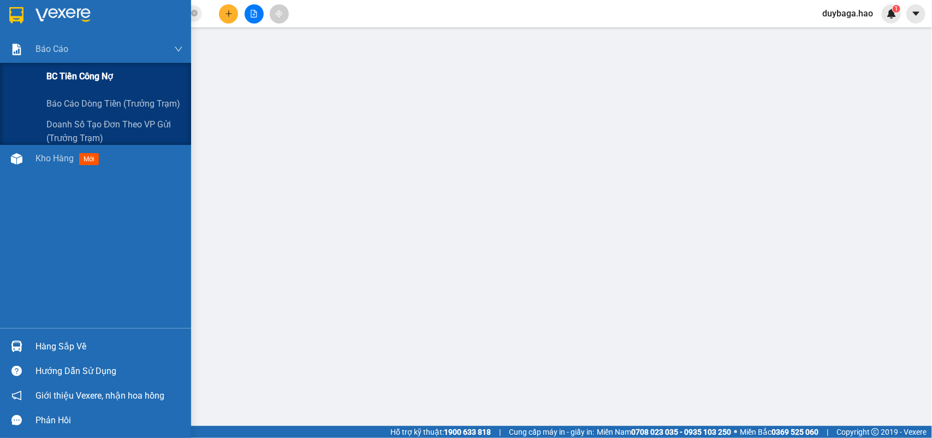
click at [63, 67] on div "BC tiền công nợ" at bounding box center [114, 76] width 137 height 27
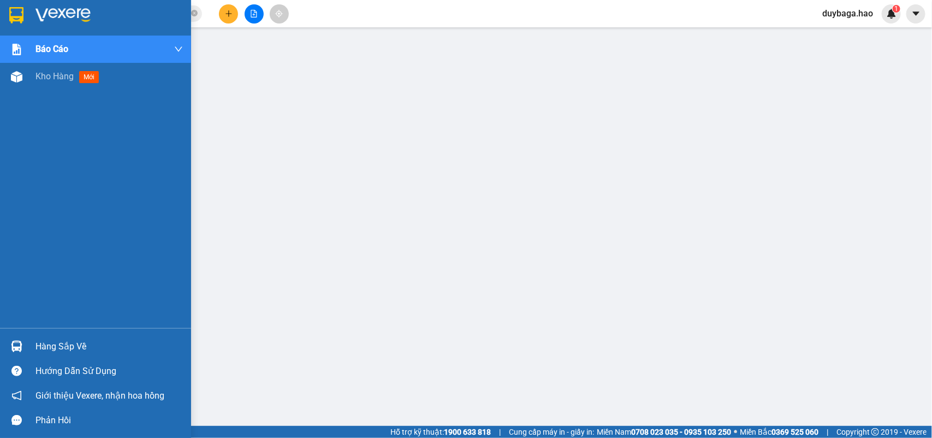
click at [33, 17] on div at bounding box center [95, 18] width 191 height 36
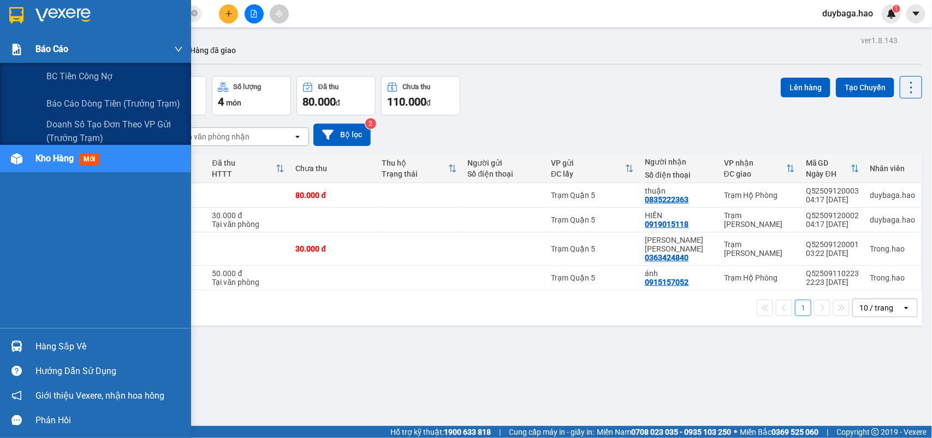
click at [178, 50] on icon "down" at bounding box center [179, 48] width 8 height 5
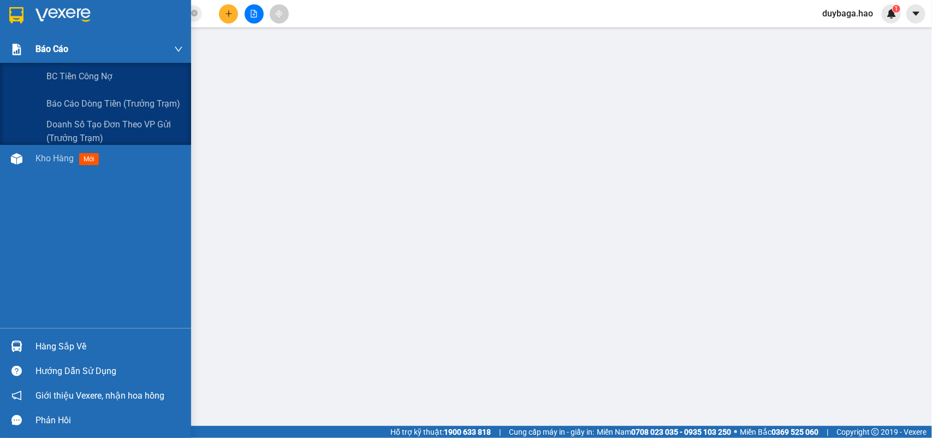
click at [178, 50] on icon "down" at bounding box center [179, 48] width 8 height 5
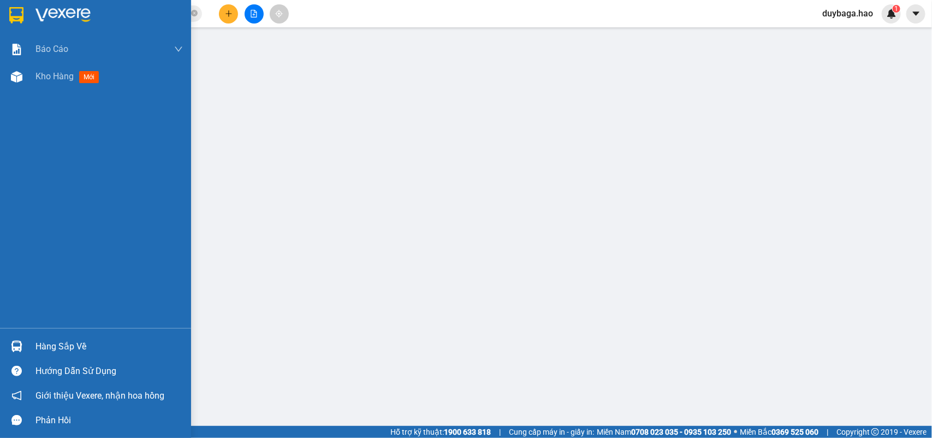
click at [39, 12] on img at bounding box center [63, 15] width 55 height 16
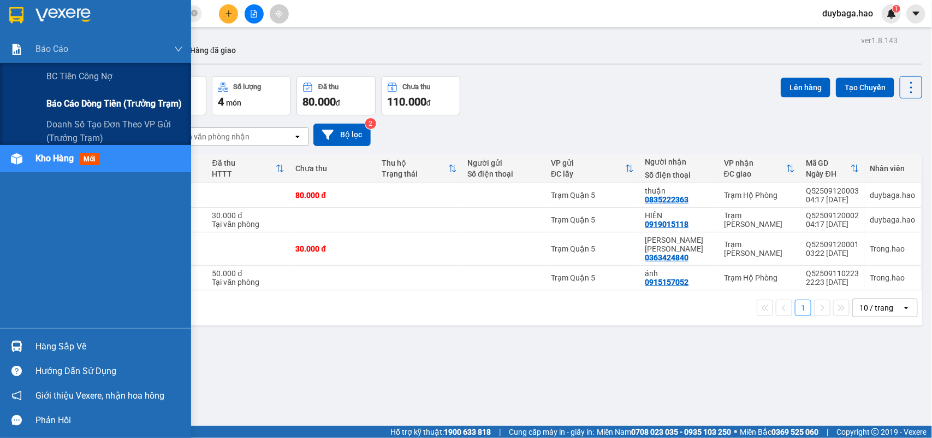
click at [98, 95] on div "Báo cáo dòng tiền (trưởng trạm)" at bounding box center [114, 103] width 137 height 27
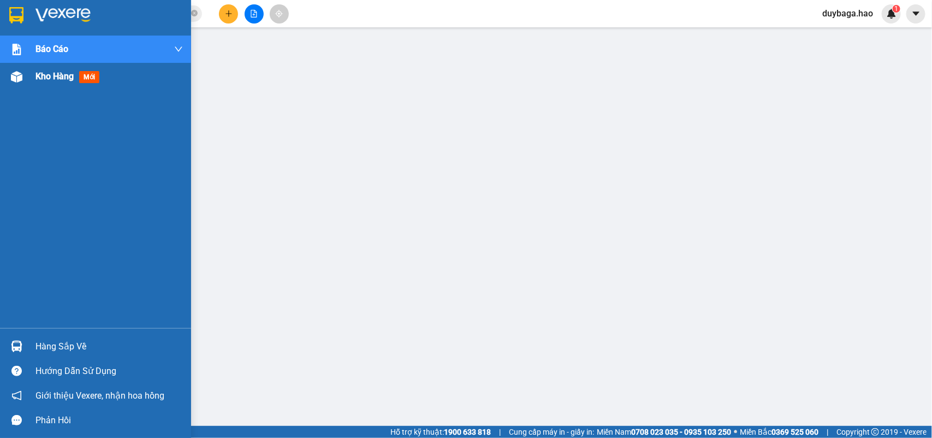
click at [22, 75] on div at bounding box center [16, 76] width 19 height 19
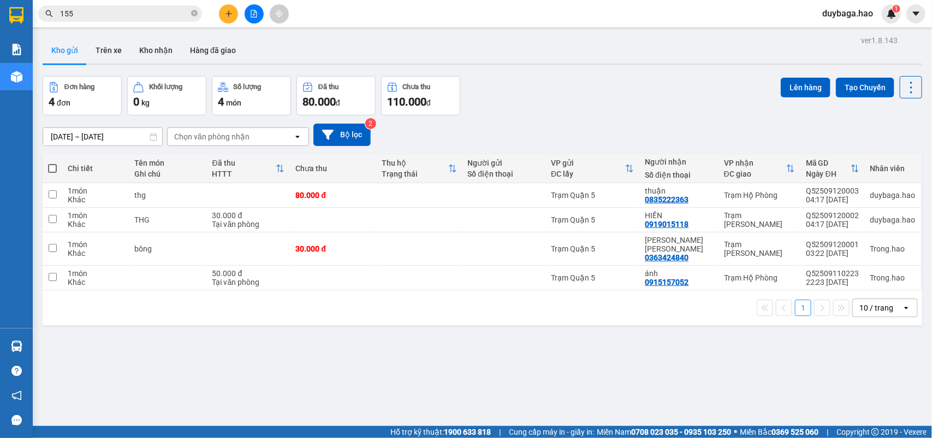
click at [851, 8] on span "duybaga.hao" at bounding box center [848, 14] width 68 height 14
click at [844, 34] on span "Đăng xuất" at bounding box center [854, 34] width 46 height 12
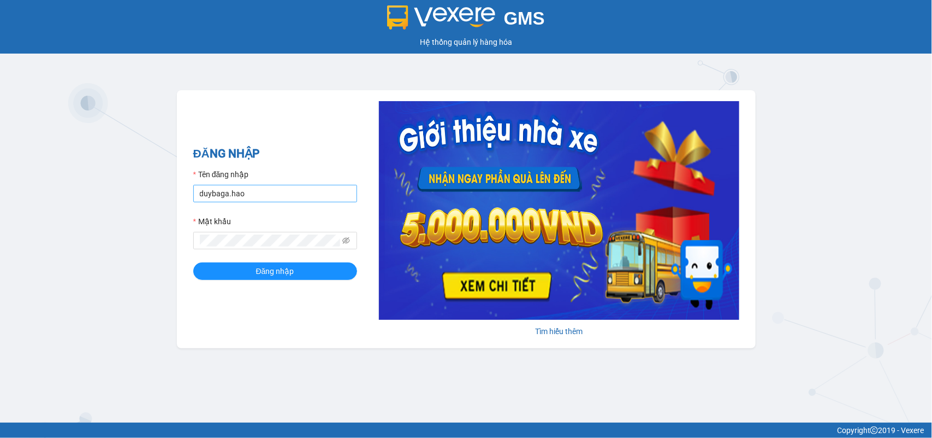
click at [292, 188] on input "duybaga.hao" at bounding box center [275, 193] width 164 height 17
type input "d"
type input "Trong.hao"
click at [205, 274] on button "Đăng nhập" at bounding box center [275, 270] width 164 height 17
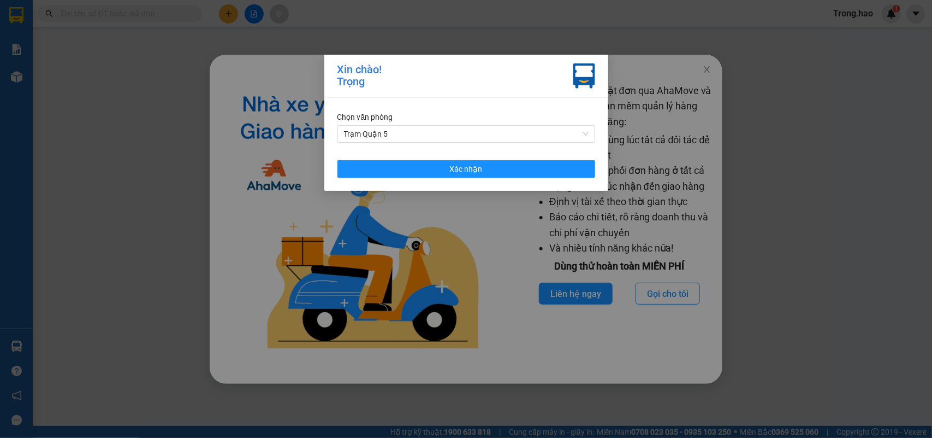
click at [497, 157] on div "Chọn văn phòng Trạm Quận 5 Xác nhận" at bounding box center [466, 144] width 284 height 93
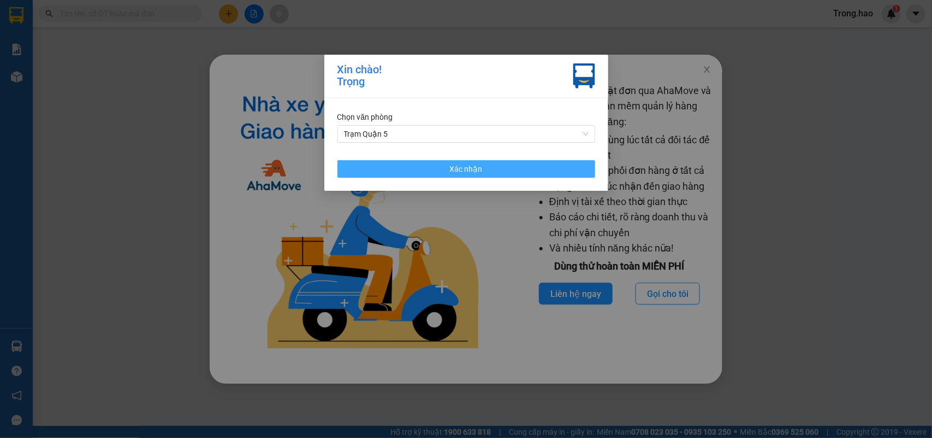
click at [503, 165] on button "Xác nhận" at bounding box center [467, 168] width 258 height 17
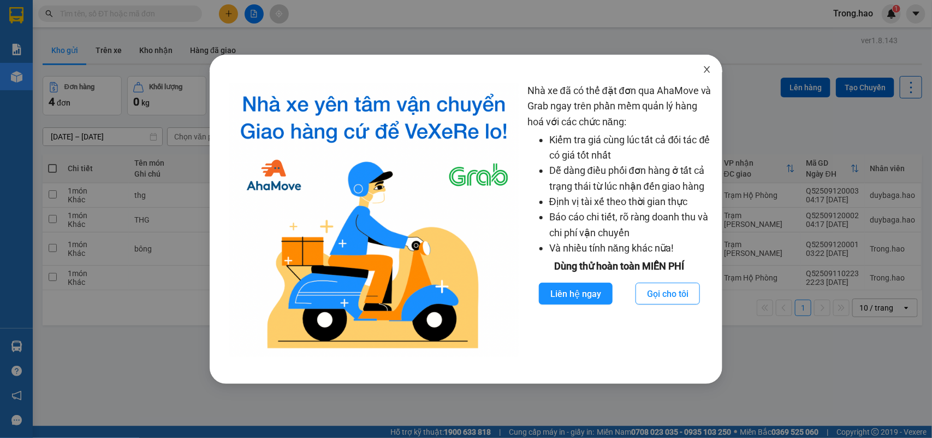
click at [711, 70] on icon "close" at bounding box center [707, 69] width 9 height 9
